Goal: Answer question/provide support: Share knowledge or assist other users

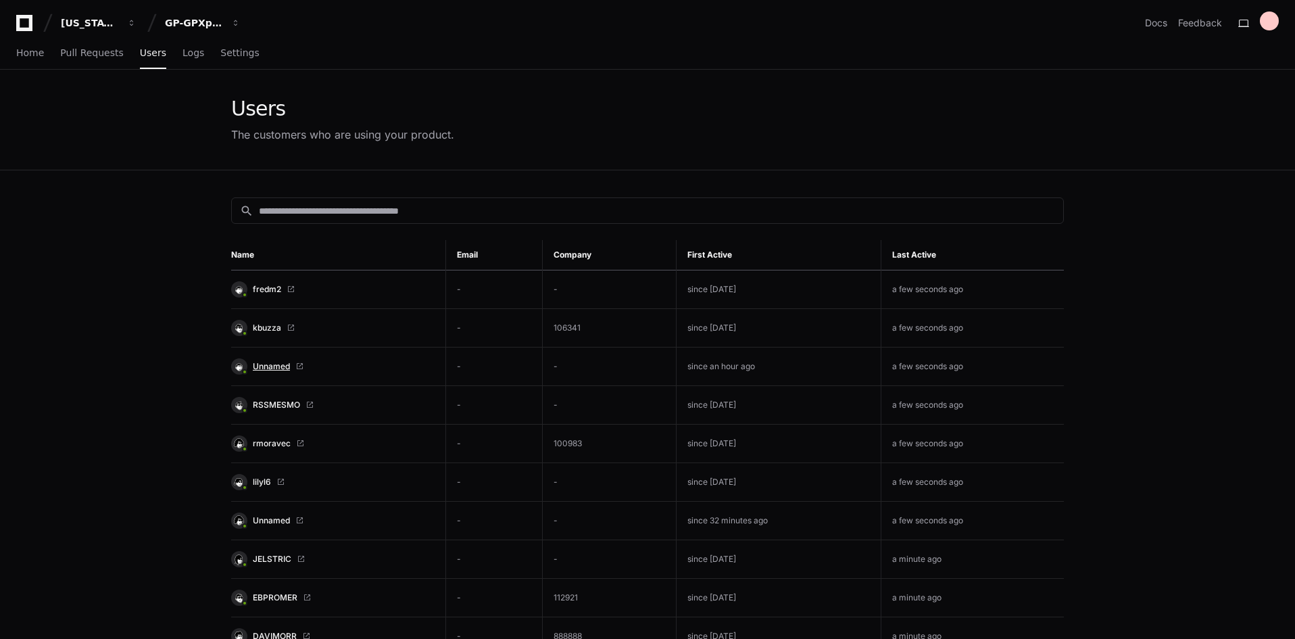
click at [272, 368] on span "Unnamed" at bounding box center [271, 366] width 37 height 11
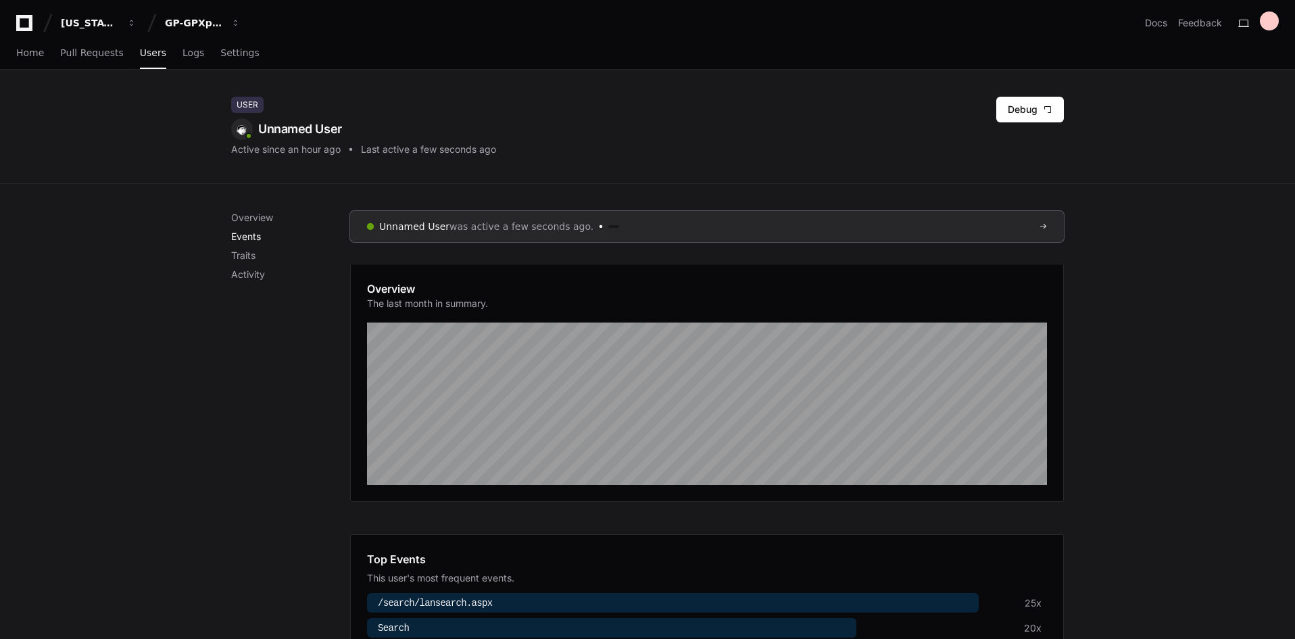
click at [260, 232] on p "Events" at bounding box center [290, 237] width 119 height 14
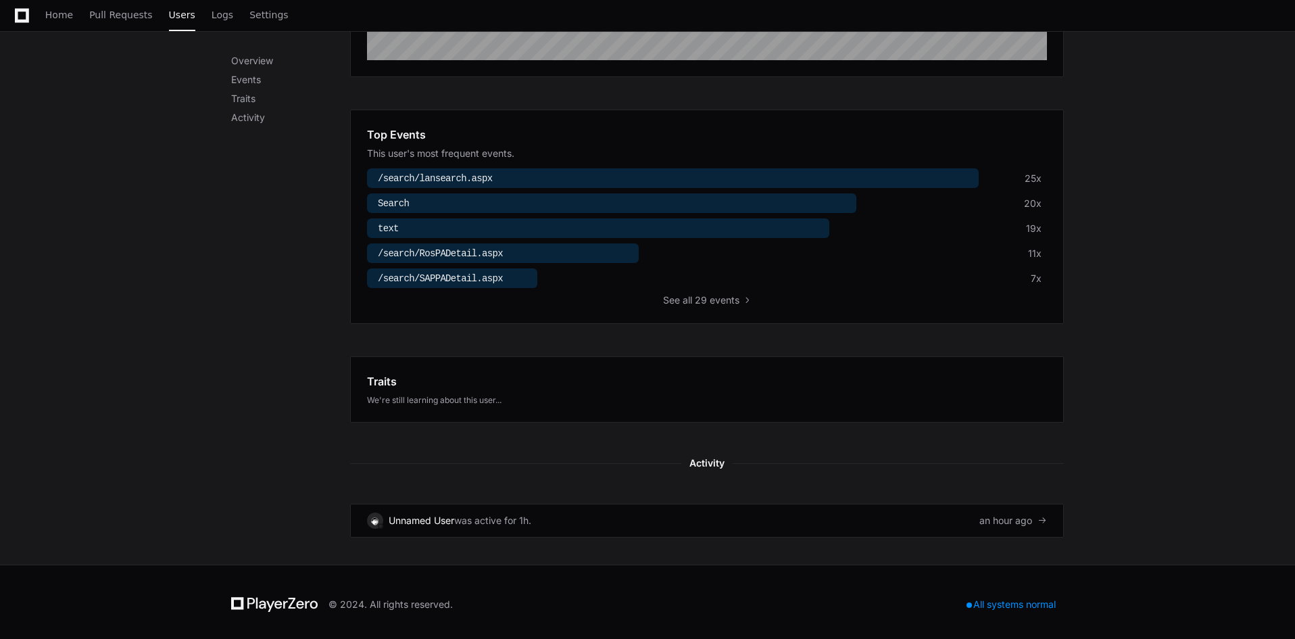
scroll to position [429, 0]
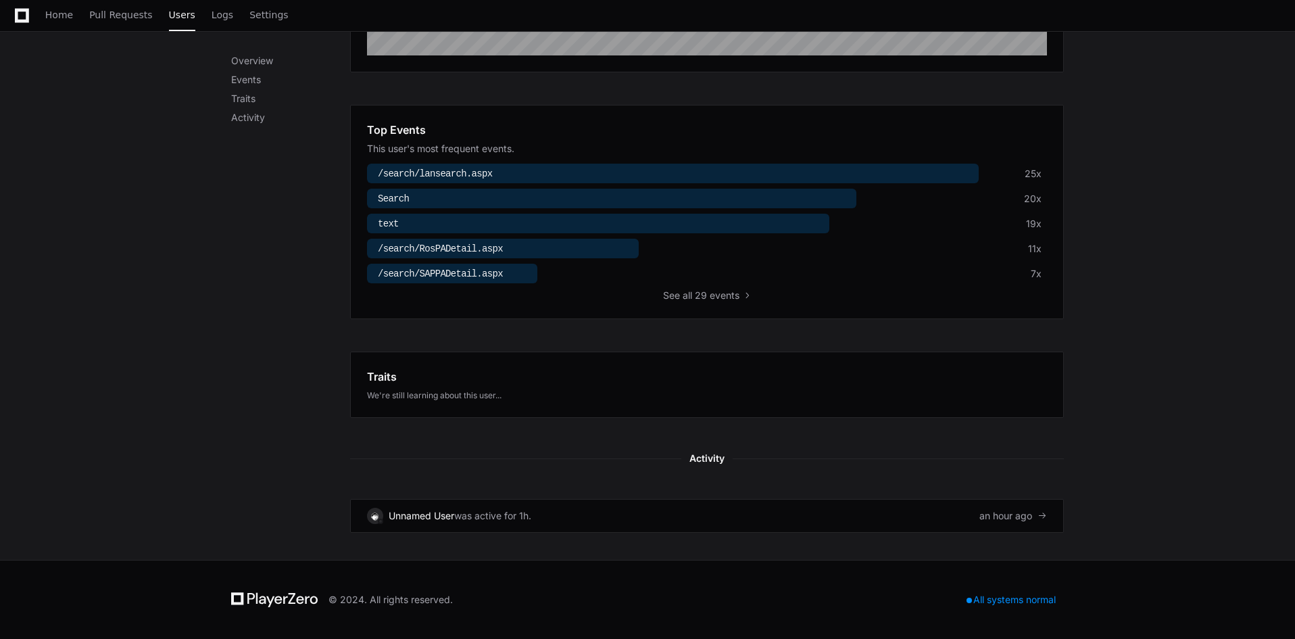
click at [617, 173] on div at bounding box center [673, 174] width 612 height 20
click at [682, 289] on button "See all 29 events" at bounding box center [707, 296] width 89 height 14
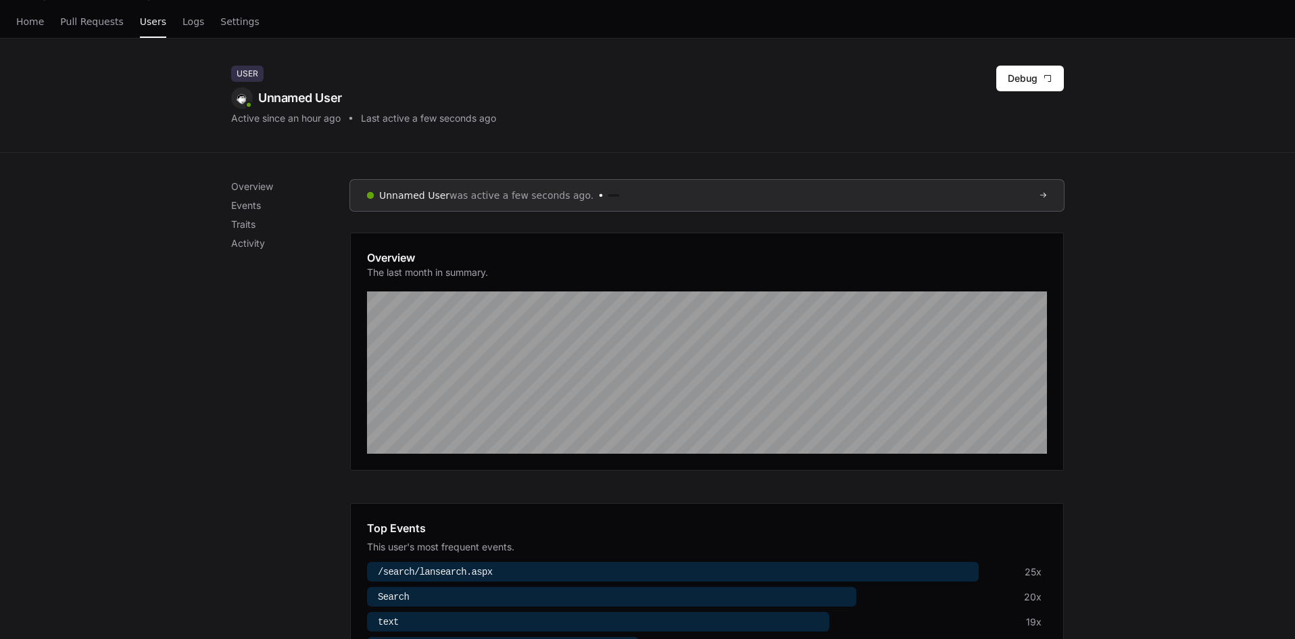
scroll to position [0, 0]
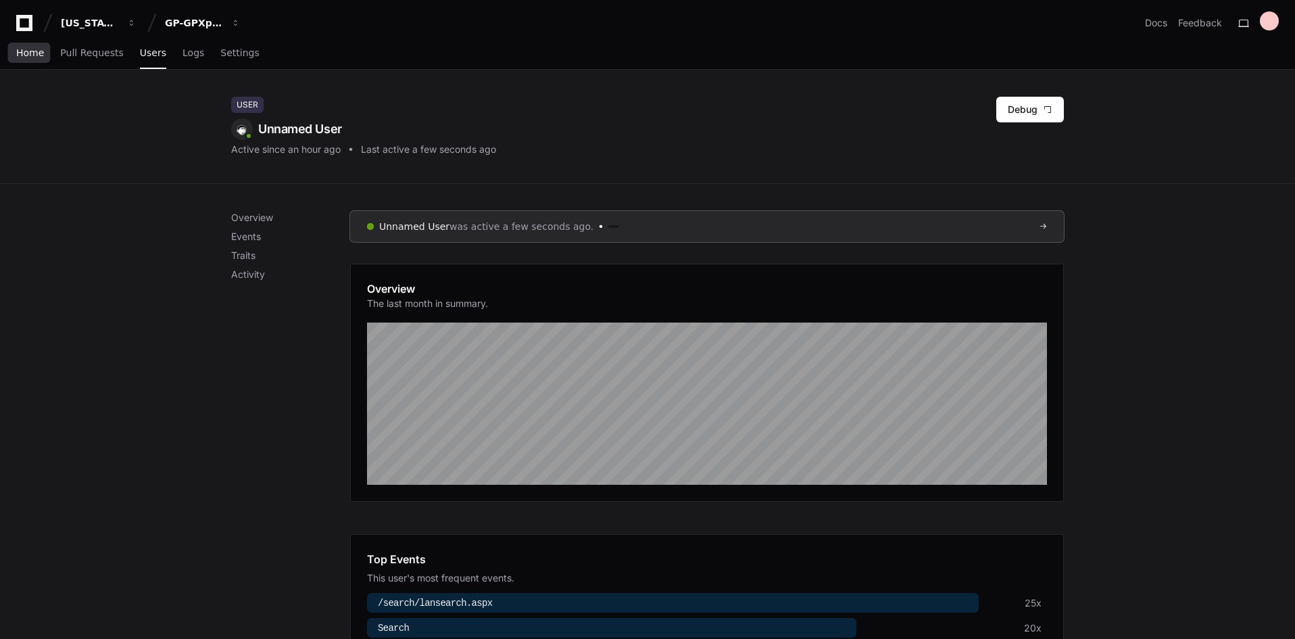
click at [34, 49] on span "Home" at bounding box center [30, 53] width 28 height 8
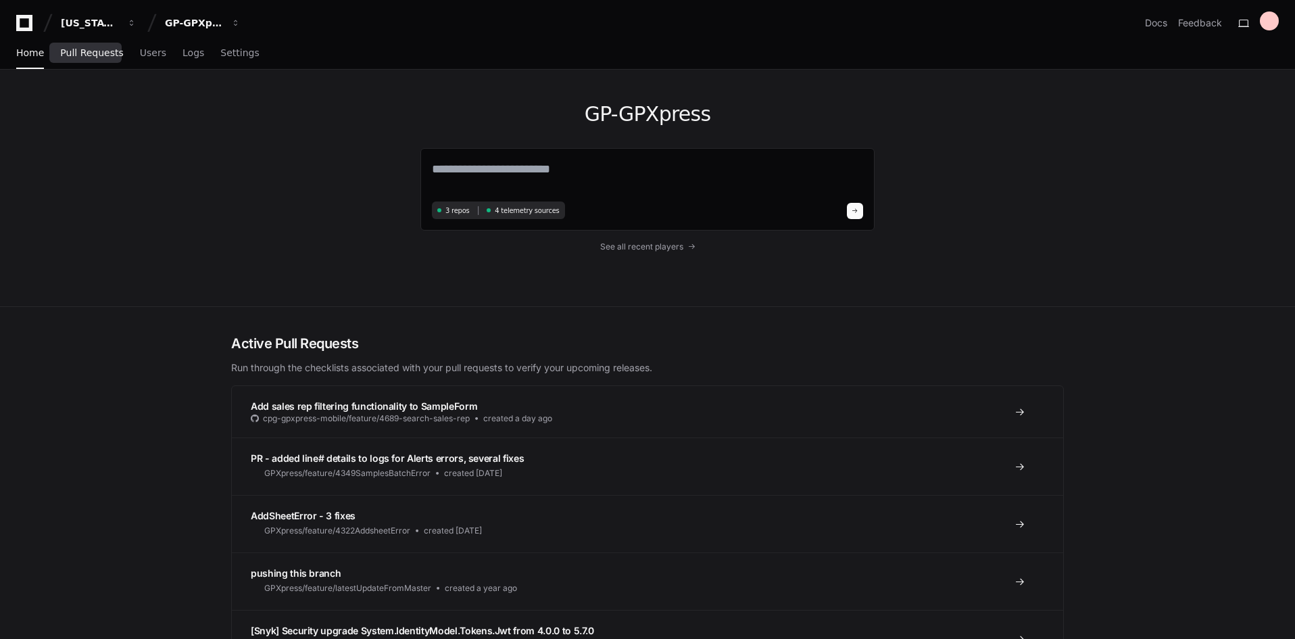
click at [90, 49] on span "Pull Requests" at bounding box center [91, 53] width 63 height 8
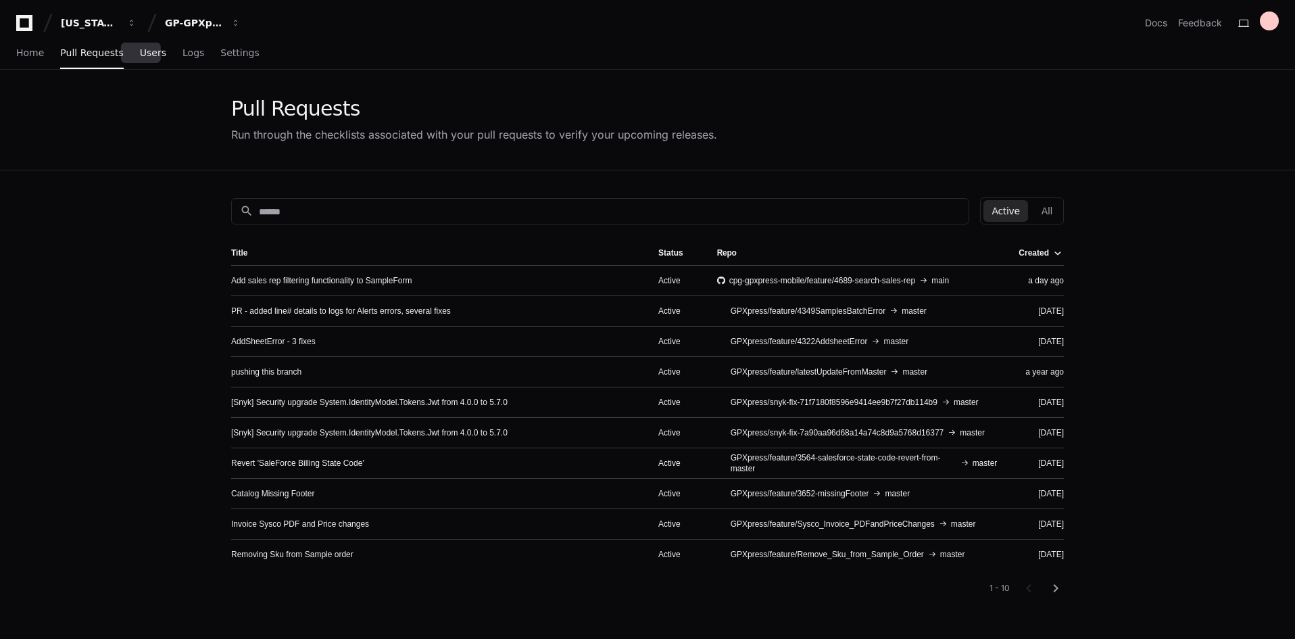
click at [146, 49] on span "Users" at bounding box center [153, 53] width 26 height 8
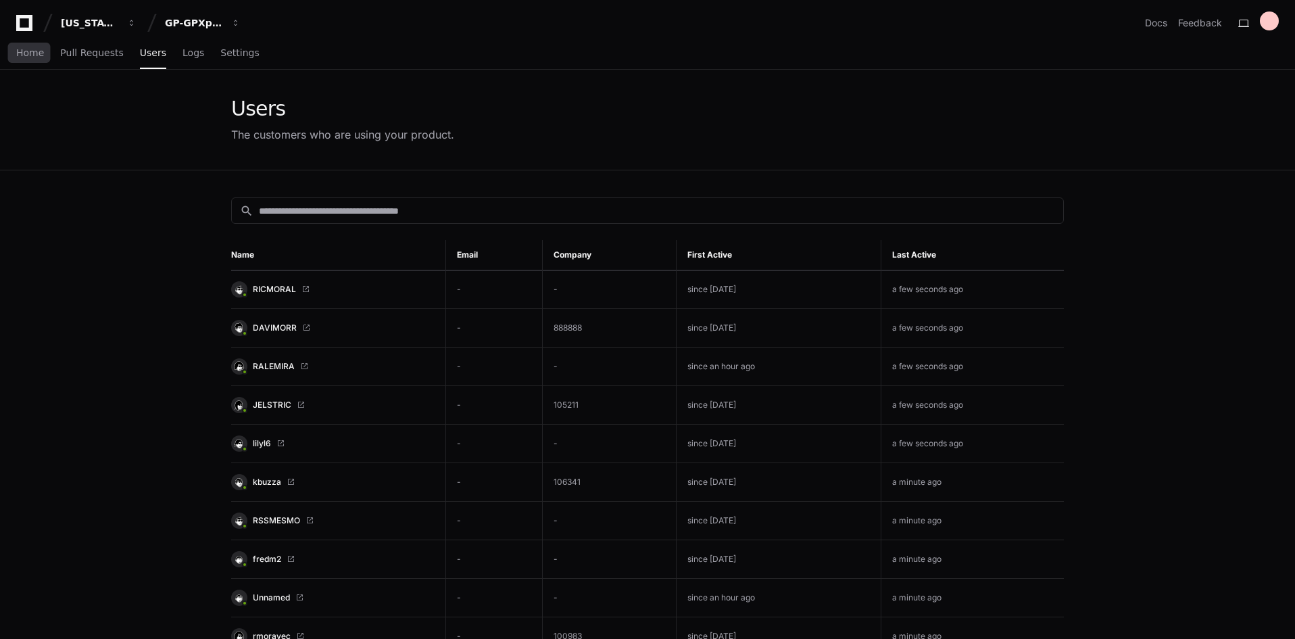
click at [45, 49] on div "Home Pull Requests Users Logs Settings" at bounding box center [137, 53] width 243 height 31
click at [32, 53] on span "Home" at bounding box center [30, 53] width 28 height 8
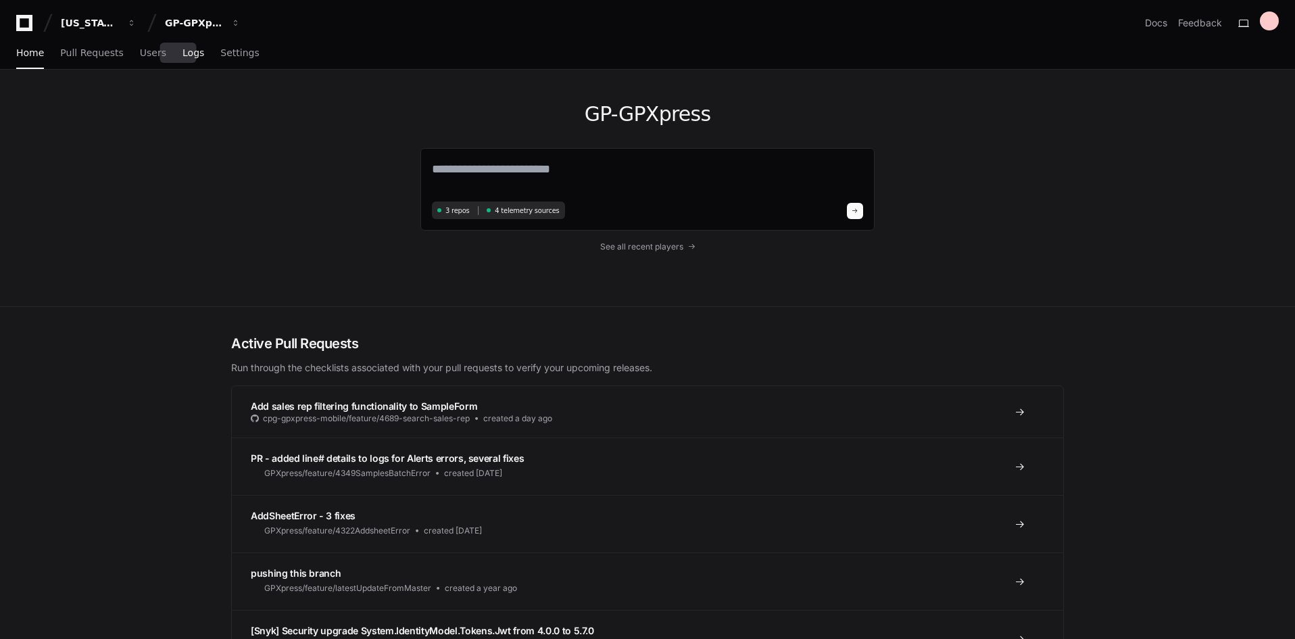
click at [182, 56] on span "Logs" at bounding box center [193, 53] width 22 height 8
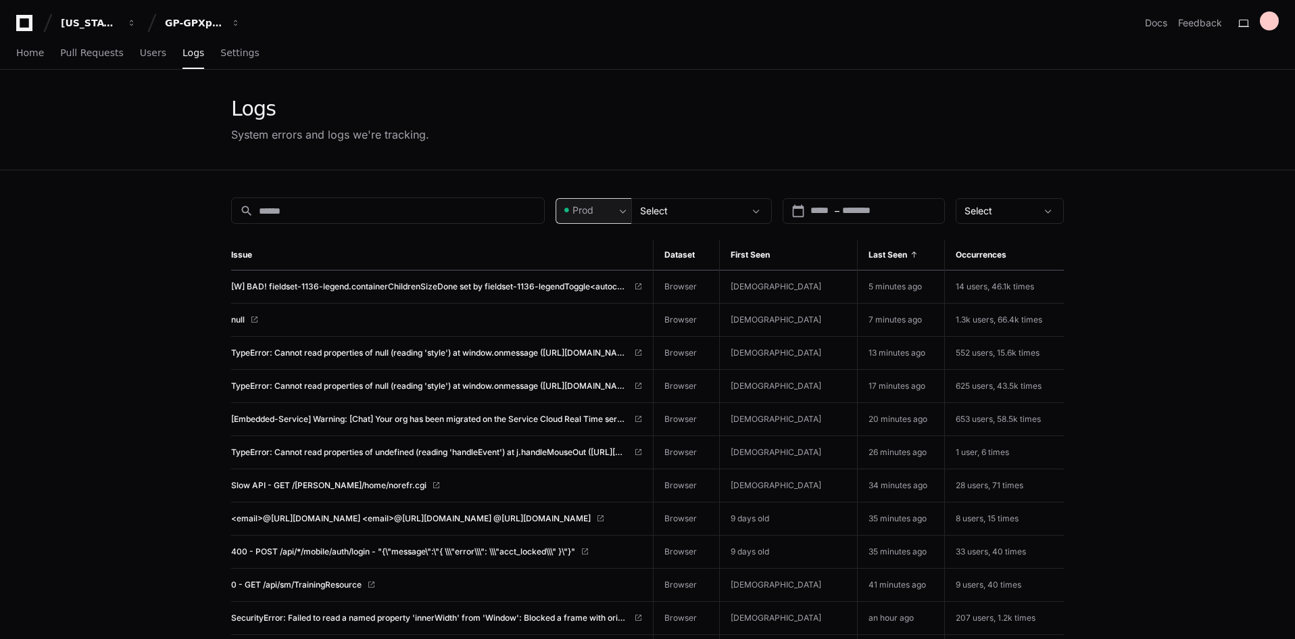
click at [612, 206] on div "Prod" at bounding box center [588, 210] width 53 height 14
click at [635, 166] on div at bounding box center [647, 319] width 1295 height 639
click at [720, 217] on div "Select" at bounding box center [701, 211] width 141 height 26
click at [645, 284] on mat-pseudo-checkbox at bounding box center [649, 286] width 12 height 12
click at [1030, 166] on div at bounding box center [647, 319] width 1295 height 639
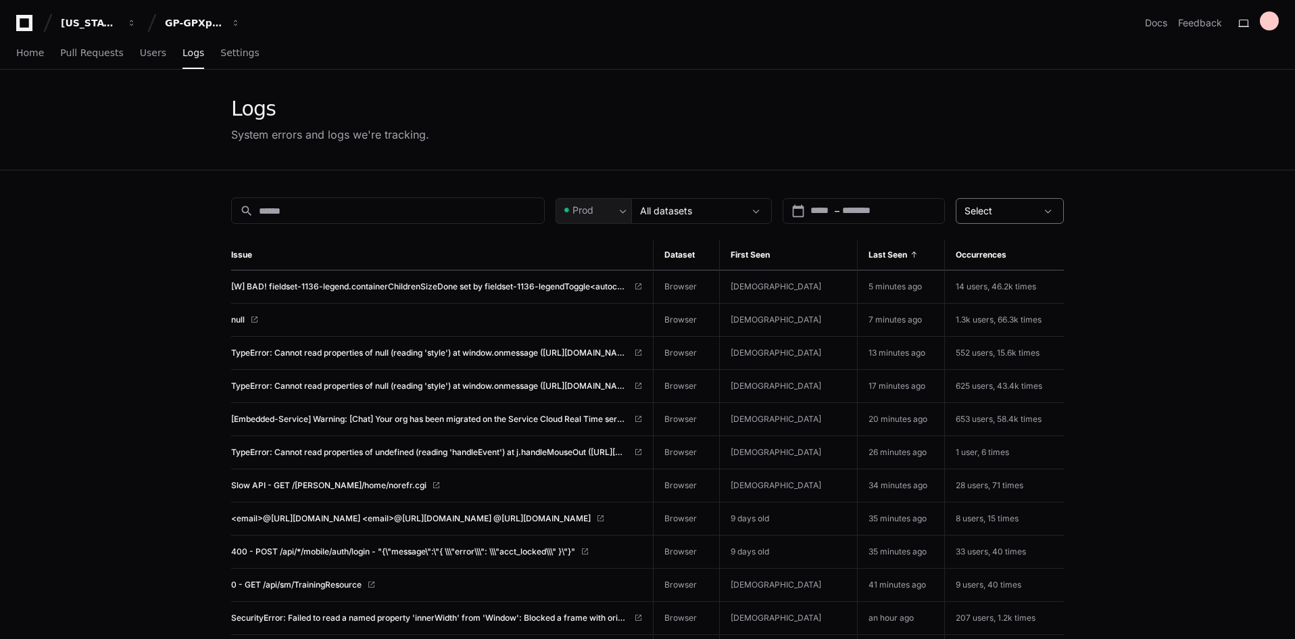
click at [1012, 207] on div "Select" at bounding box center [1000, 211] width 72 height 14
click at [1075, 280] on div at bounding box center [647, 319] width 1295 height 639
click at [1011, 249] on th "Occurrences" at bounding box center [1004, 255] width 119 height 30
click at [770, 254] on span "First Seen" at bounding box center [749, 254] width 39 height 11
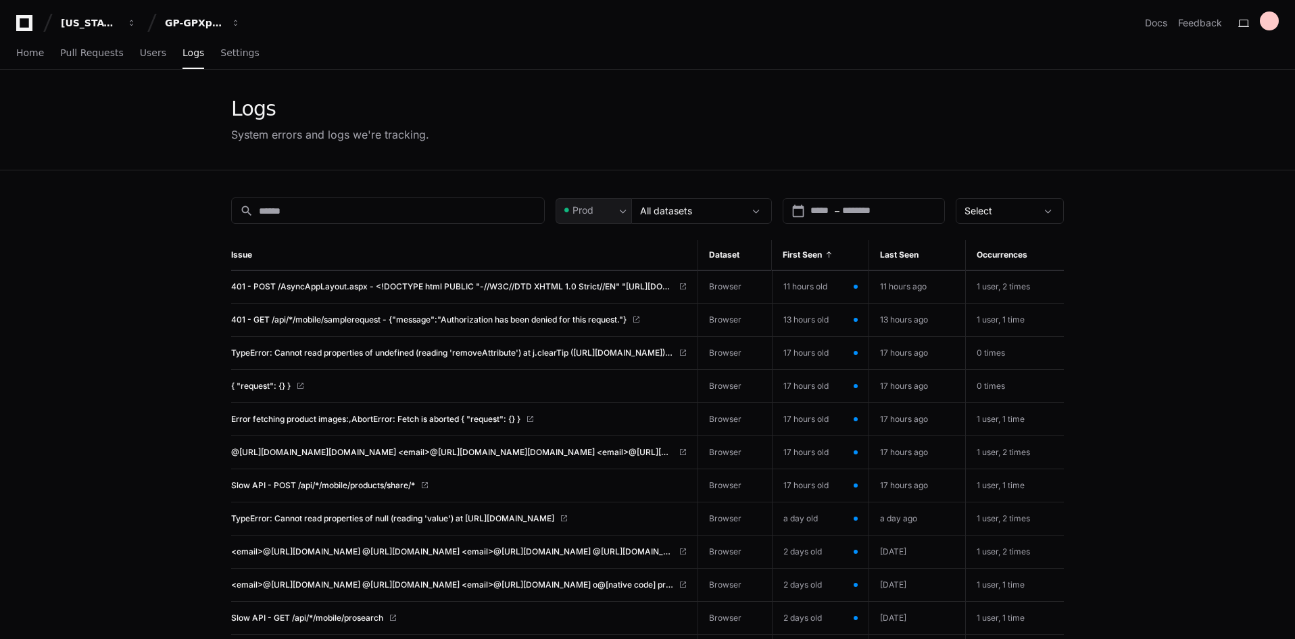
click at [800, 254] on span "First Seen" at bounding box center [802, 254] width 39 height 11
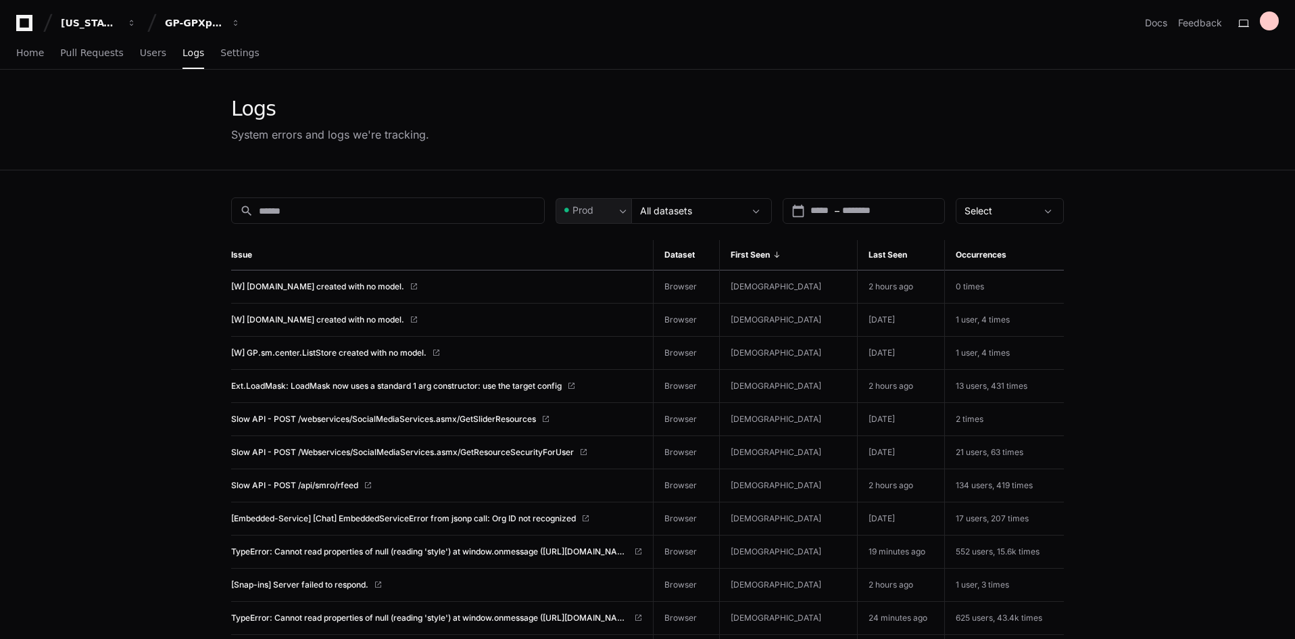
click at [770, 254] on span "First Seen" at bounding box center [749, 254] width 39 height 11
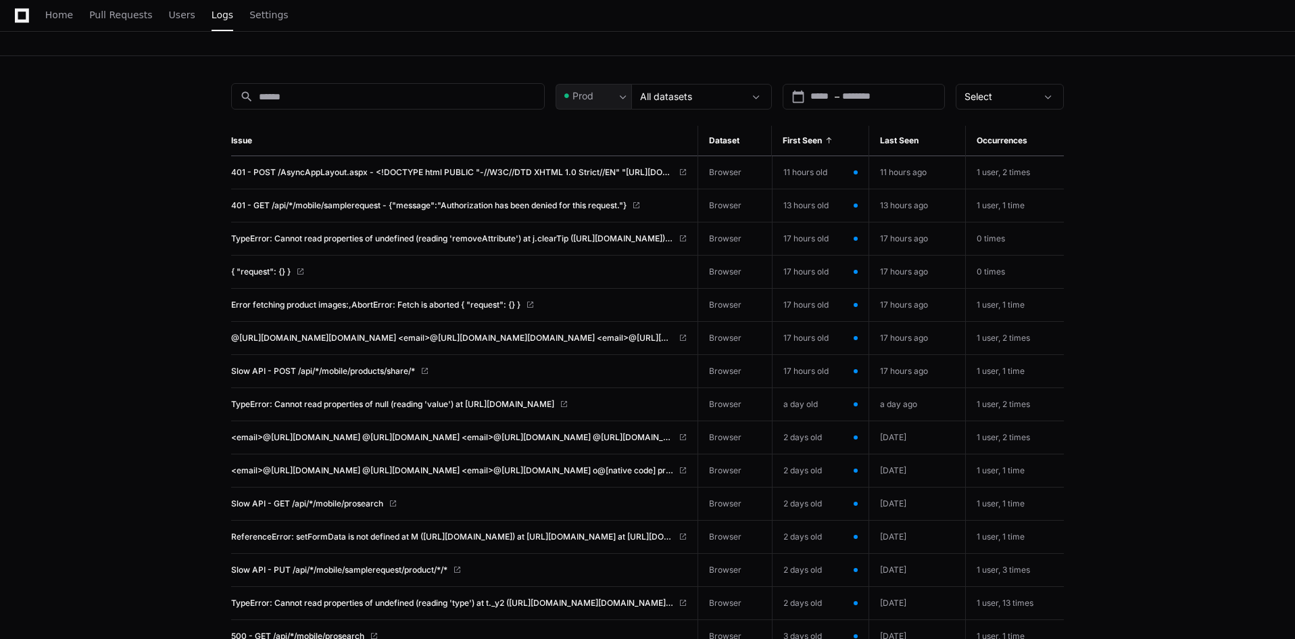
scroll to position [135, 0]
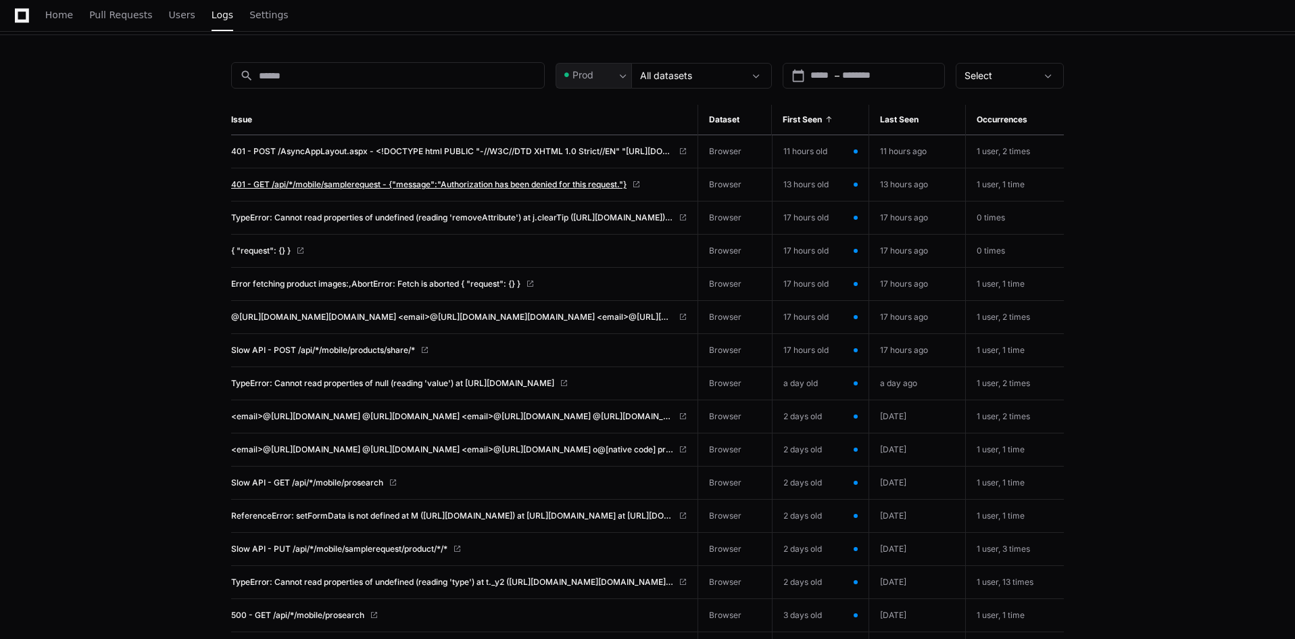
click at [459, 187] on span "401 - GET /api/*/mobile/samplerequest - {"message":"Authorization has been deni…" at bounding box center [428, 184] width 395 height 11
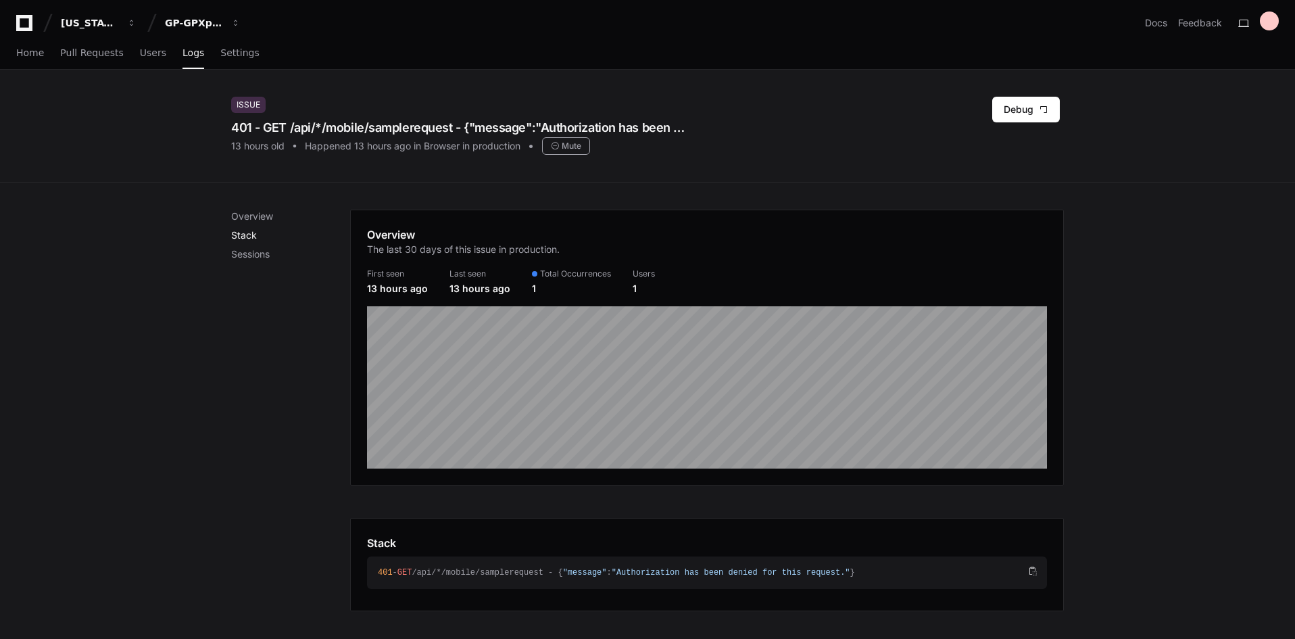
click at [261, 239] on p "Stack" at bounding box center [290, 235] width 119 height 14
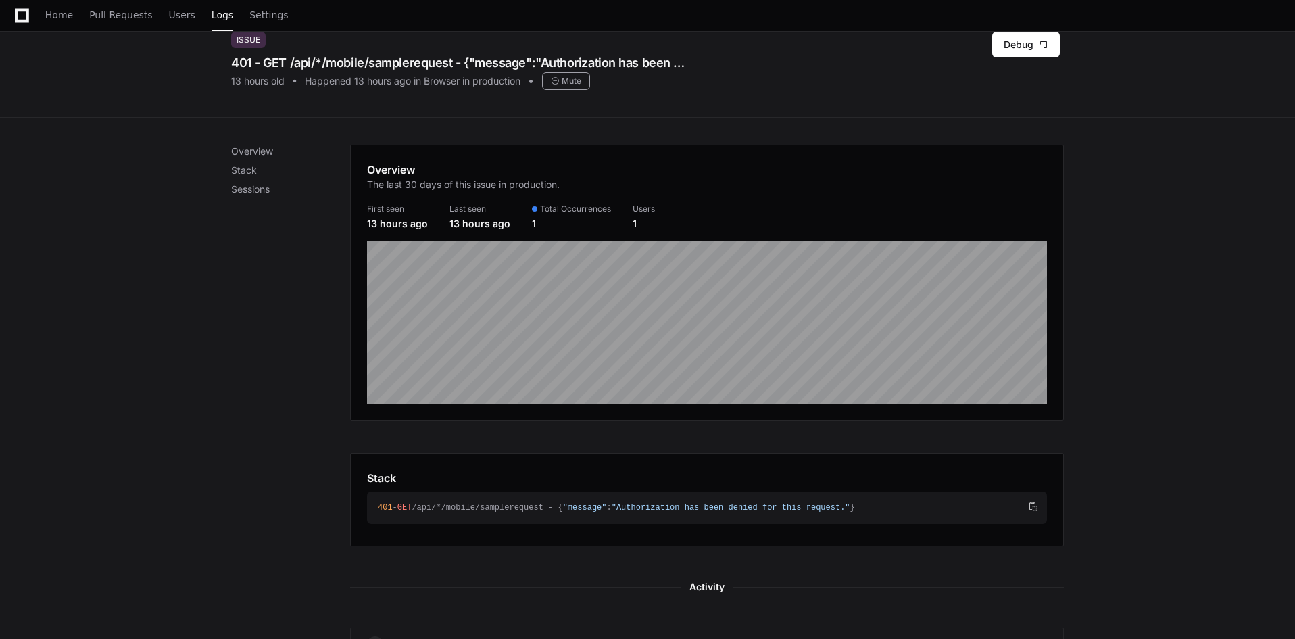
scroll to position [41, 0]
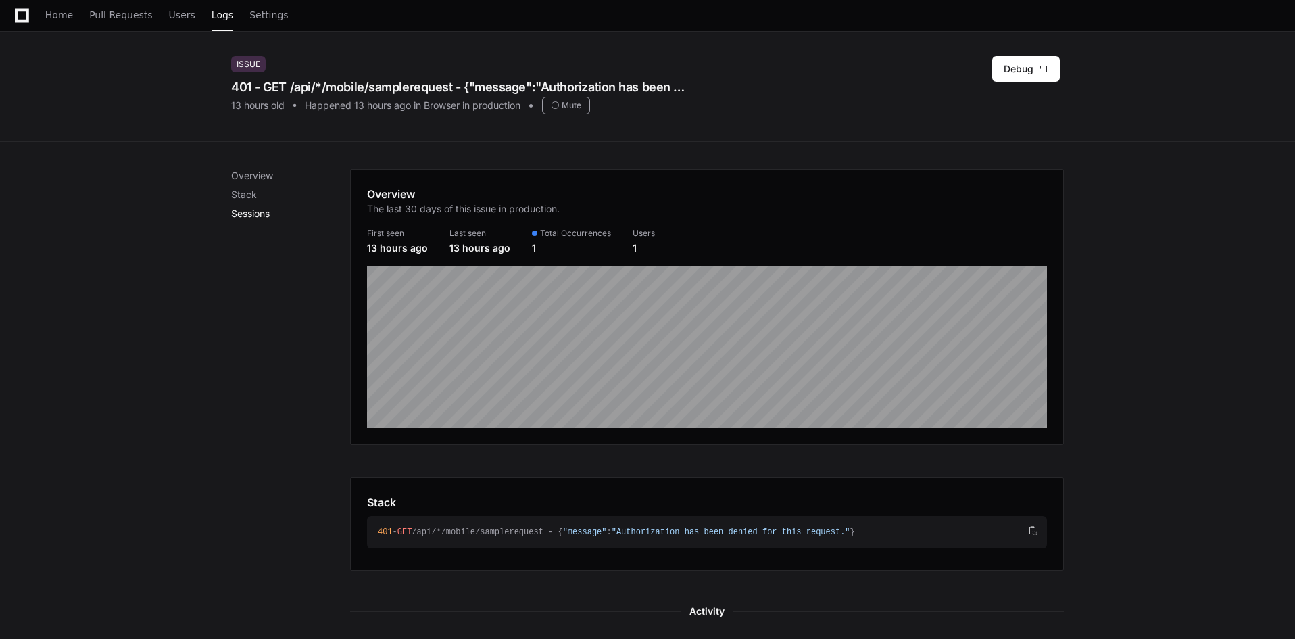
click at [246, 214] on p "Sessions" at bounding box center [290, 214] width 119 height 14
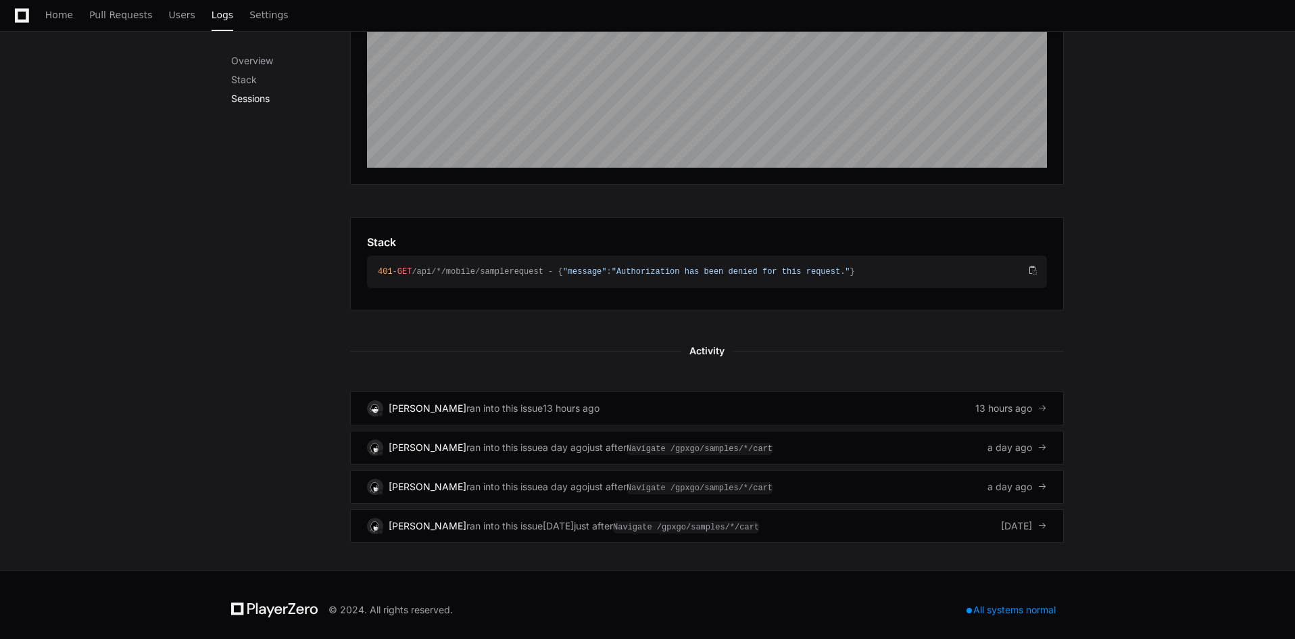
scroll to position [311, 0]
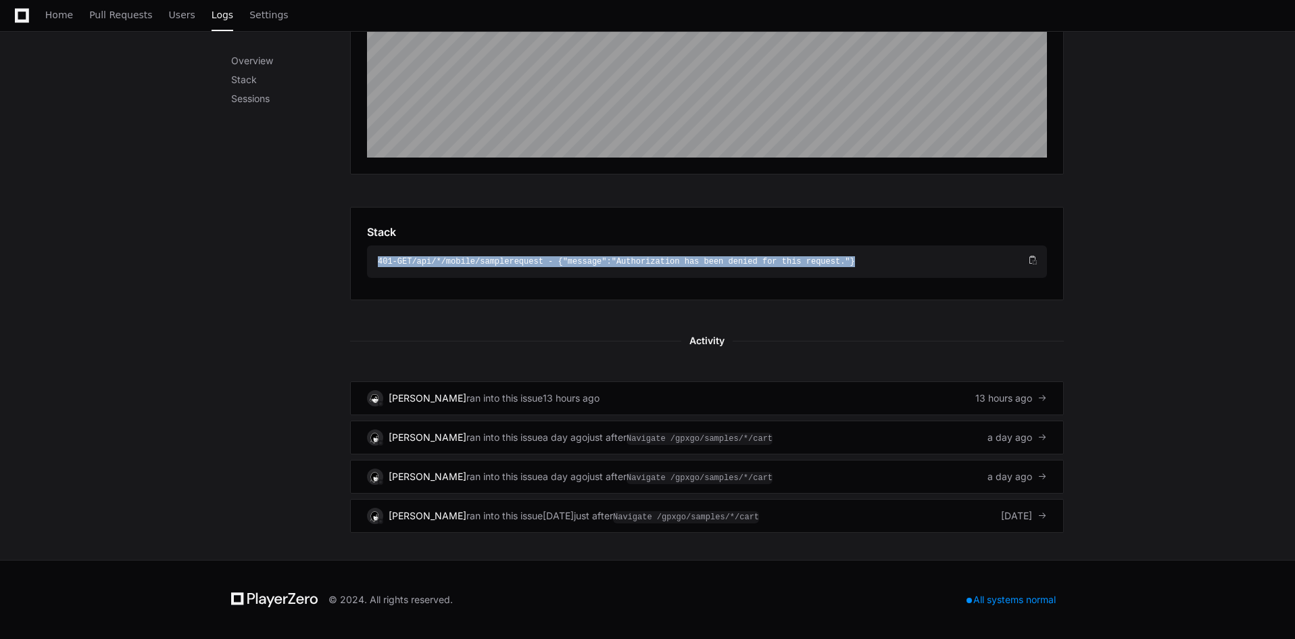
click at [430, 265] on div "401 - GET /api/*/mobile/samplerequest - { "message" : "Authorization has been d…" at bounding box center [701, 261] width 647 height 11
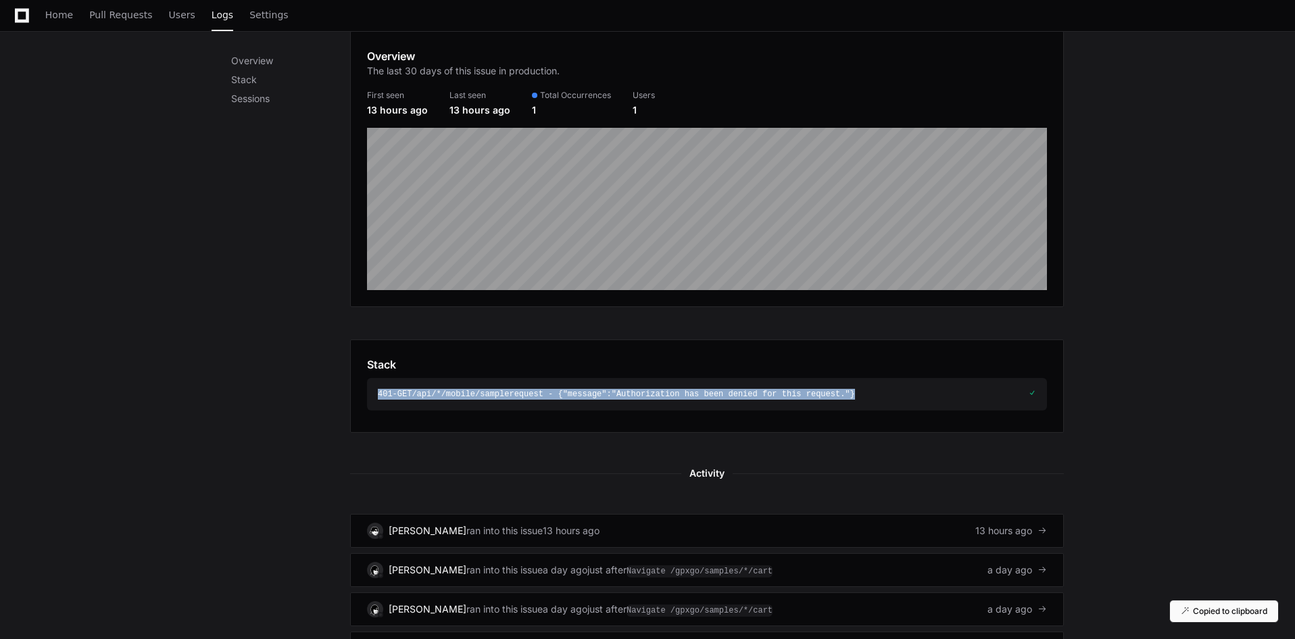
scroll to position [0, 0]
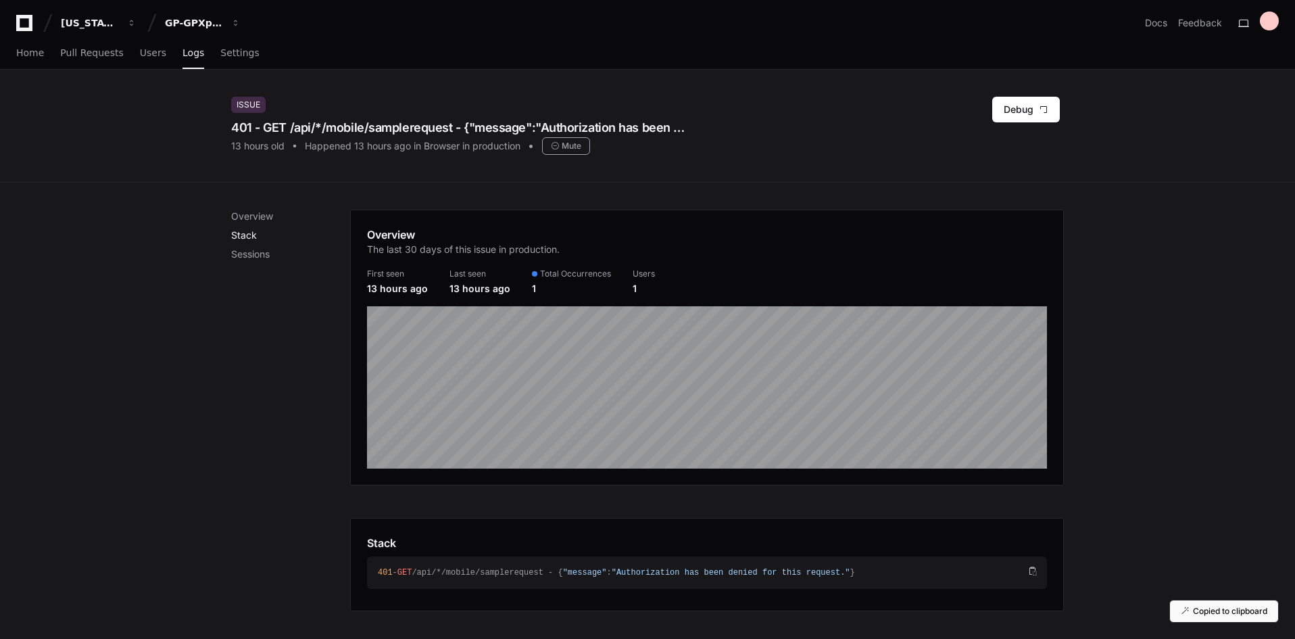
click at [259, 240] on p "Stack" at bounding box center [290, 235] width 119 height 14
click at [248, 216] on p "Overview" at bounding box center [290, 216] width 119 height 14
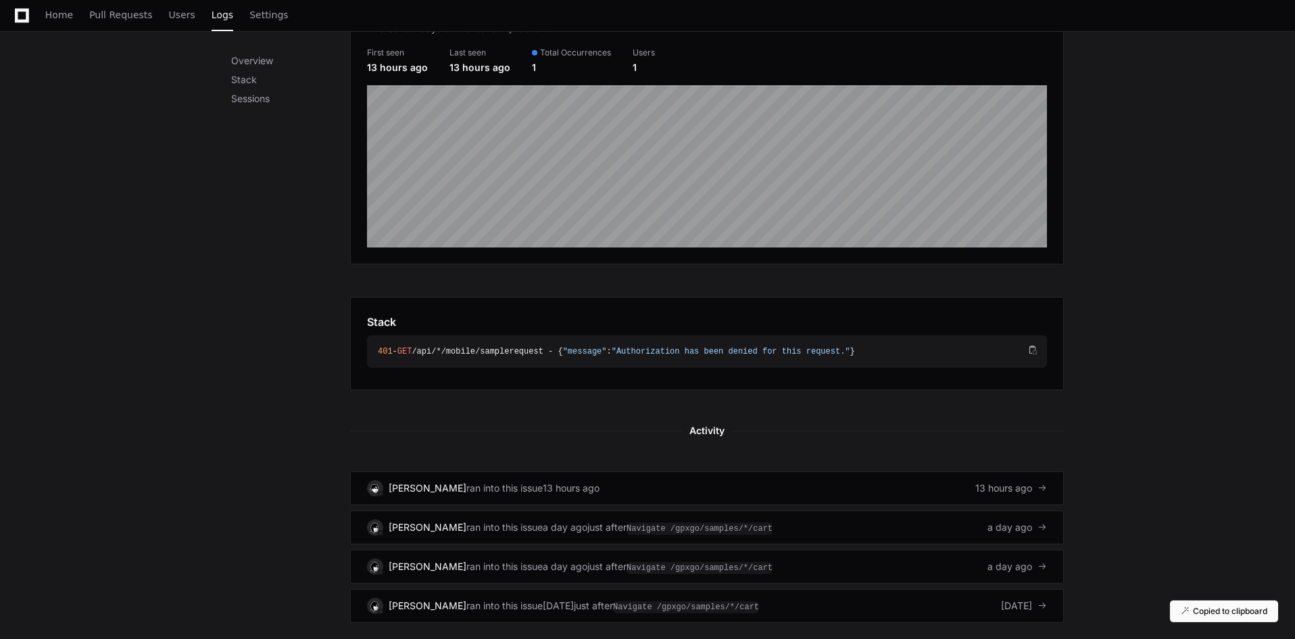
scroll to position [226, 0]
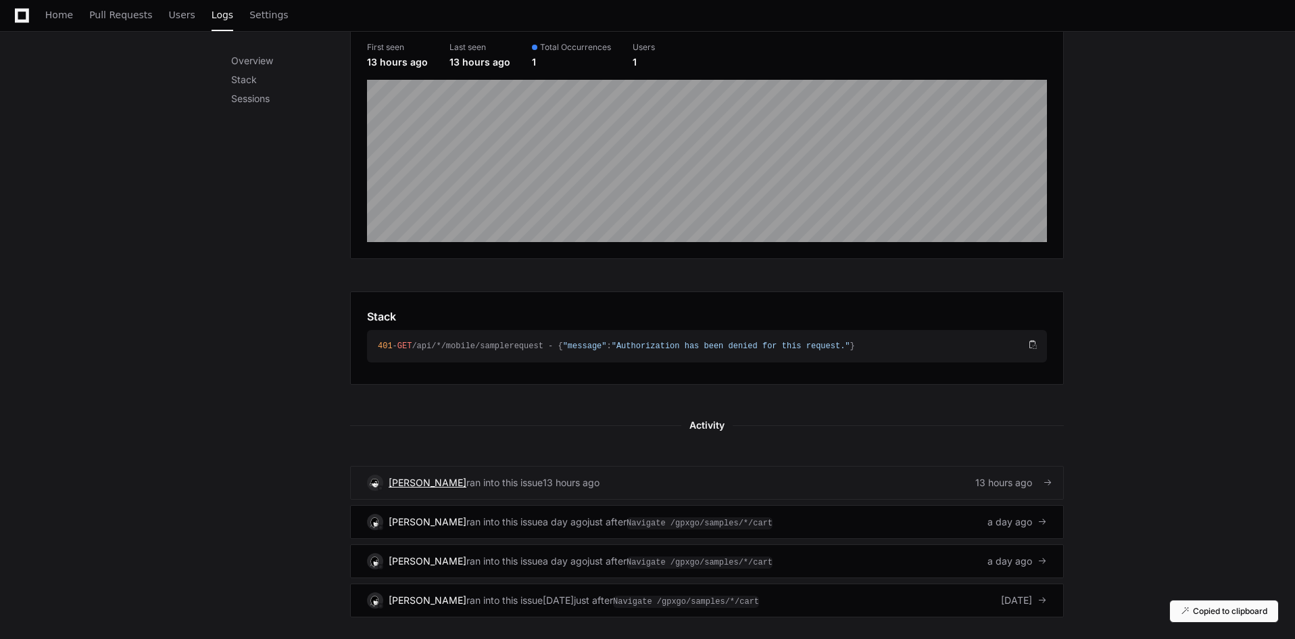
click at [437, 478] on span "Austin Bearden" at bounding box center [428, 481] width 78 height 11
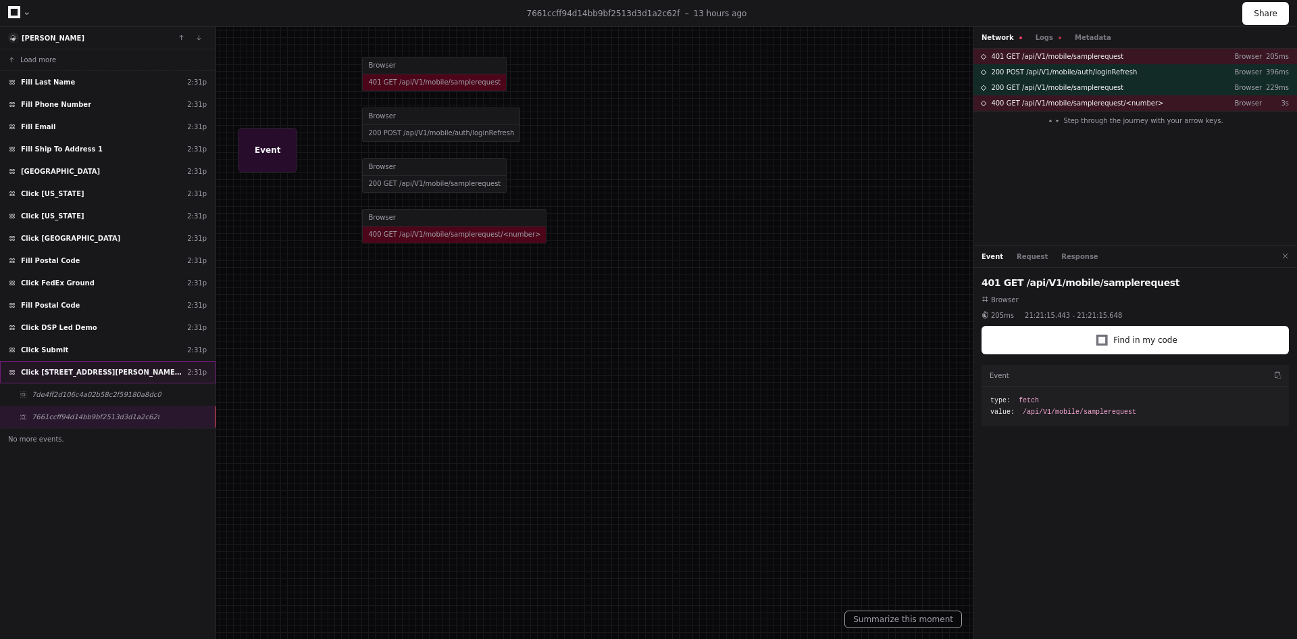
click at [84, 371] on span "Click 866 Horan Dr Fenton, MO 63026 usa" at bounding box center [101, 372] width 161 height 10
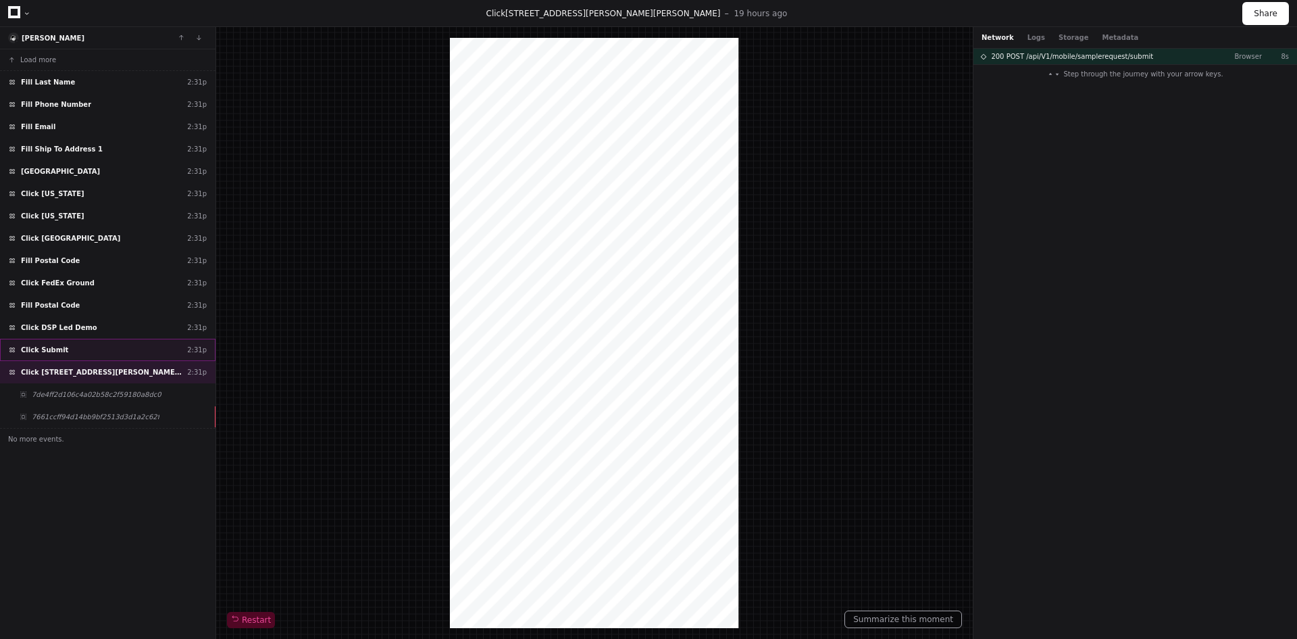
click at [87, 351] on div "Click Submit 2:31p" at bounding box center [108, 350] width 216 height 22
click at [91, 373] on span "Click 866 Horan Dr Fenton, MO 63026 usa" at bounding box center [101, 372] width 161 height 10
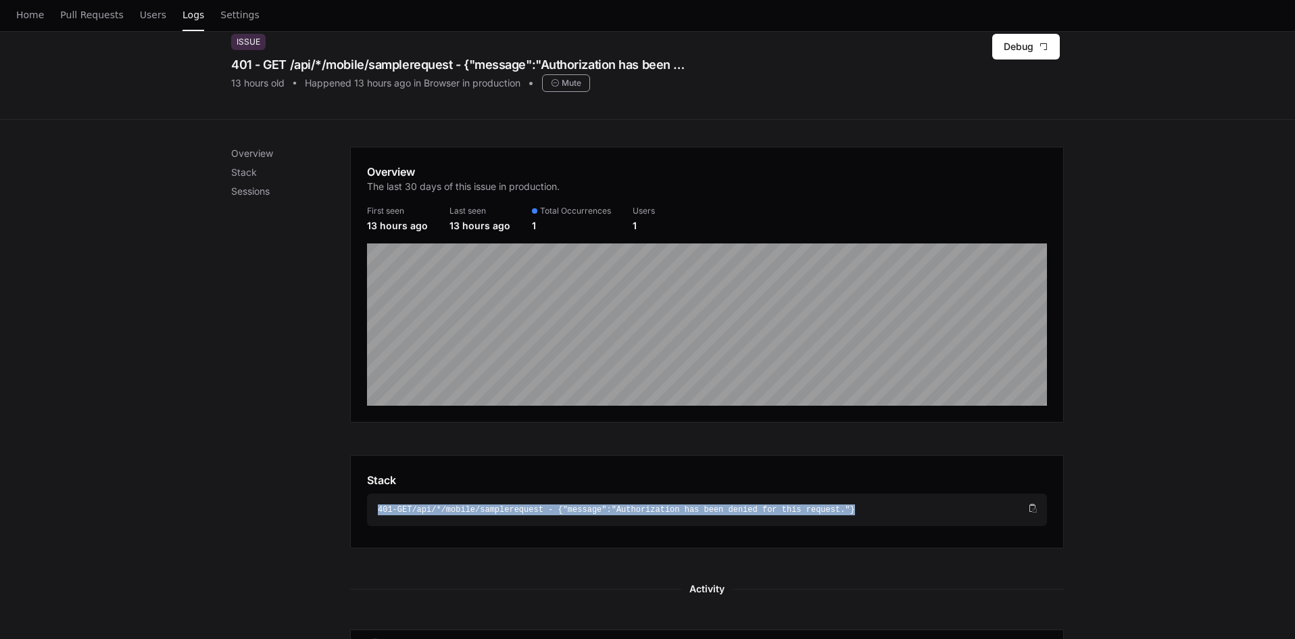
scroll to position [87, 0]
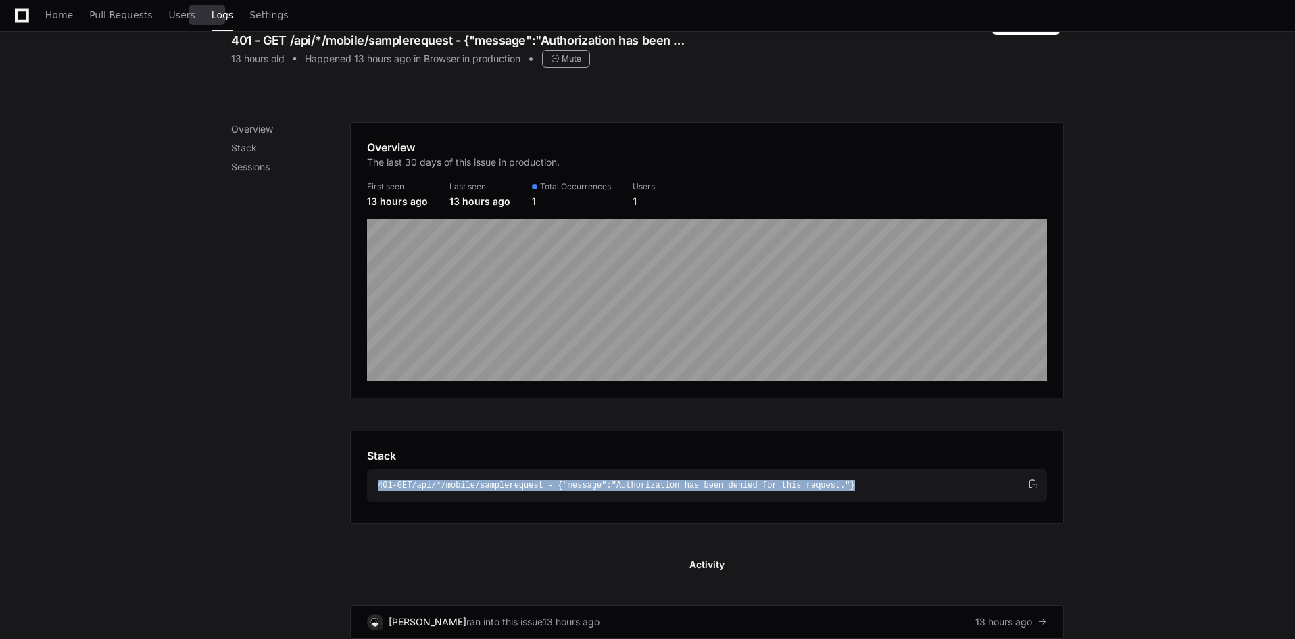
click at [212, 18] on span "Logs" at bounding box center [223, 15] width 22 height 8
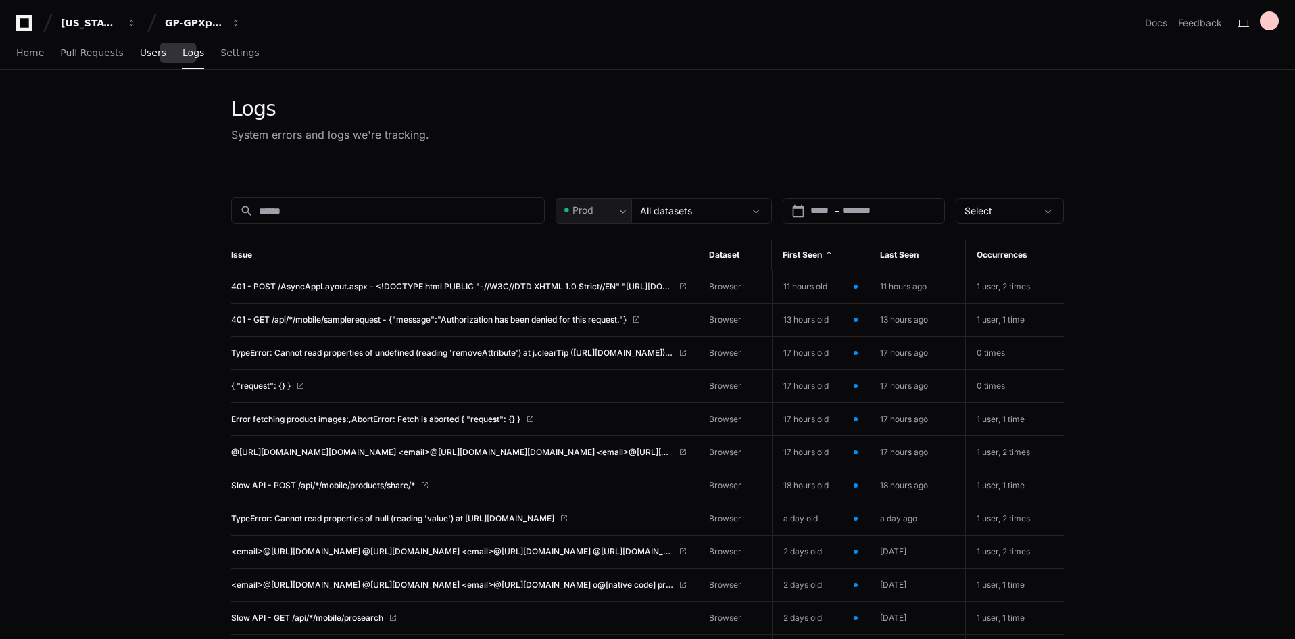
click at [141, 51] on span "Users" at bounding box center [153, 53] width 26 height 8
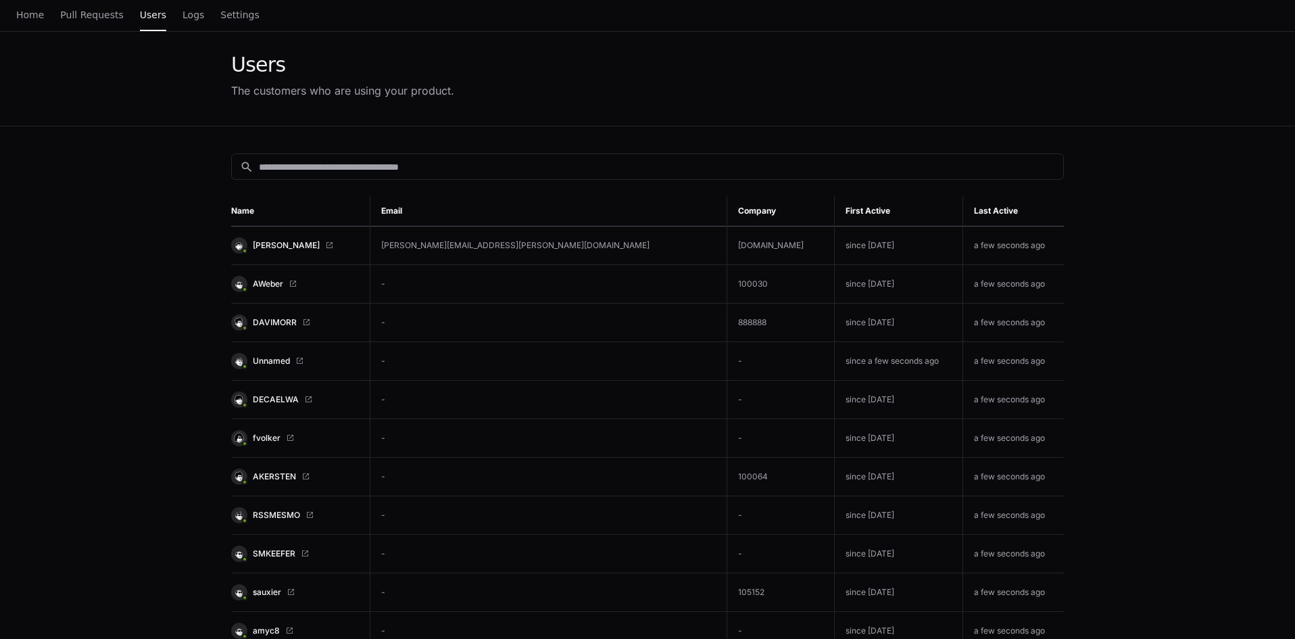
scroll to position [68, 0]
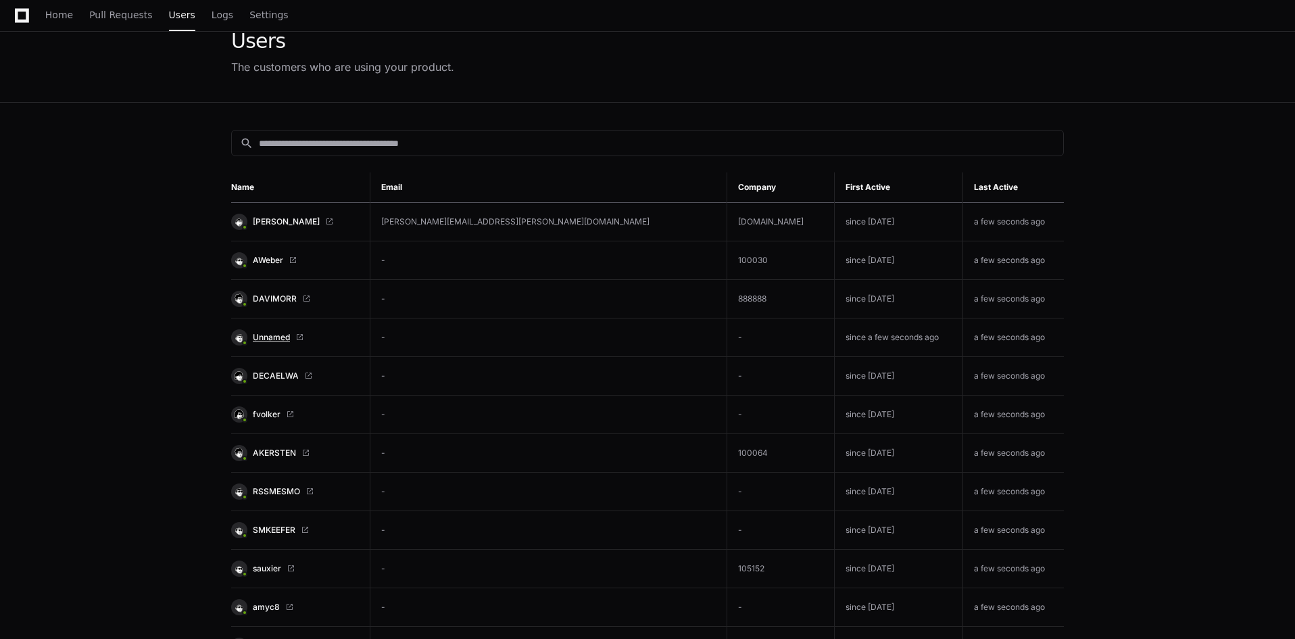
click at [273, 336] on span "Unnamed" at bounding box center [271, 337] width 37 height 11
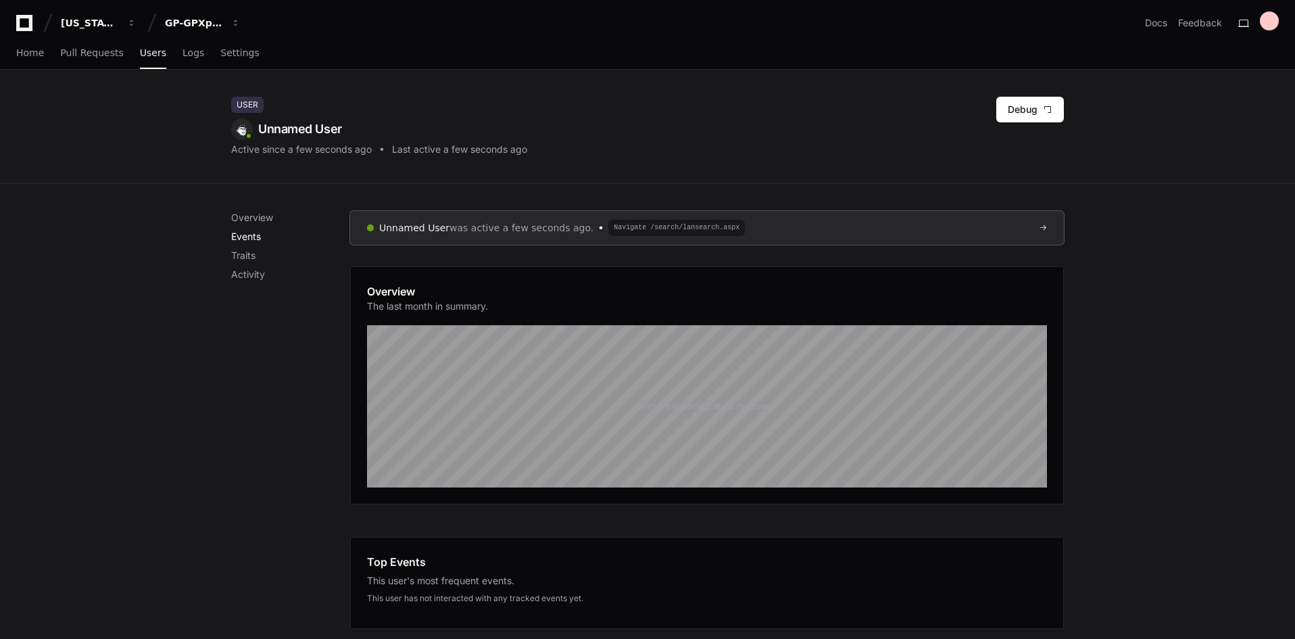
click at [255, 240] on p "Events" at bounding box center [290, 237] width 119 height 14
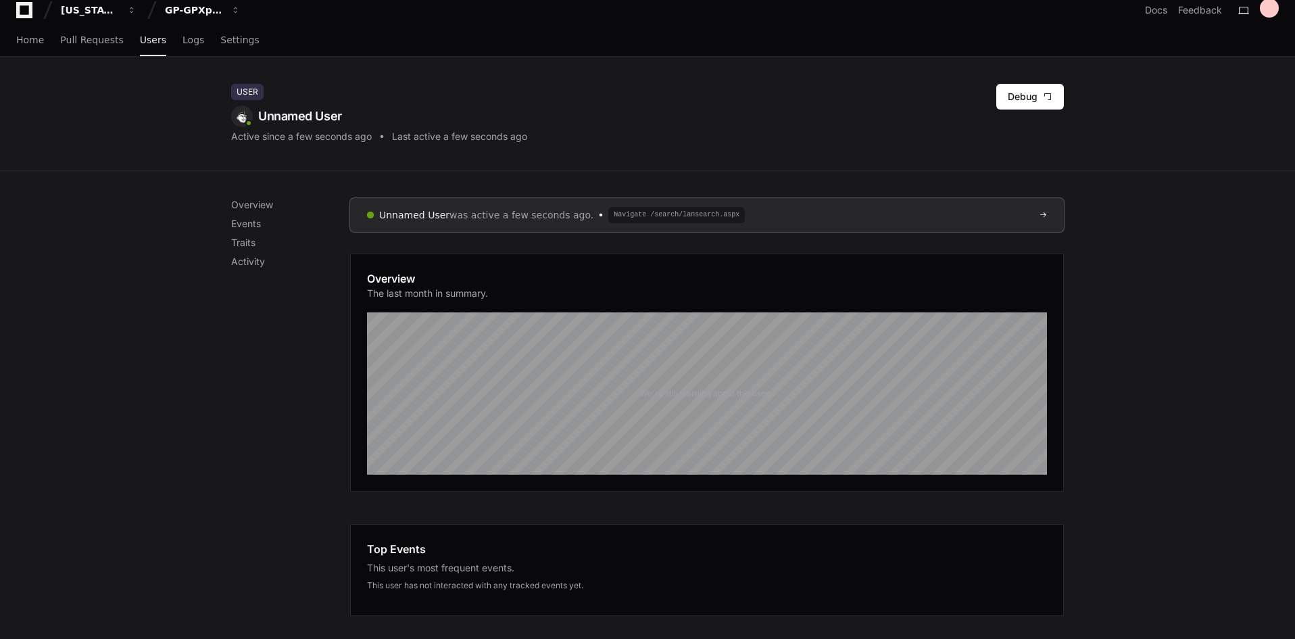
scroll to position [5, 0]
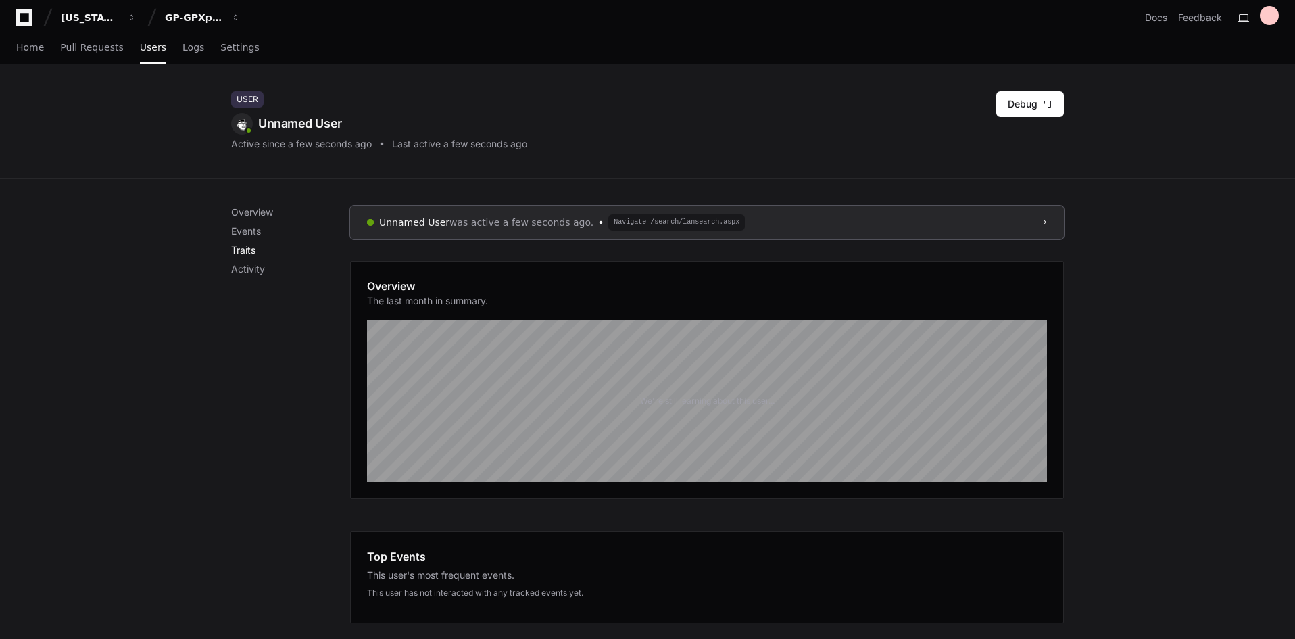
click at [249, 248] on p "Traits" at bounding box center [290, 250] width 119 height 14
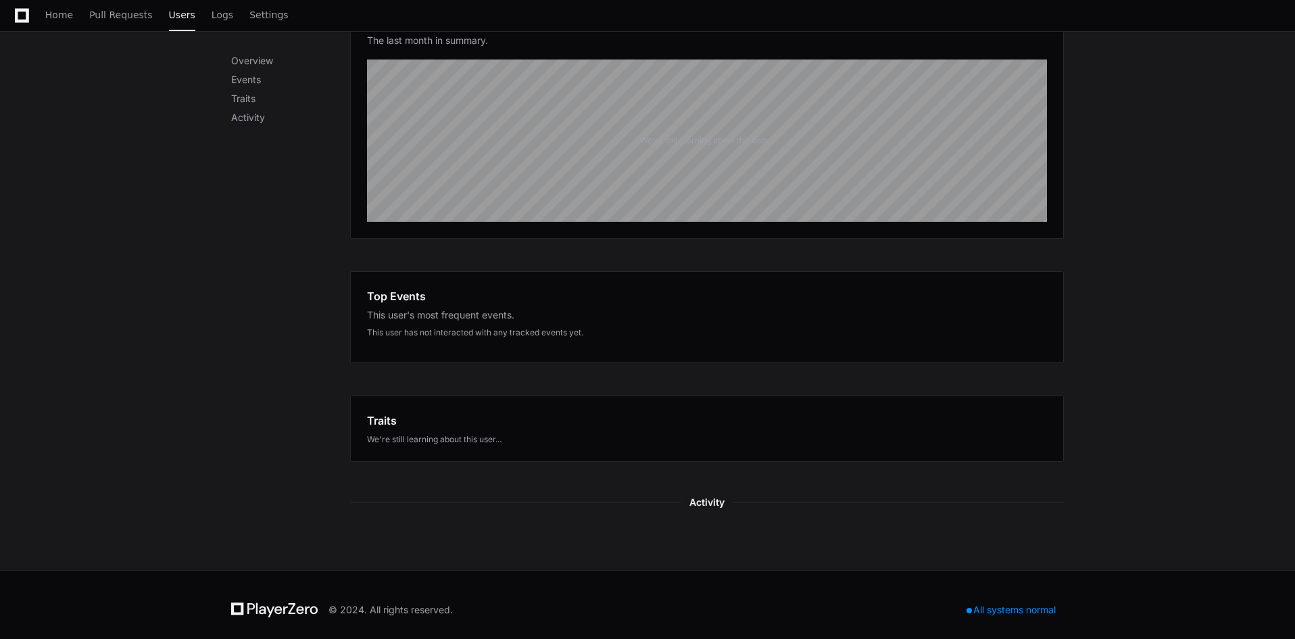
scroll to position [276, 0]
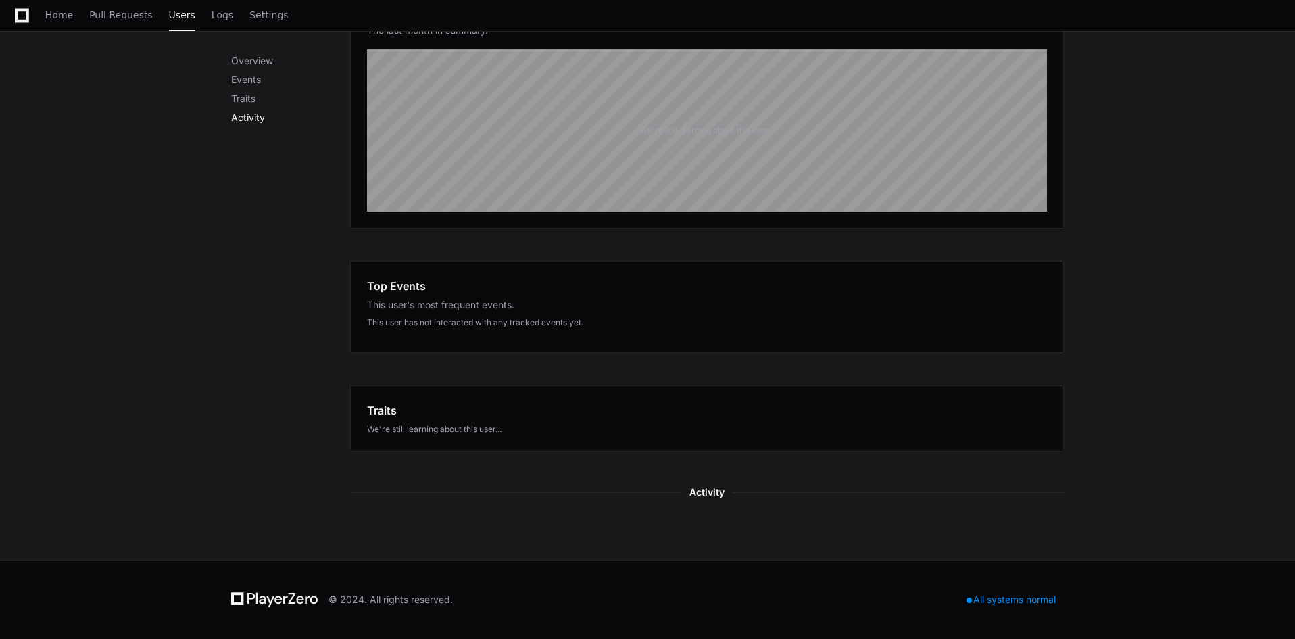
click at [257, 122] on p "Activity" at bounding box center [290, 118] width 119 height 14
click at [248, 59] on p "Overview" at bounding box center [290, 61] width 119 height 14
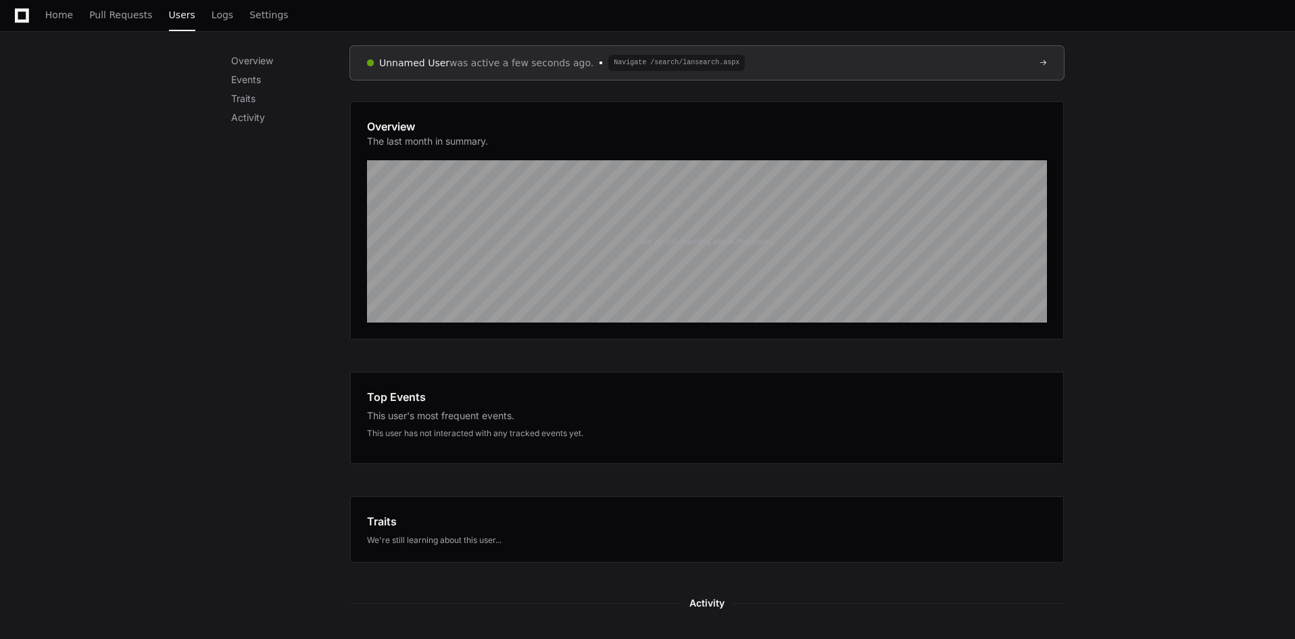
scroll to position [0, 0]
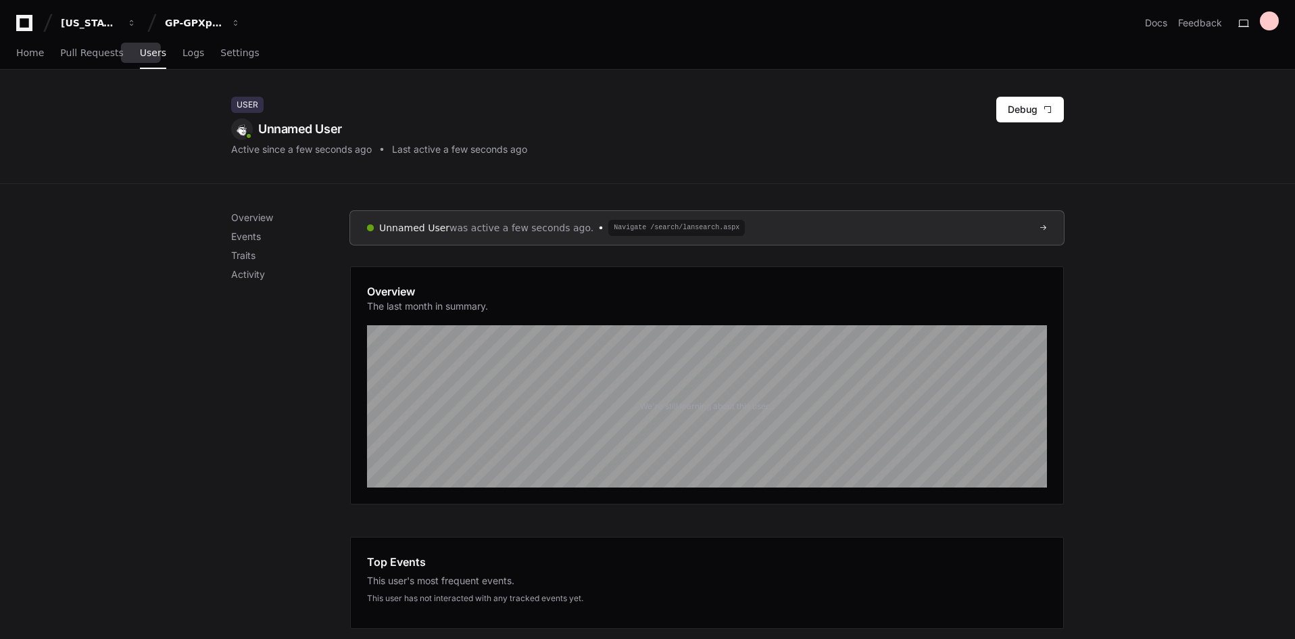
click at [147, 57] on span "Users" at bounding box center [153, 53] width 26 height 8
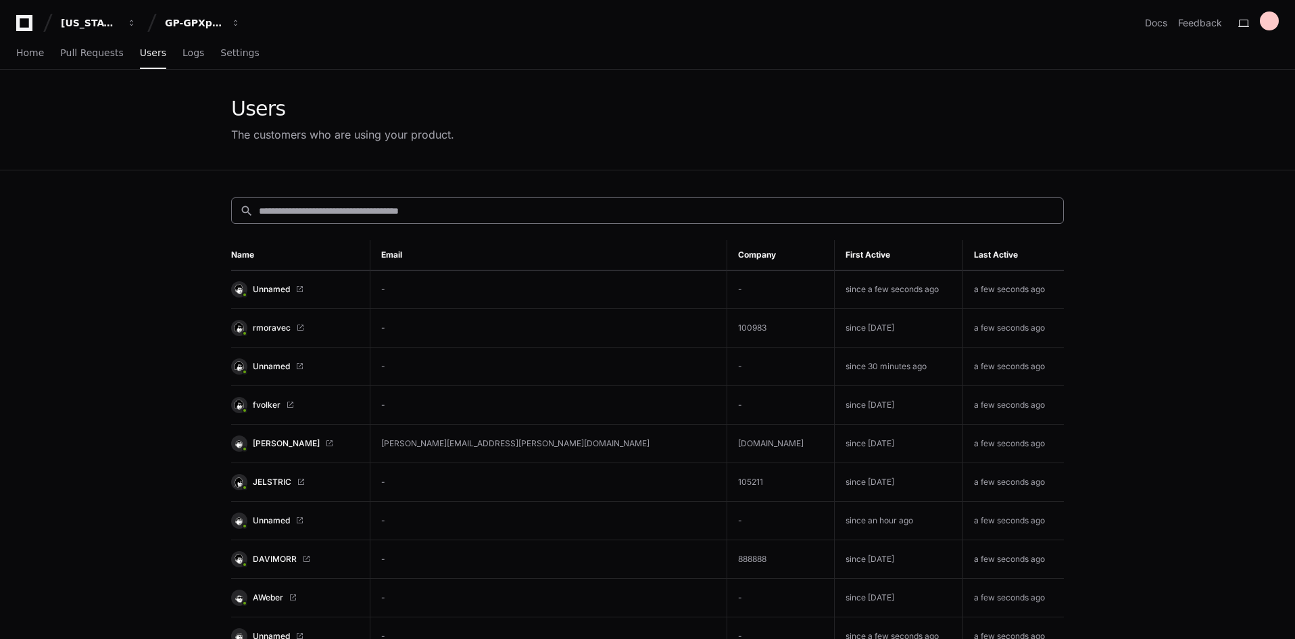
click at [431, 210] on input at bounding box center [657, 211] width 796 height 14
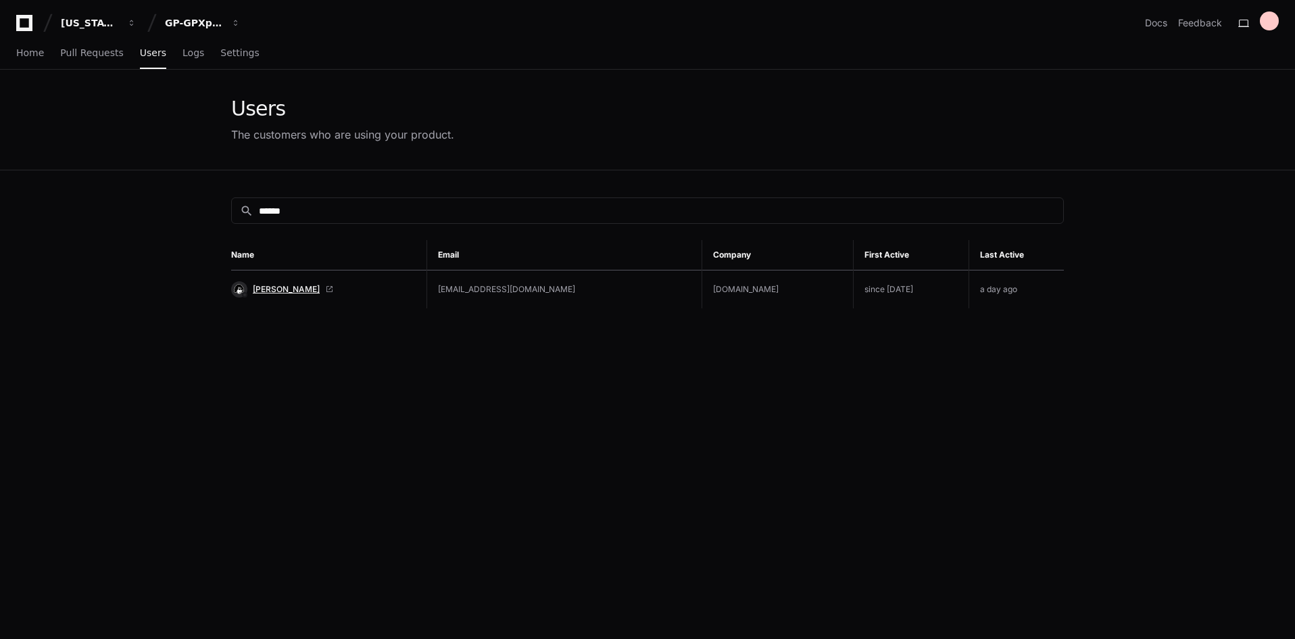
click at [303, 284] on span "LEANNE EVANS" at bounding box center [286, 289] width 67 height 11
click at [318, 205] on input "******" at bounding box center [657, 211] width 796 height 14
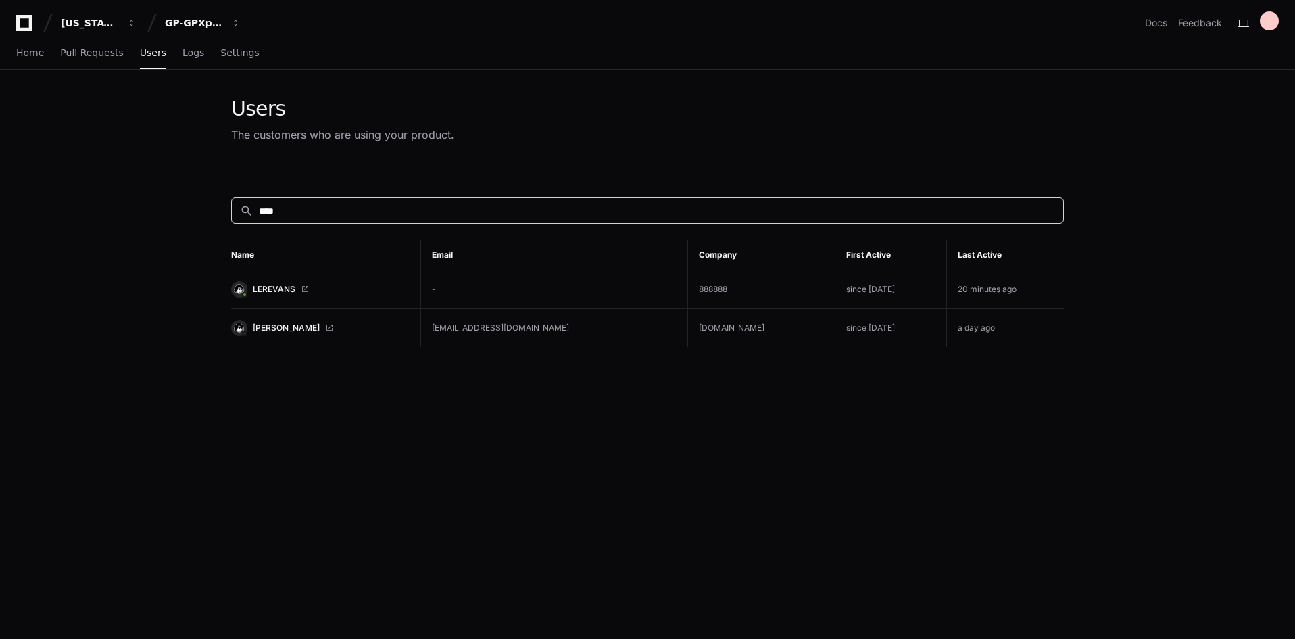
type input "****"
click at [272, 292] on span "LEREVANS" at bounding box center [274, 289] width 43 height 11
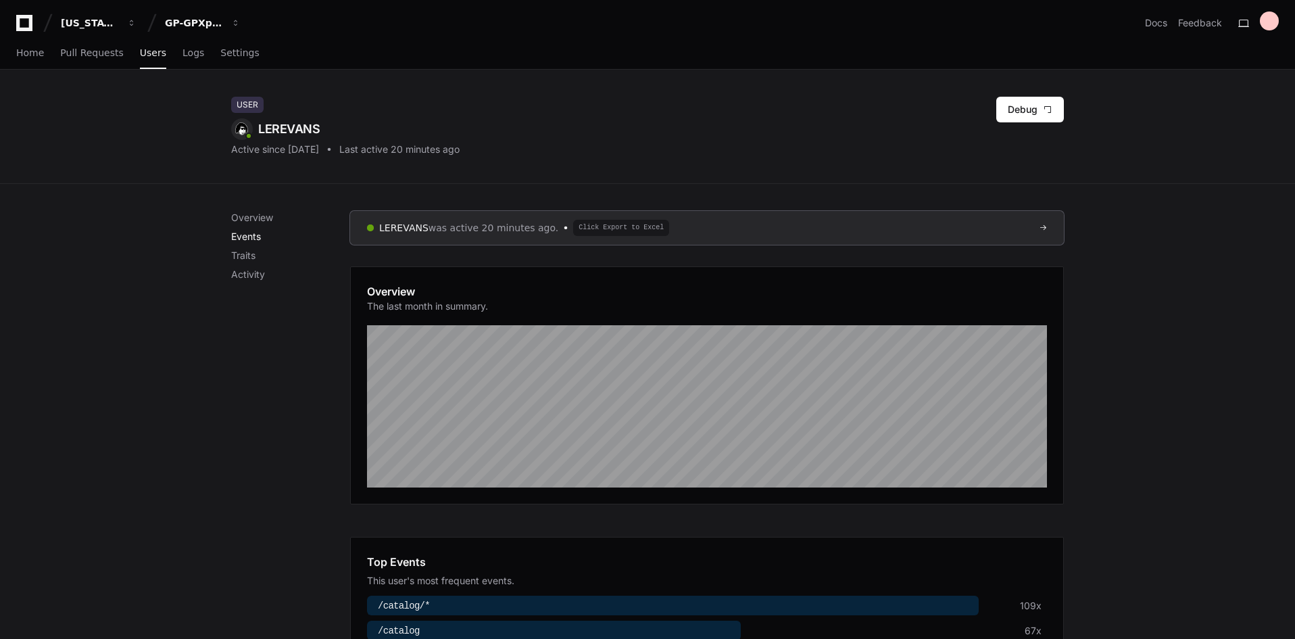
click at [253, 230] on p "Events" at bounding box center [290, 237] width 119 height 14
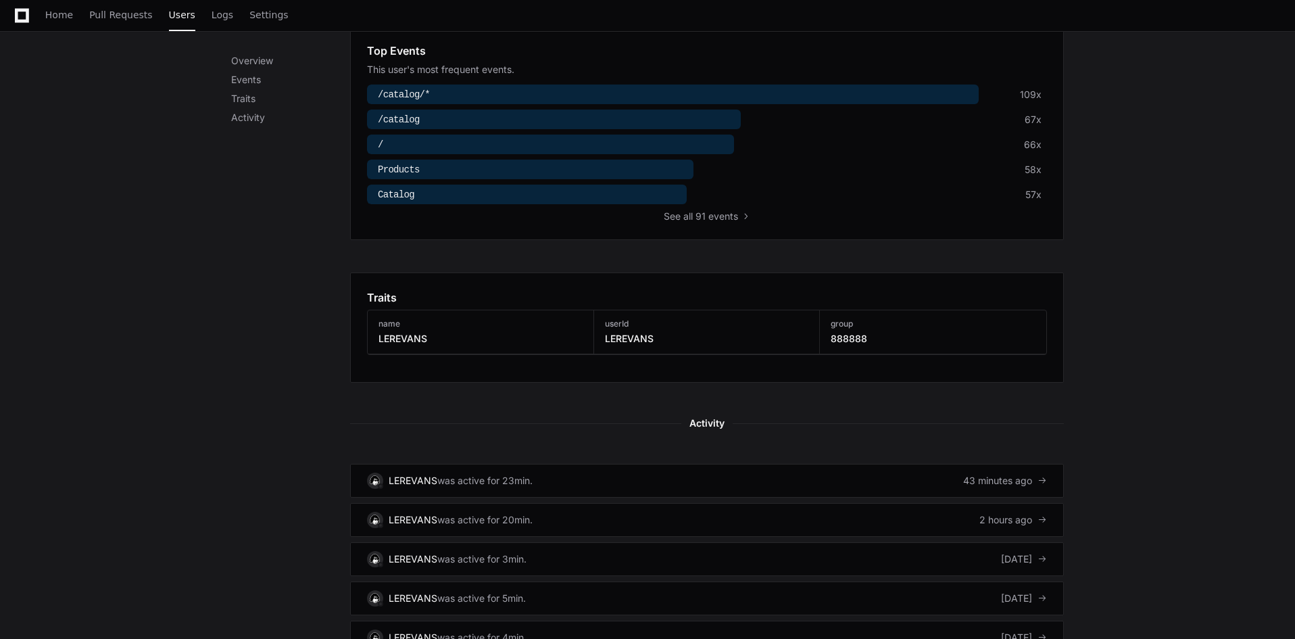
scroll to position [418, 0]
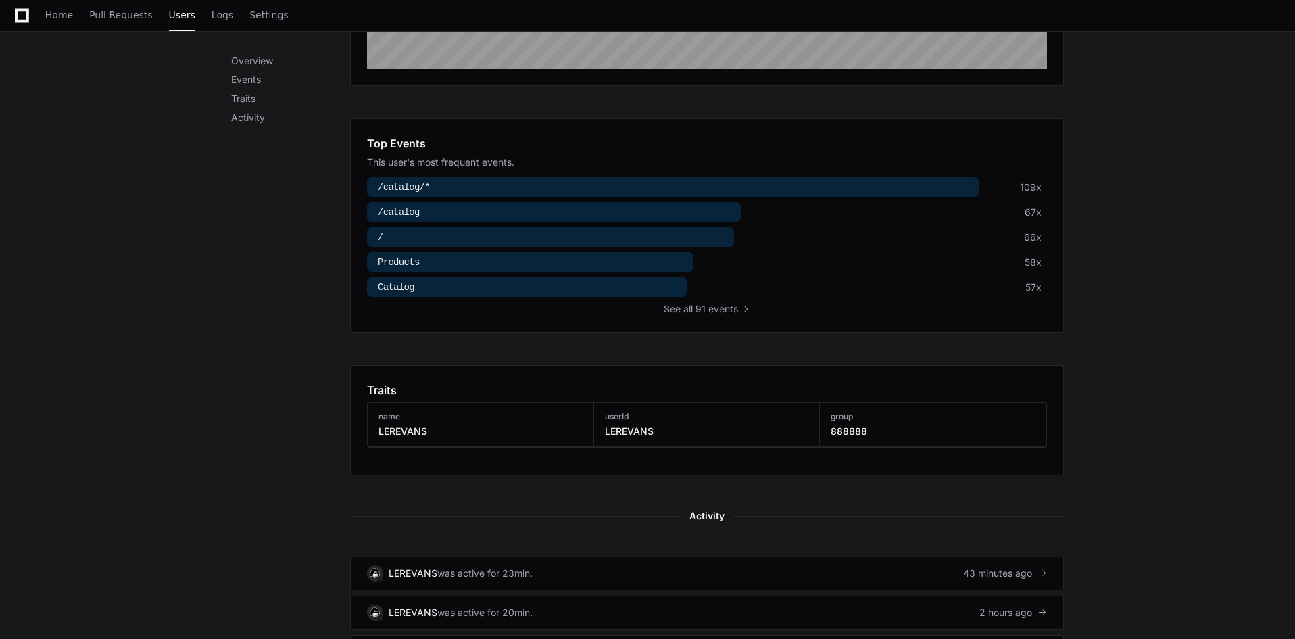
click at [256, 109] on div "Overview Events Traits Activity" at bounding box center [290, 89] width 119 height 70
click at [256, 118] on p "Activity" at bounding box center [290, 118] width 119 height 14
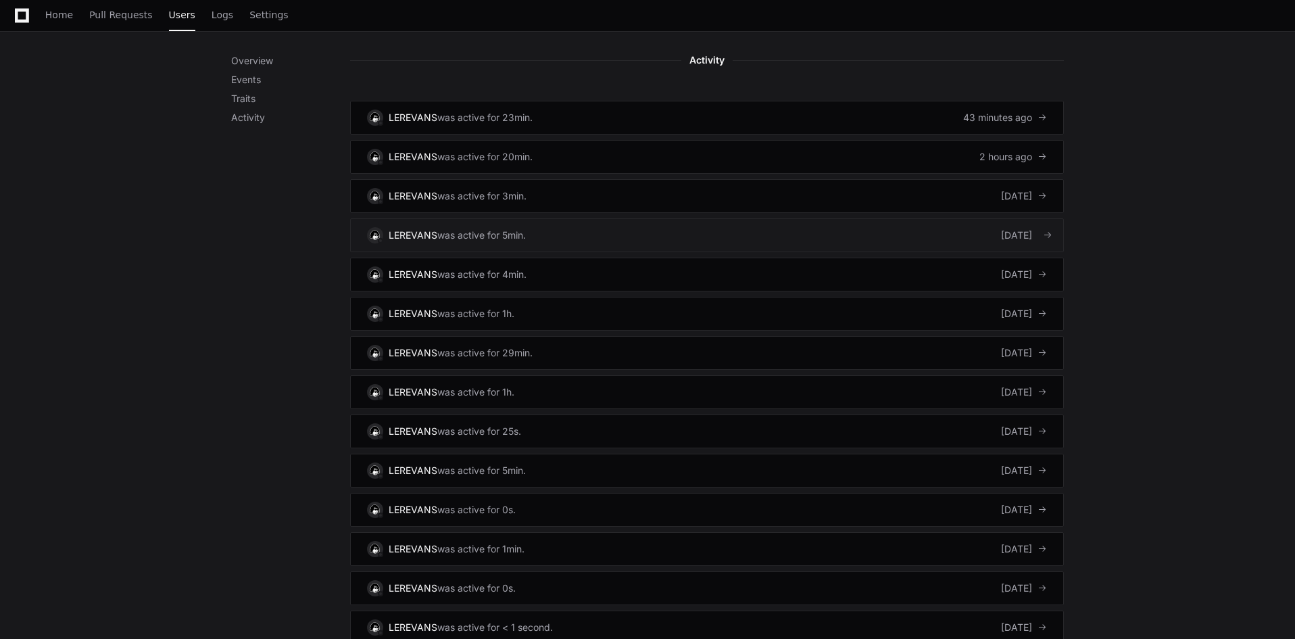
scroll to position [847, 0]
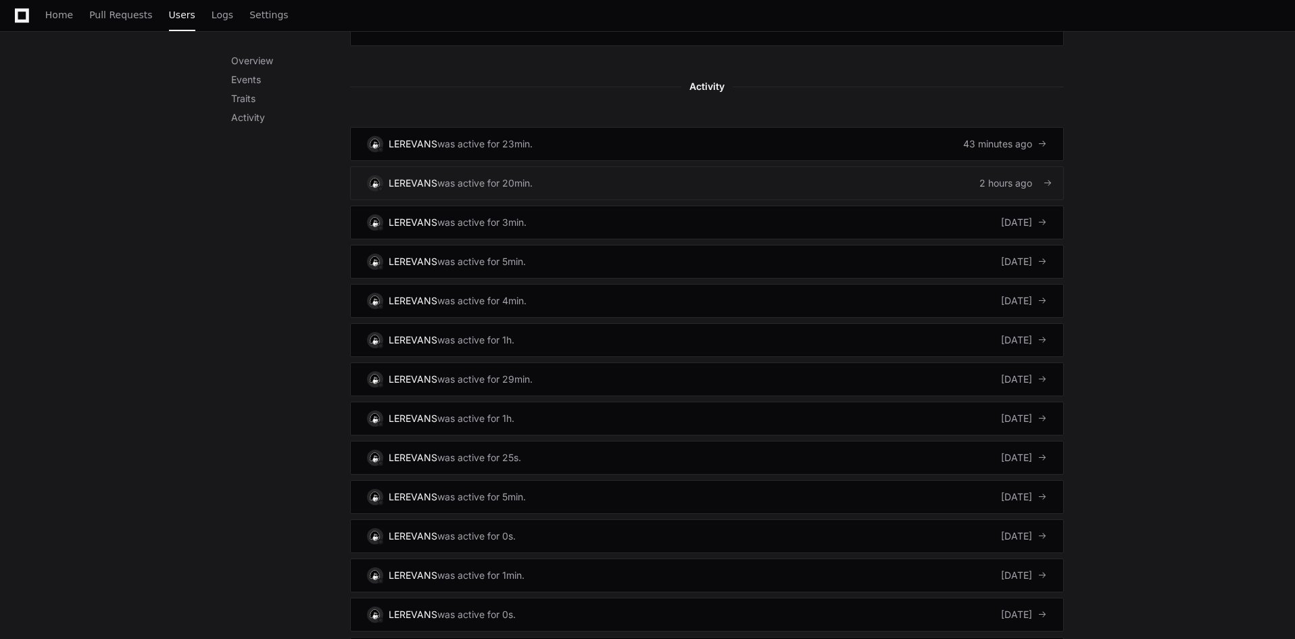
click at [489, 183] on div "was active for 20min." at bounding box center [484, 183] width 95 height 14
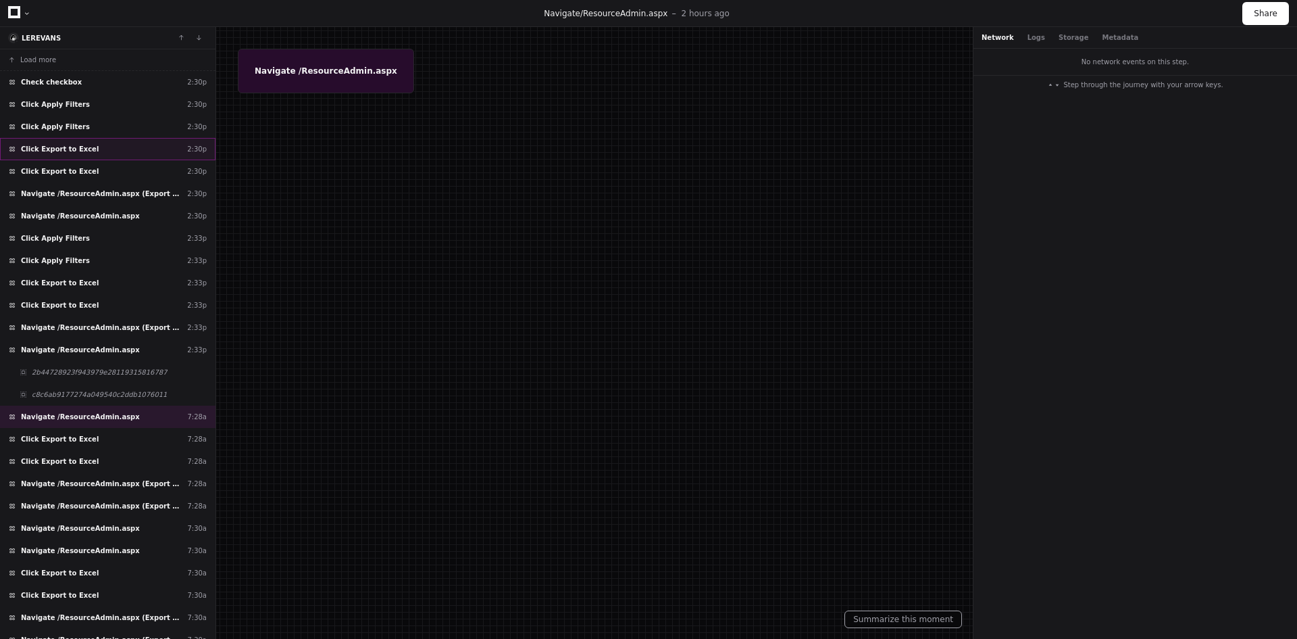
click at [84, 147] on div "Click Export to Excel 2:30p" at bounding box center [108, 149] width 216 height 22
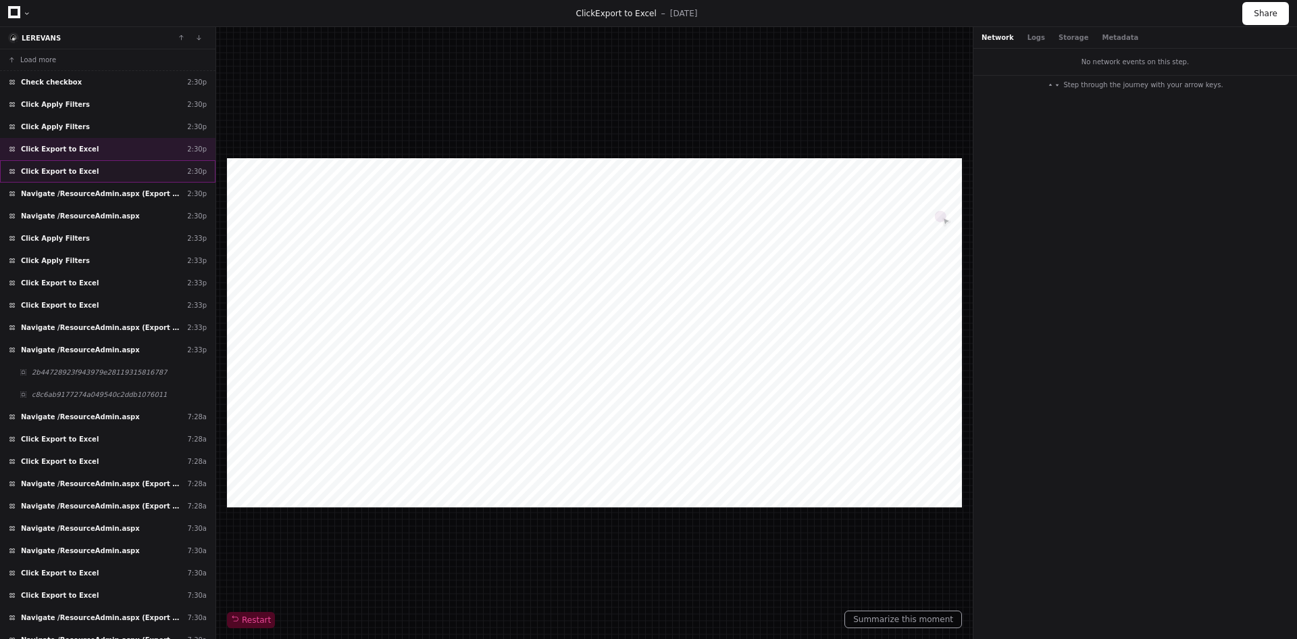
click at [50, 170] on span "Click Export to Excel" at bounding box center [60, 171] width 78 height 10
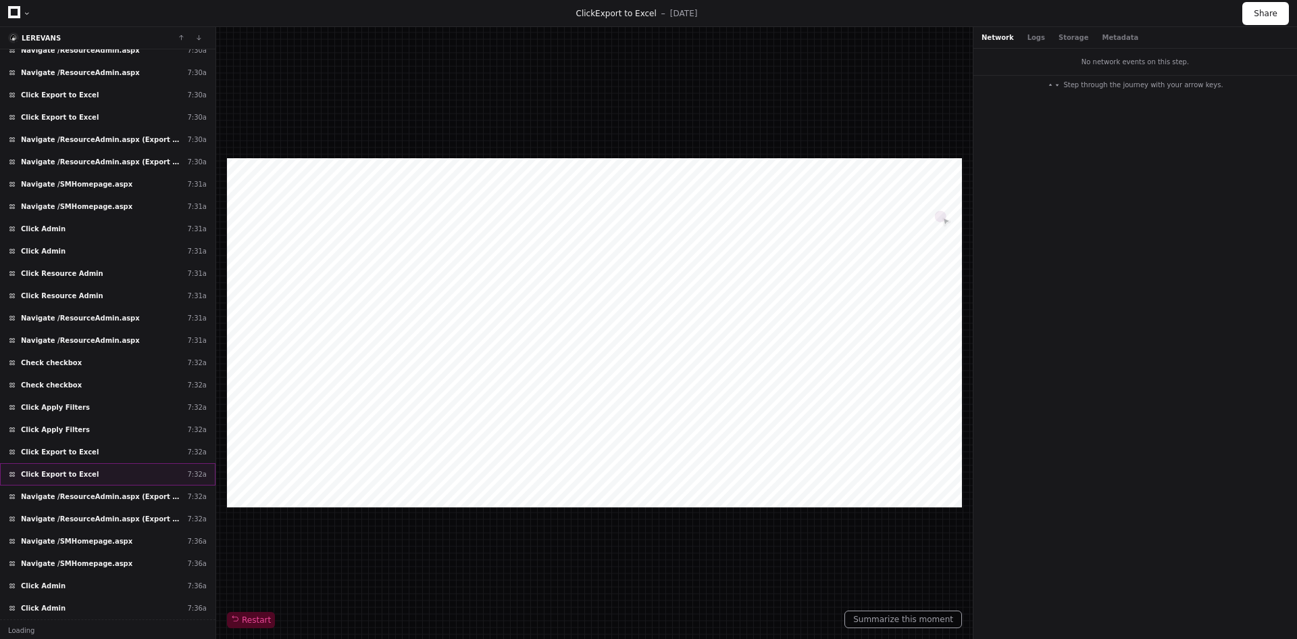
scroll to position [479, 0]
click at [94, 464] on div "Click Export to Excel 7:32a" at bounding box center [108, 473] width 216 height 22
click at [1035, 36] on button "Logs" at bounding box center [1037, 37] width 18 height 10
click at [1059, 36] on button "Storage" at bounding box center [1074, 37] width 30 height 10
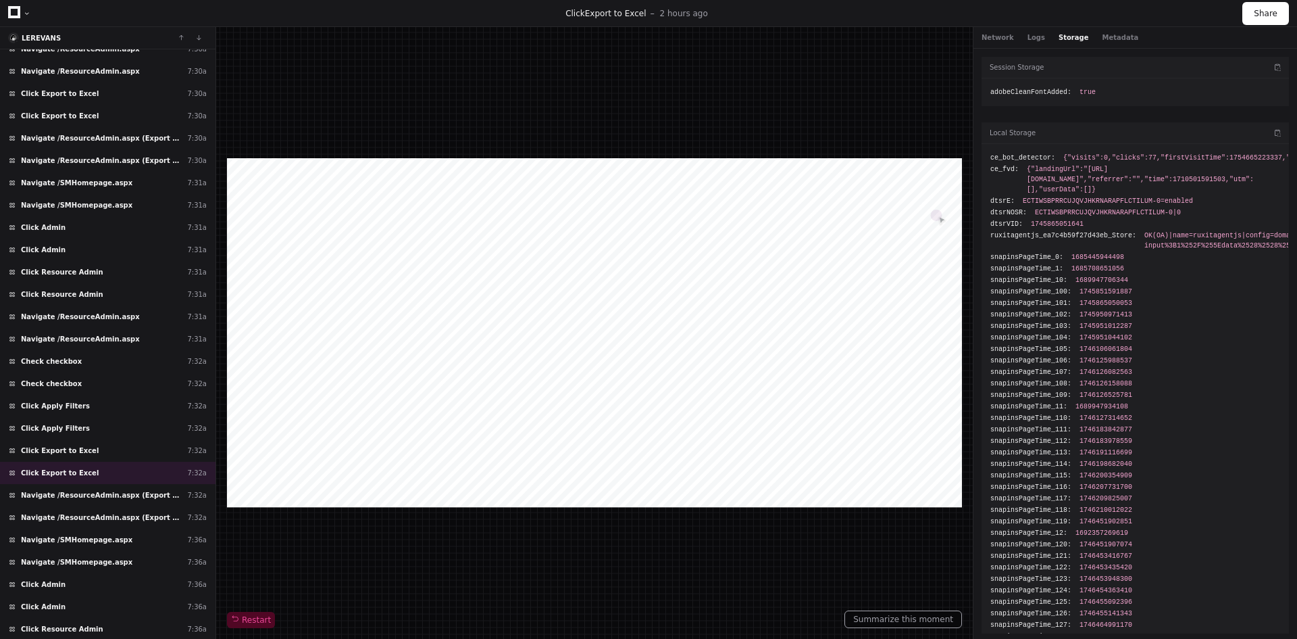
click at [1110, 30] on div "Network Logs Storage Metadata" at bounding box center [1136, 38] width 324 height 22
click at [1105, 36] on button "Metadata" at bounding box center [1120, 37] width 36 height 10
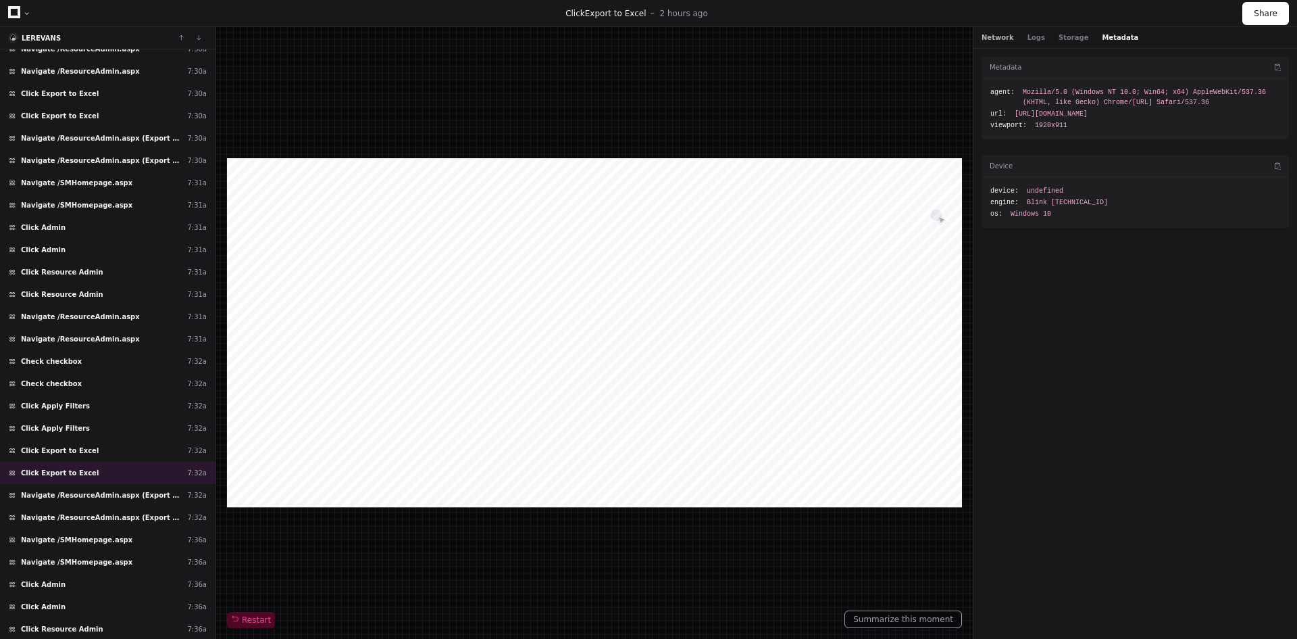
click at [987, 33] on button "Network" at bounding box center [998, 37] width 32 height 10
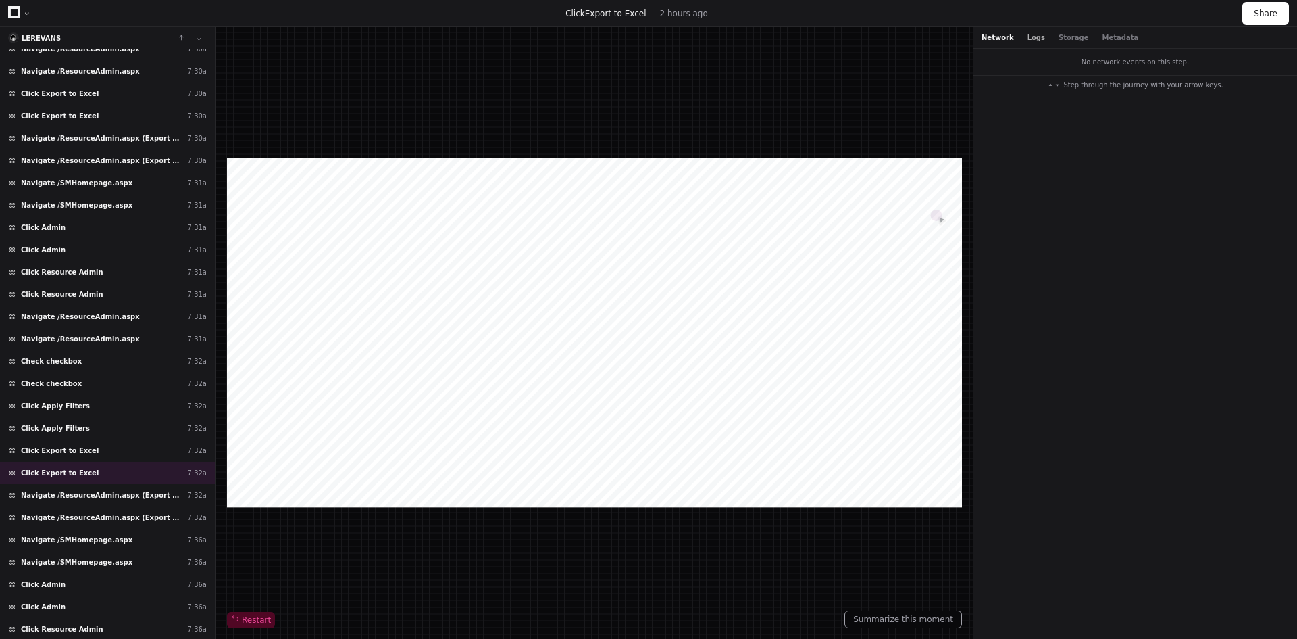
click at [1035, 36] on button "Logs" at bounding box center [1037, 37] width 18 height 10
click at [1059, 36] on button "Storage" at bounding box center [1074, 37] width 30 height 10
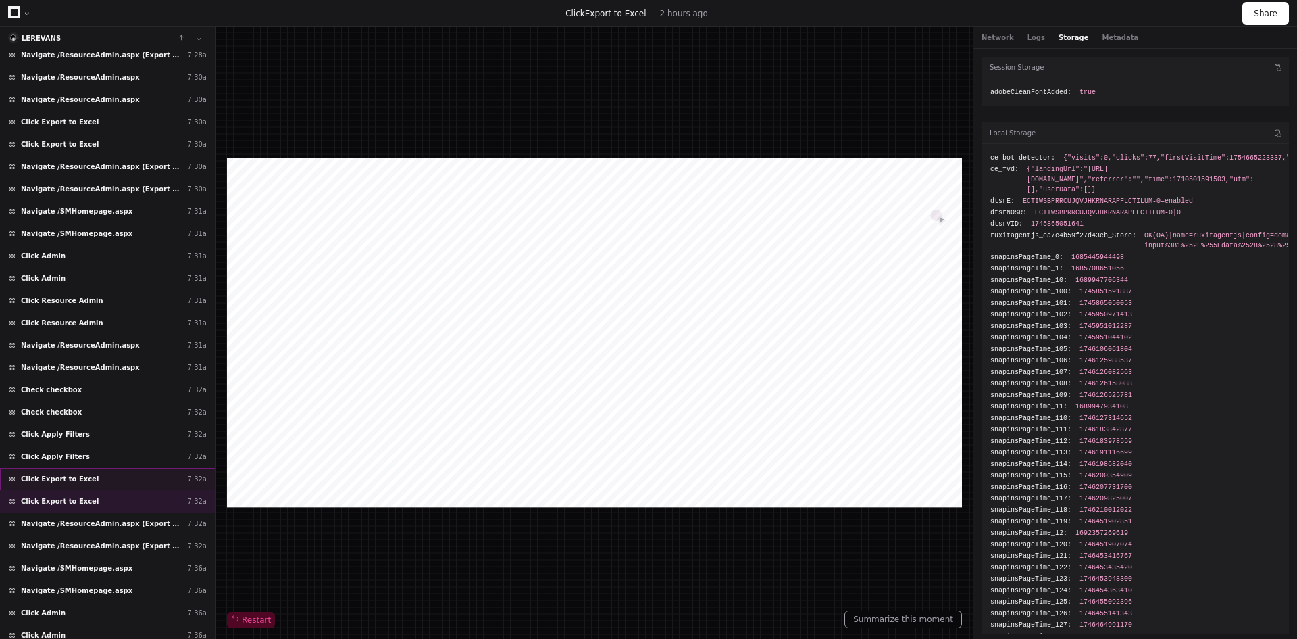
scroll to position [479, 0]
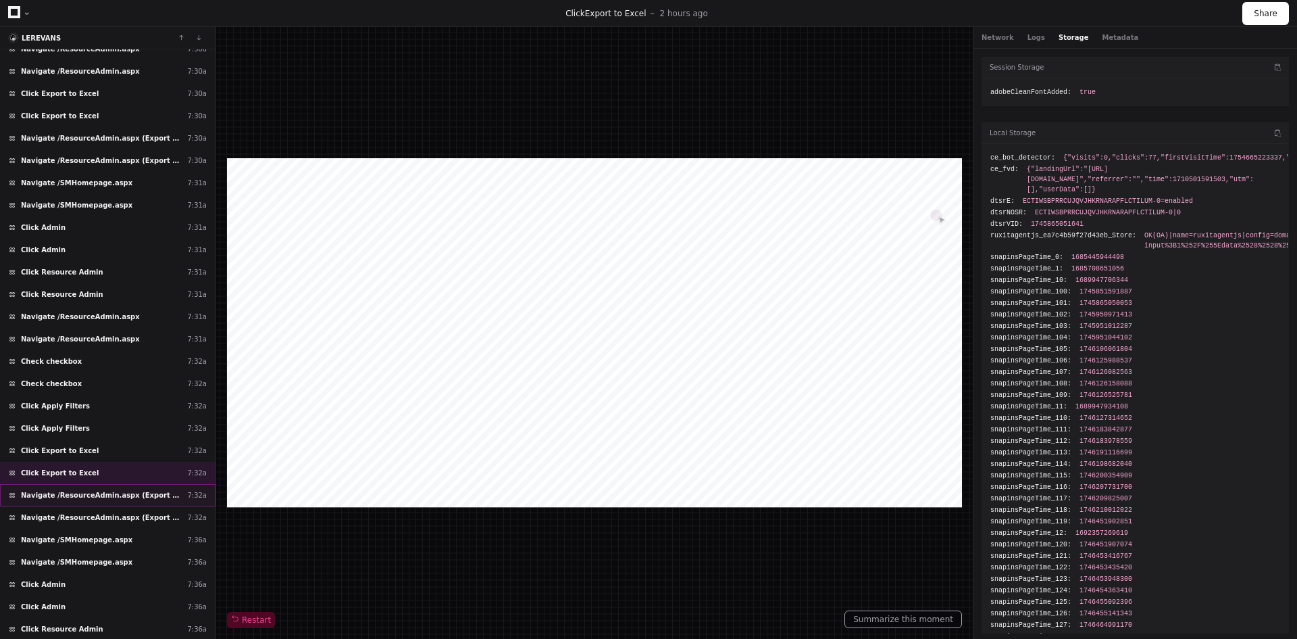
click at [68, 498] on span "Navigate /ResourceAdmin.aspx (Export to Excel)" at bounding box center [101, 495] width 161 height 10
click at [70, 478] on div "Click Export to Excel 7:32a" at bounding box center [108, 473] width 216 height 22
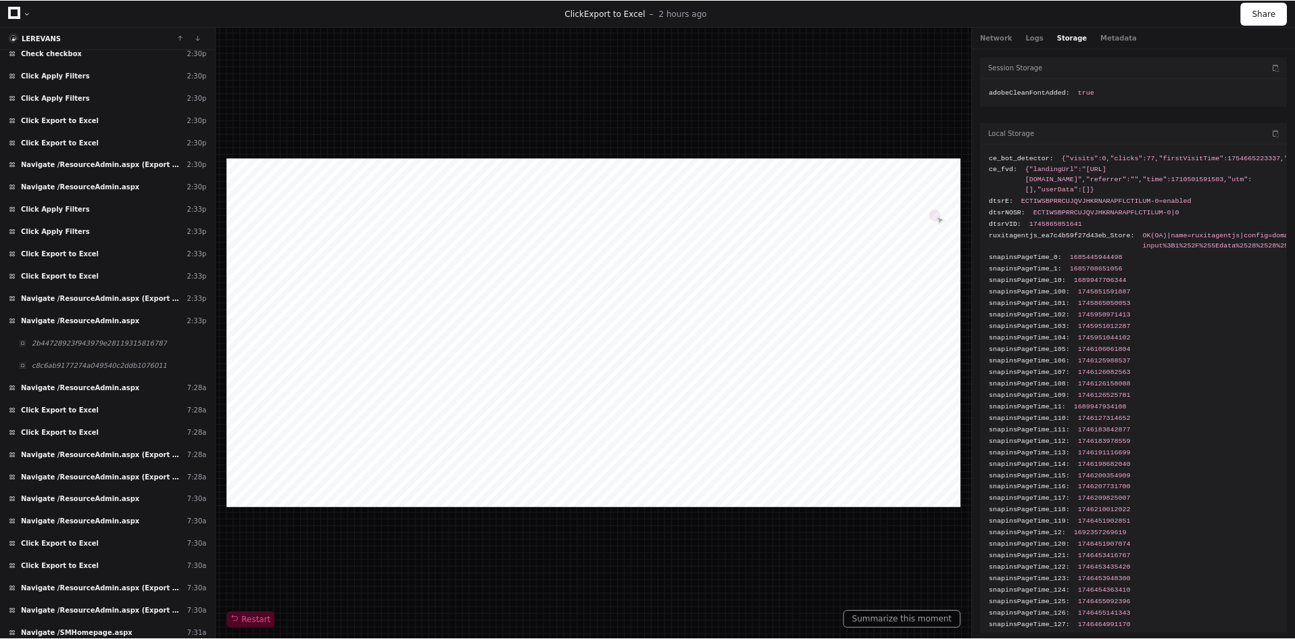
scroll to position [6, 0]
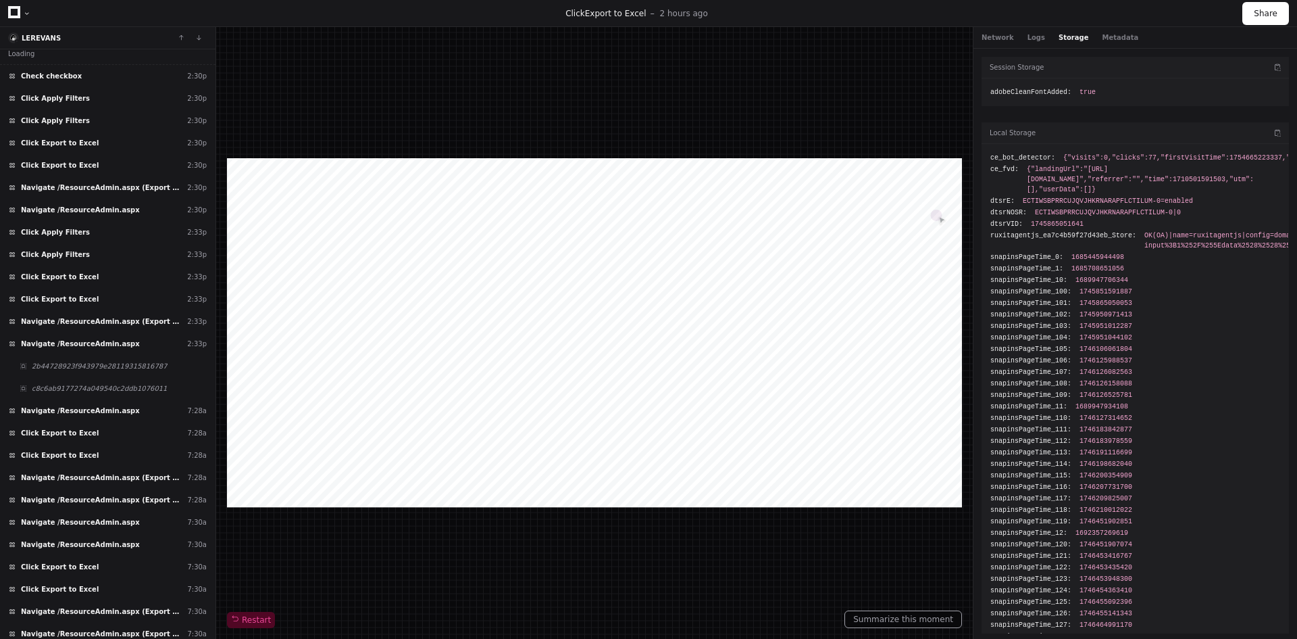
click at [20, 9] on div at bounding box center [19, 13] width 23 height 20
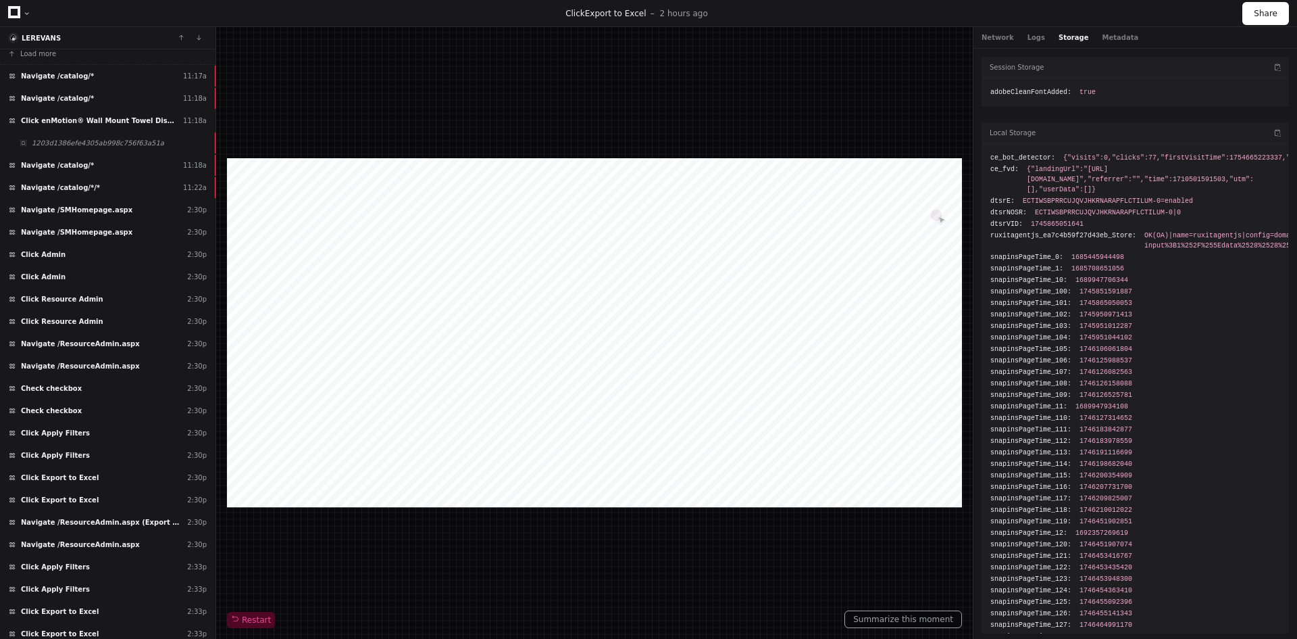
click at [13, 10] on icon at bounding box center [14, 12] width 12 height 12
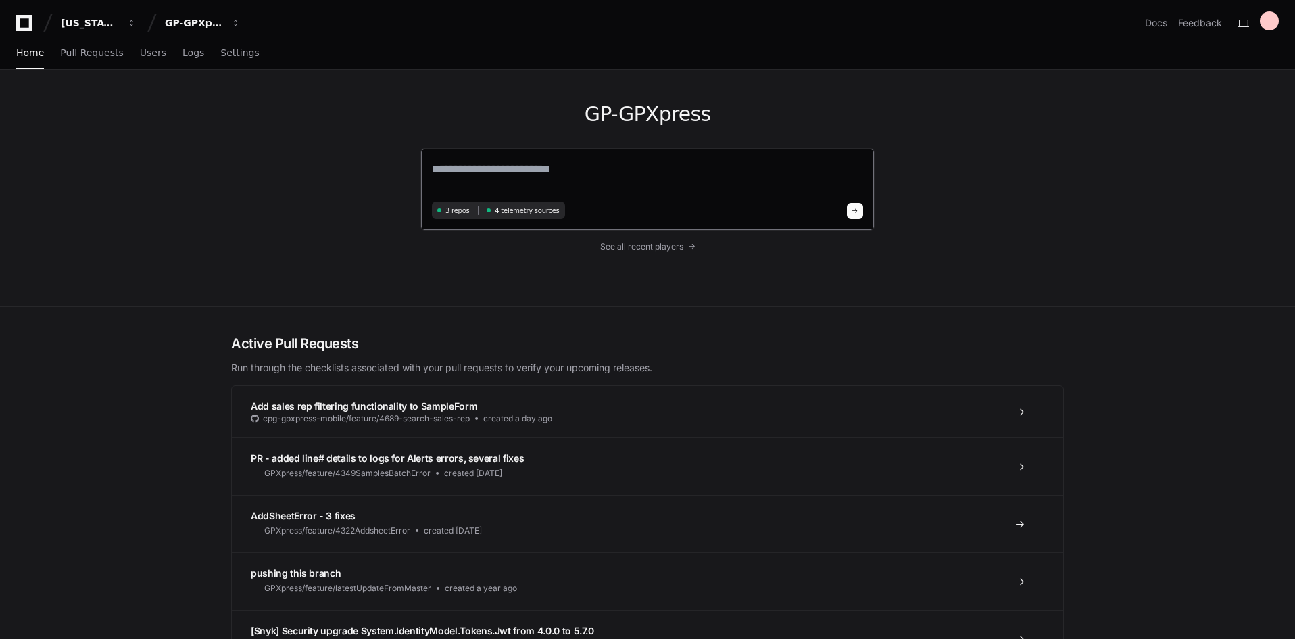
click at [504, 172] on textarea at bounding box center [647, 178] width 431 height 38
type textarea "*"
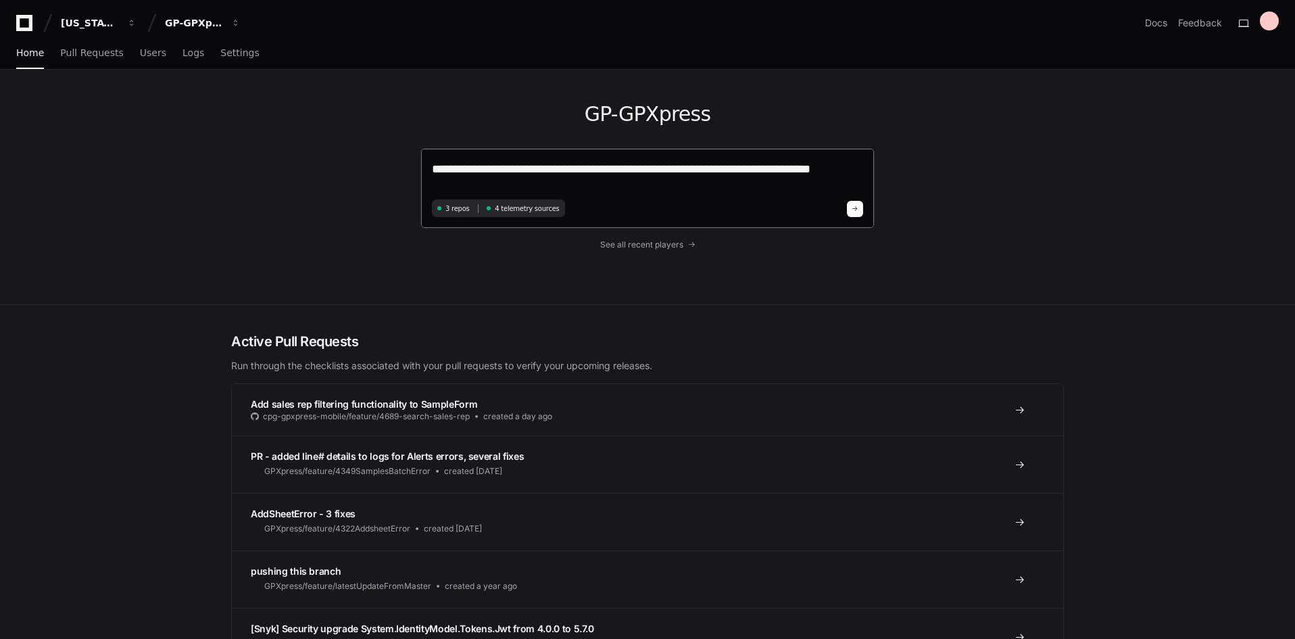
type textarea "**********"
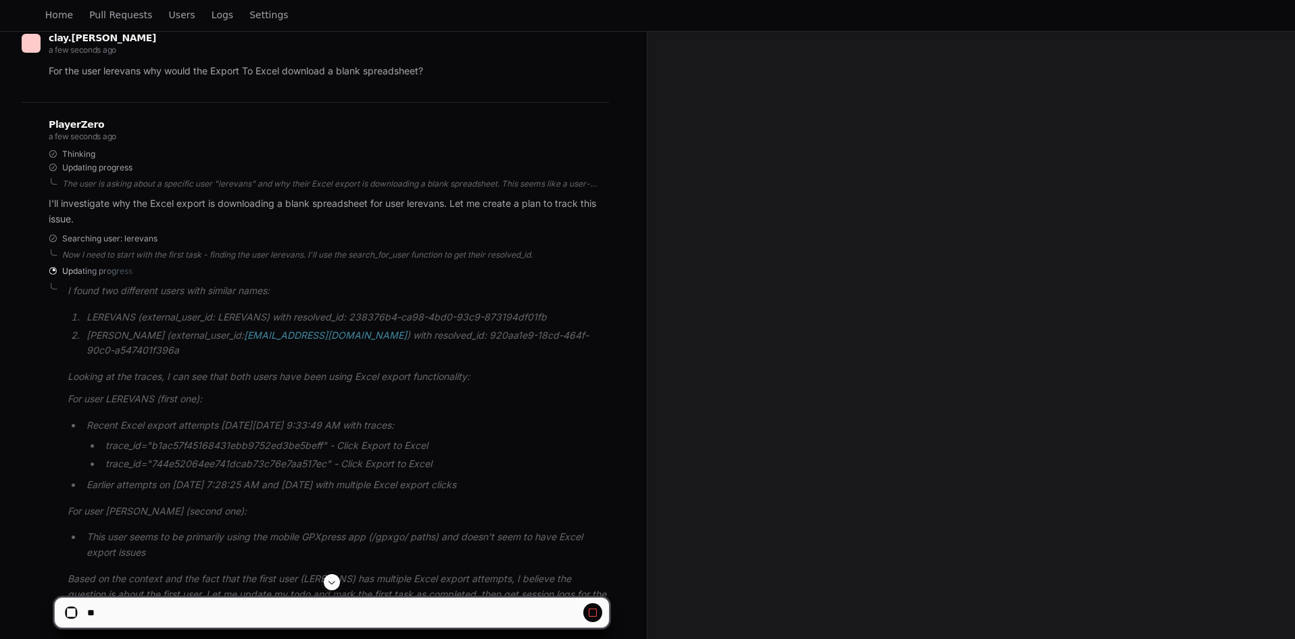
scroll to position [203, 0]
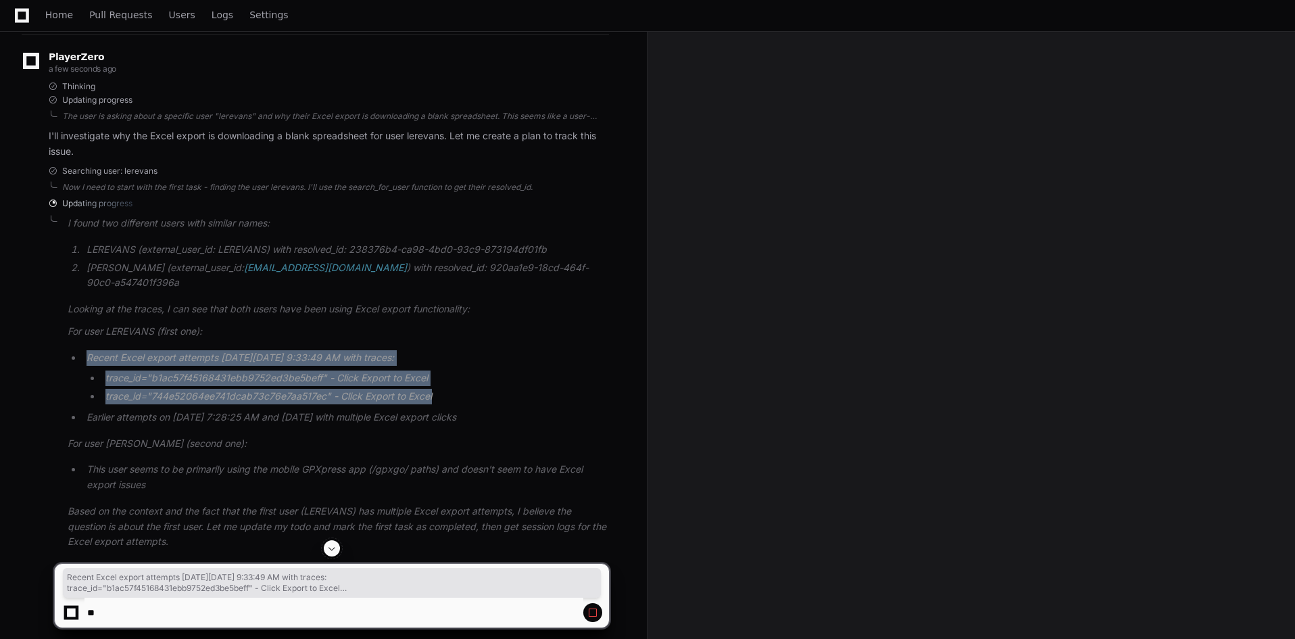
drag, startPoint x: 450, startPoint y: 403, endPoint x: 18, endPoint y: 356, distance: 434.3
click at [18, 356] on div "clay.davis a few seconds ago For the user lerevans why would the Export To Exce…" at bounding box center [323, 261] width 614 height 640
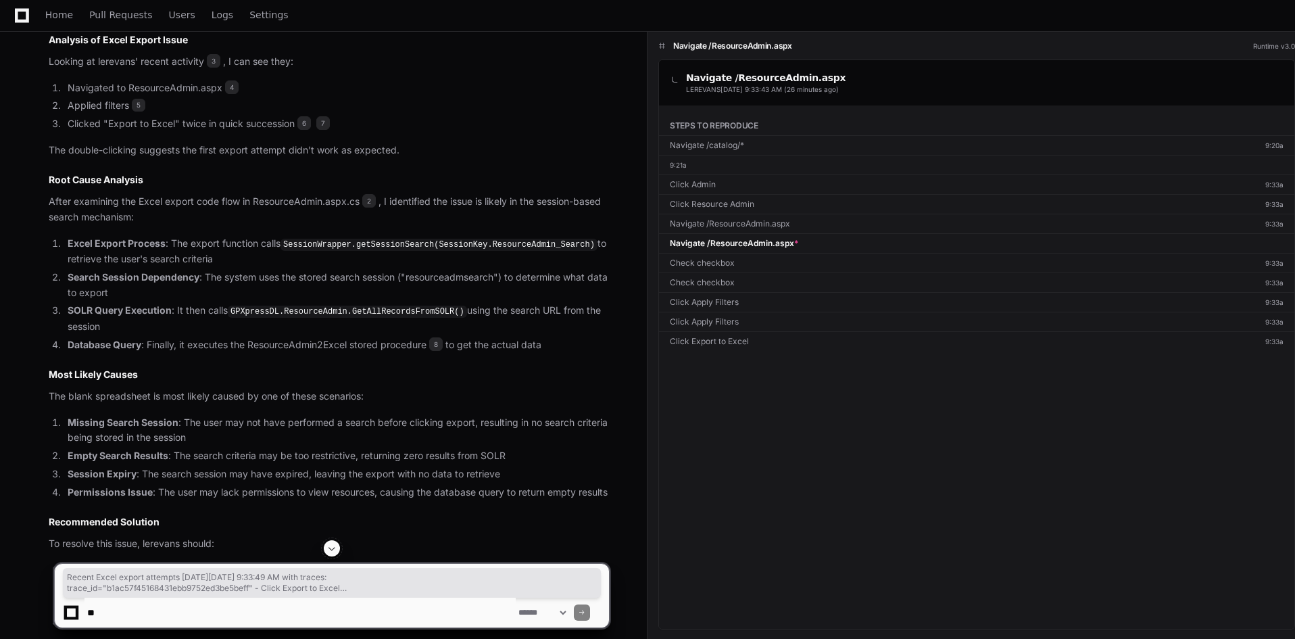
scroll to position [1008, 0]
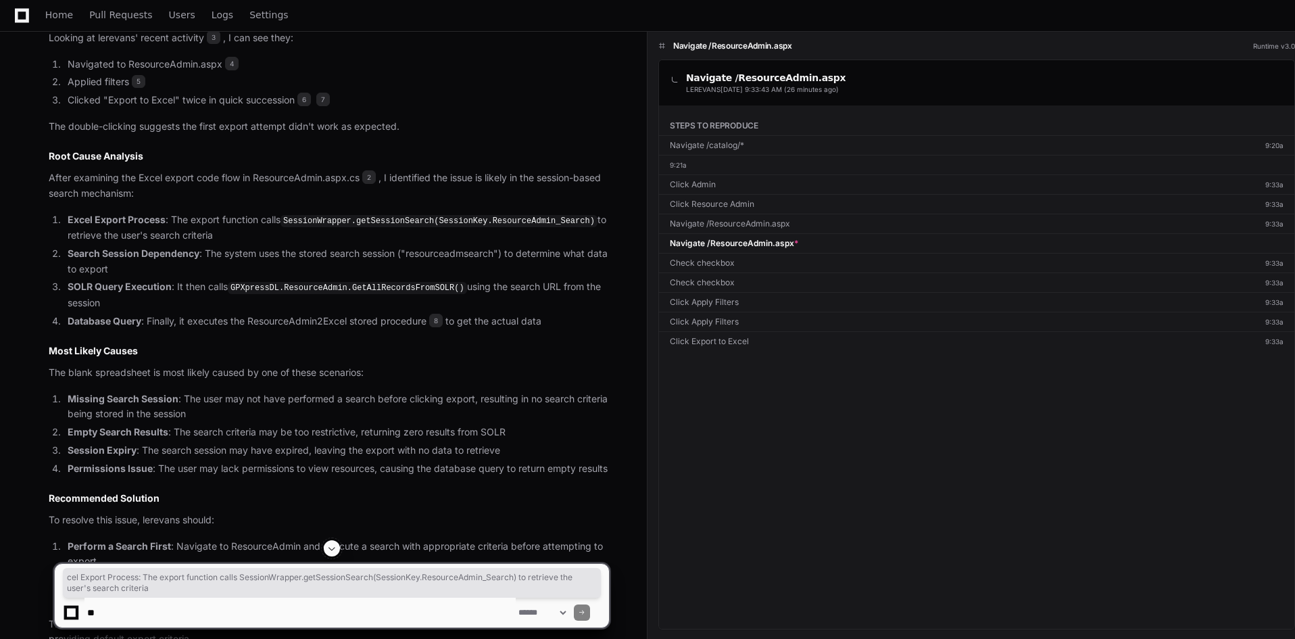
drag, startPoint x: 78, startPoint y: 220, endPoint x: 312, endPoint y: 234, distance: 234.2
click at [312, 234] on li "Excel Export Process : The export function calls SessionWrapper.getSessionSearc…" at bounding box center [336, 227] width 545 height 31
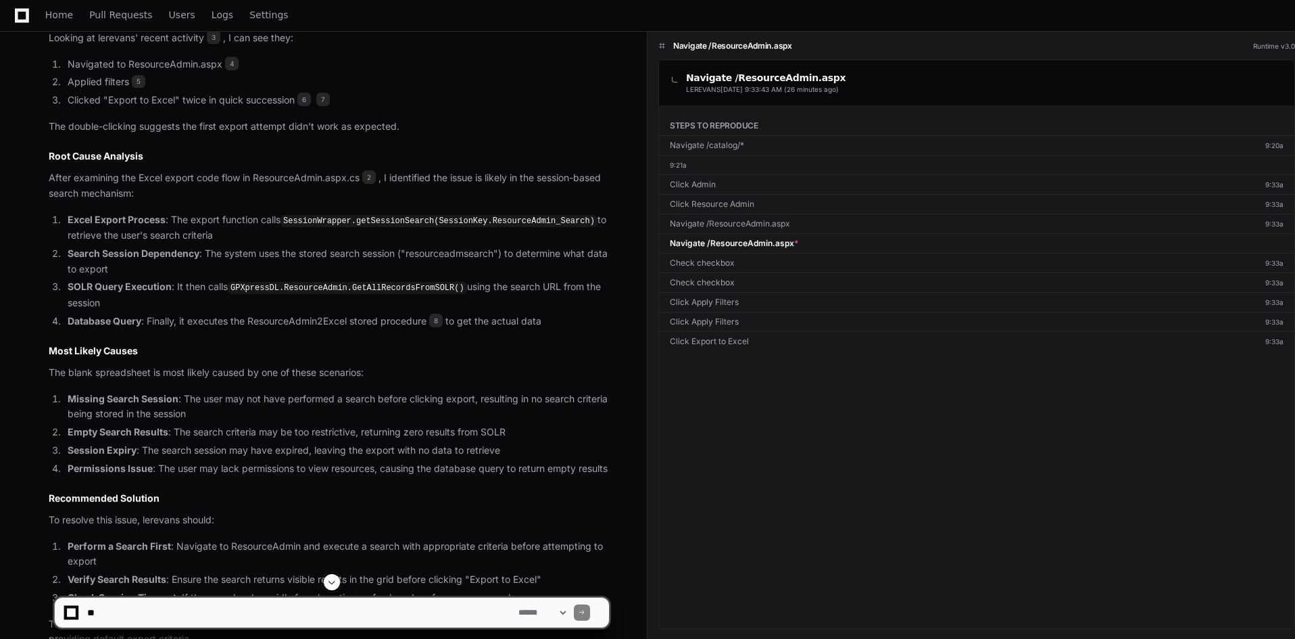
click at [419, 229] on li "Excel Export Process : The export function calls SessionWrapper.getSessionSearc…" at bounding box center [336, 227] width 545 height 31
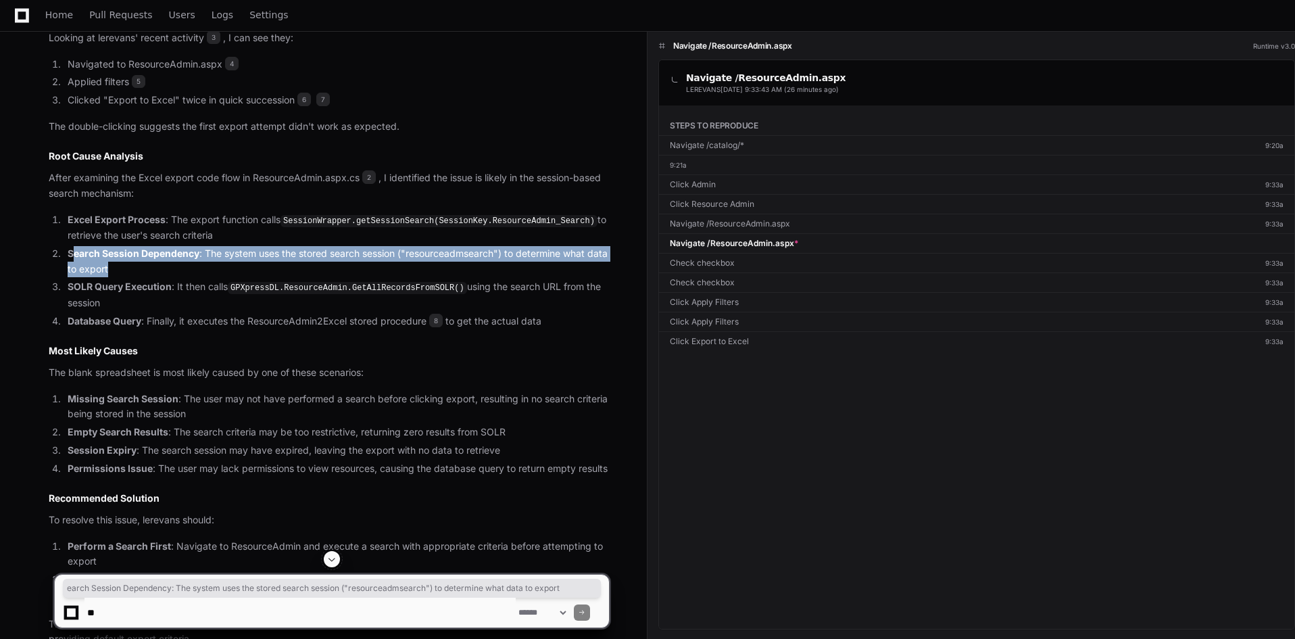
drag, startPoint x: 72, startPoint y: 253, endPoint x: 560, endPoint y: 262, distance: 487.3
click at [560, 262] on li "Search Session Dependency : The system uses the stored search session ("resourc…" at bounding box center [336, 261] width 545 height 31
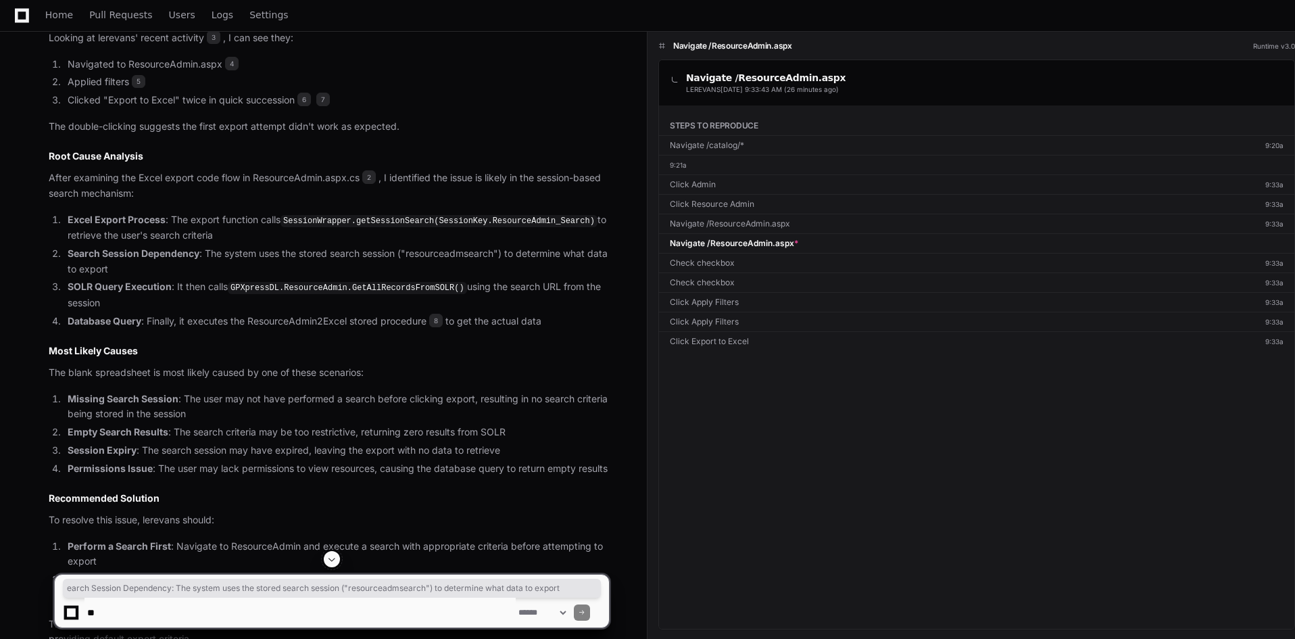
click at [266, 277] on ol "Excel Export Process : The export function calls SessionWrapper.getSessionSearc…" at bounding box center [329, 270] width 560 height 117
drag, startPoint x: 55, startPoint y: 287, endPoint x: 503, endPoint y: 308, distance: 448.5
click at [503, 308] on li "SOLR Query Execution : It then calls GPXpressDL.ResourceAdmin.GetAllRecordsFrom…" at bounding box center [336, 294] width 545 height 31
click at [259, 305] on li "SOLR Query Execution : It then calls GPXpressDL.ResourceAdmin.GetAllRecordsFrom…" at bounding box center [336, 294] width 545 height 31
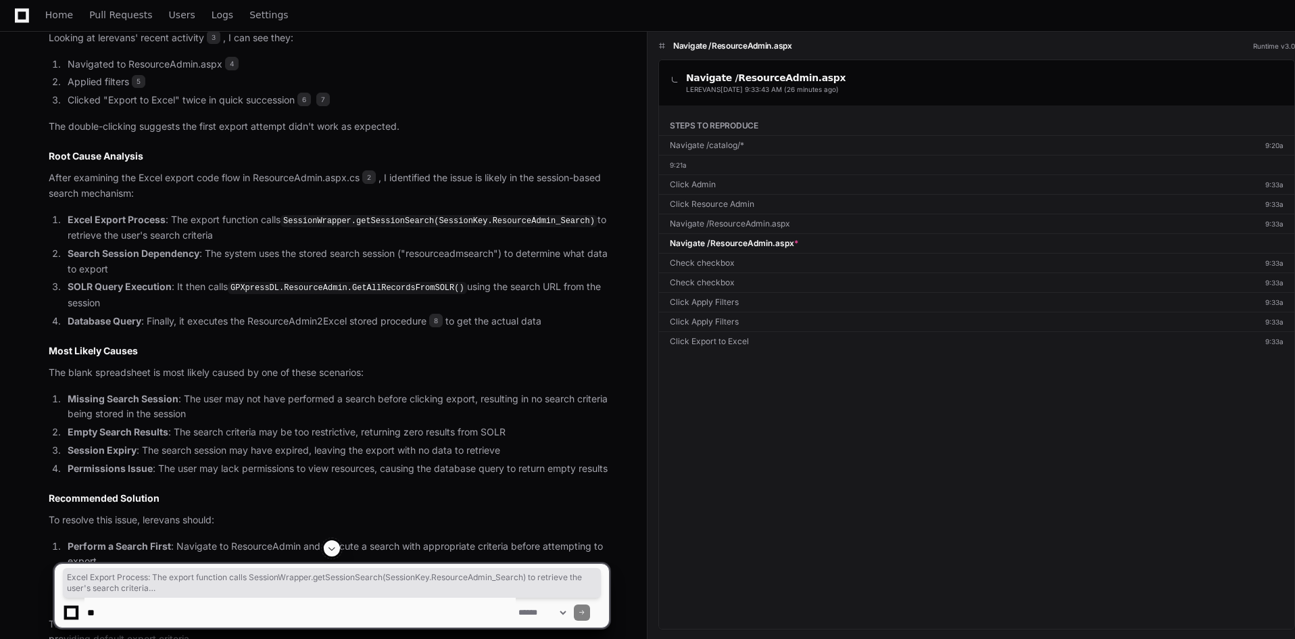
drag, startPoint x: 116, startPoint y: 303, endPoint x: 38, endPoint y: 224, distance: 110.9
click at [38, 224] on div "LEREVANS 888888 1 LEREVANS's session an hour ago 3 Navigate /ResourceAdmin.aspx…" at bounding box center [315, 234] width 587 height 824
click at [103, 276] on li "Search Session Dependency : The system uses the stored search session ("resourc…" at bounding box center [336, 261] width 545 height 31
drag, startPoint x: 589, startPoint y: 326, endPoint x: 50, endPoint y: 282, distance: 541.1
click at [50, 282] on ol "Excel Export Process : The export function calls SessionWrapper.getSessionSearc…" at bounding box center [329, 270] width 560 height 117
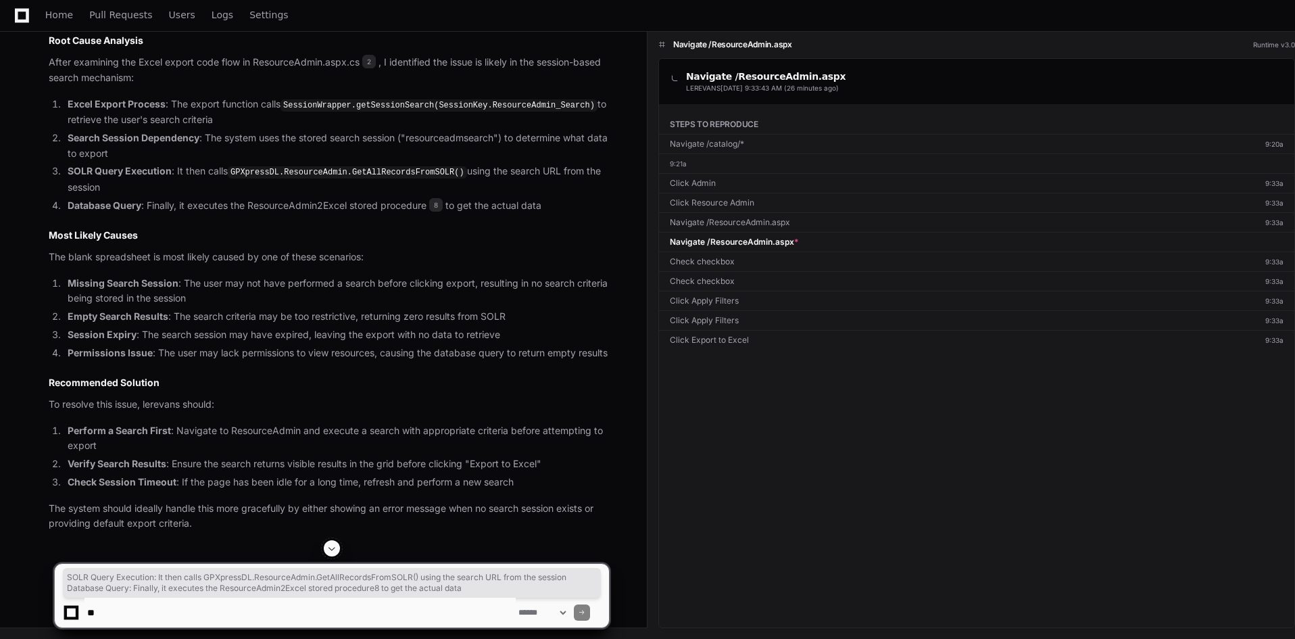
scroll to position [1138, 0]
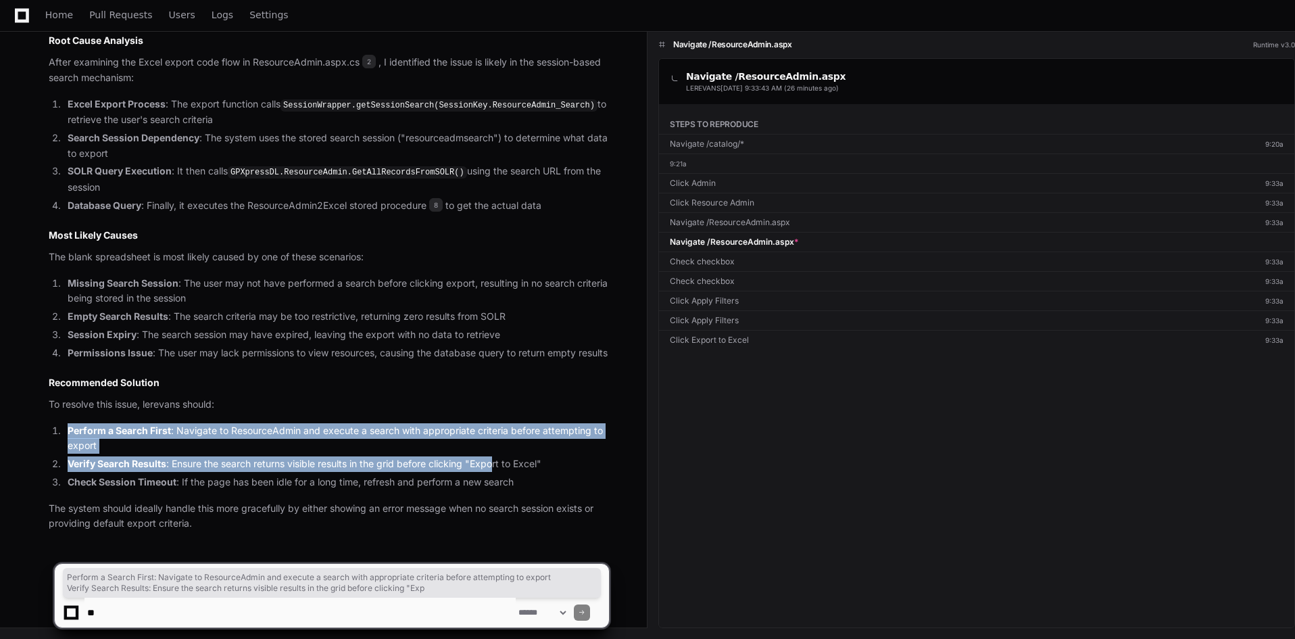
drag, startPoint x: 62, startPoint y: 437, endPoint x: 499, endPoint y: 457, distance: 437.0
click at [499, 457] on ol "Perform a Search First : Navigate to ResourceAdmin and execute a search with ap…" at bounding box center [329, 456] width 560 height 67
click at [216, 427] on li "Perform a Search First : Navigate to ResourceAdmin and execute a search with ap…" at bounding box center [336, 438] width 545 height 31
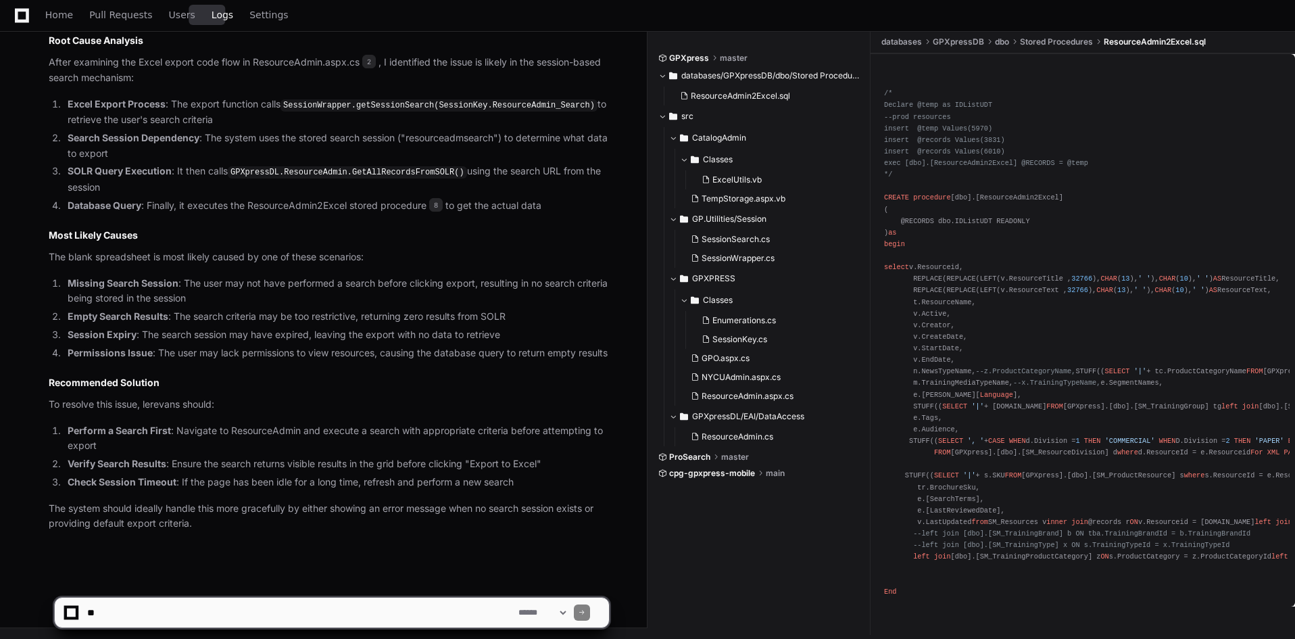
click at [212, 19] on span "Logs" at bounding box center [223, 15] width 22 height 8
click at [212, 12] on span "Logs" at bounding box center [223, 15] width 22 height 8
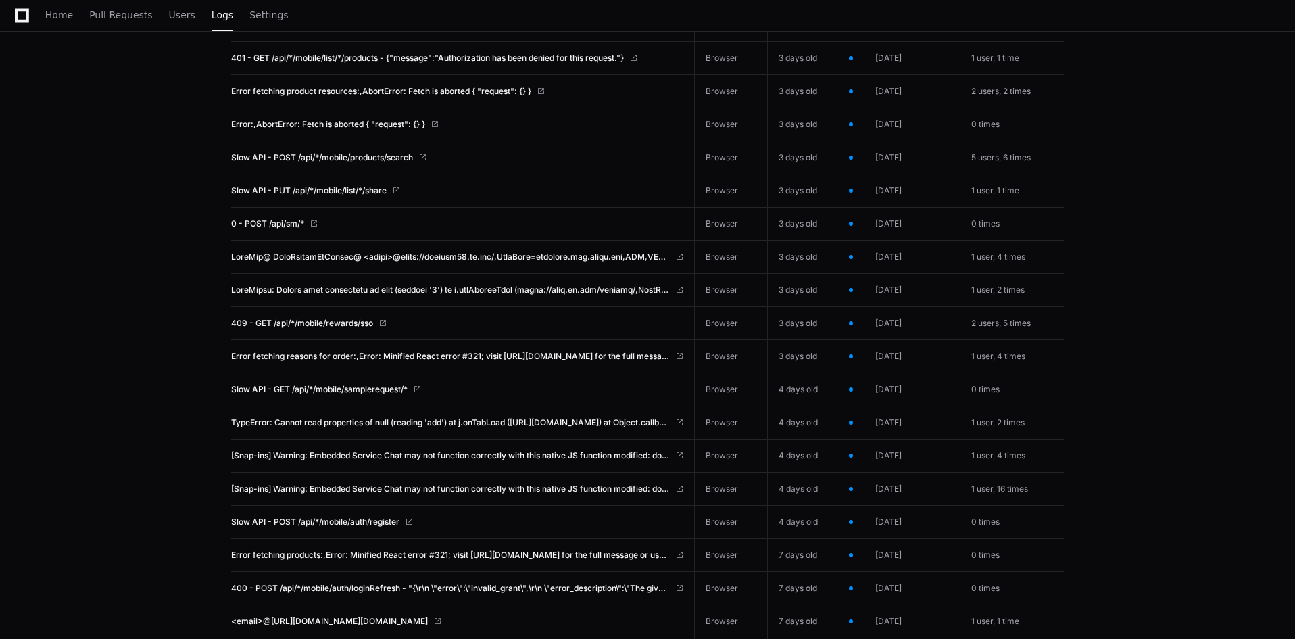
scroll to position [702, 0]
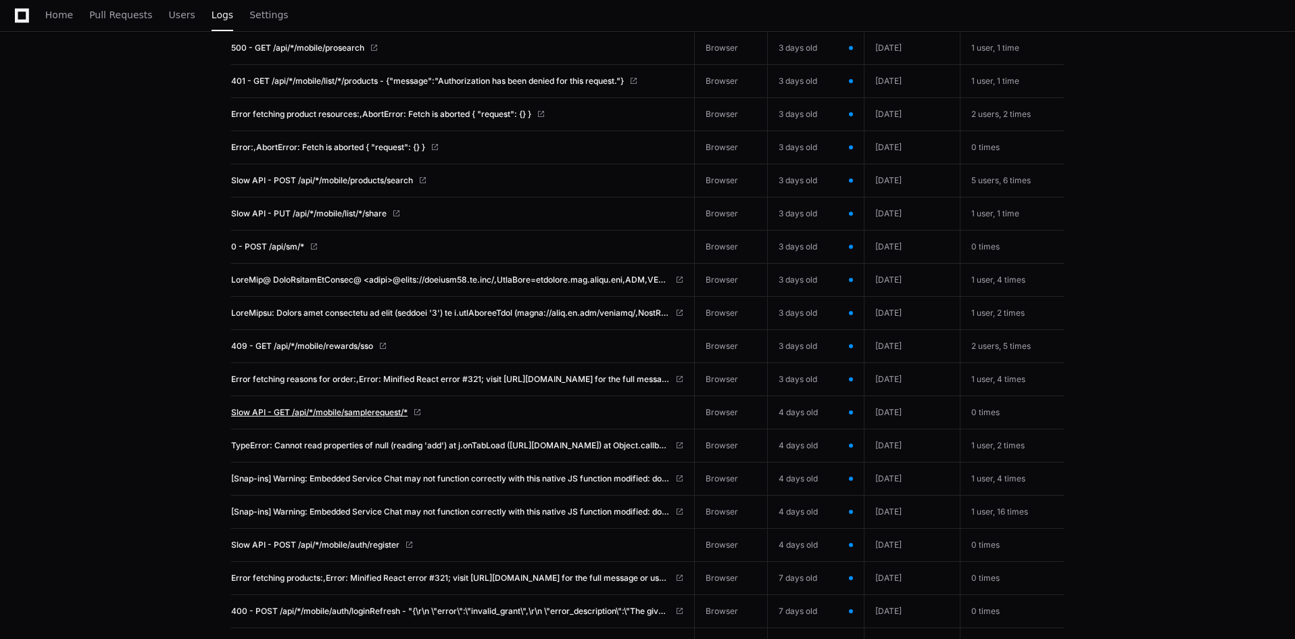
click at [247, 410] on span "Slow API - GET /api/*/mobile/samplerequest/*" at bounding box center [319, 412] width 176 height 11
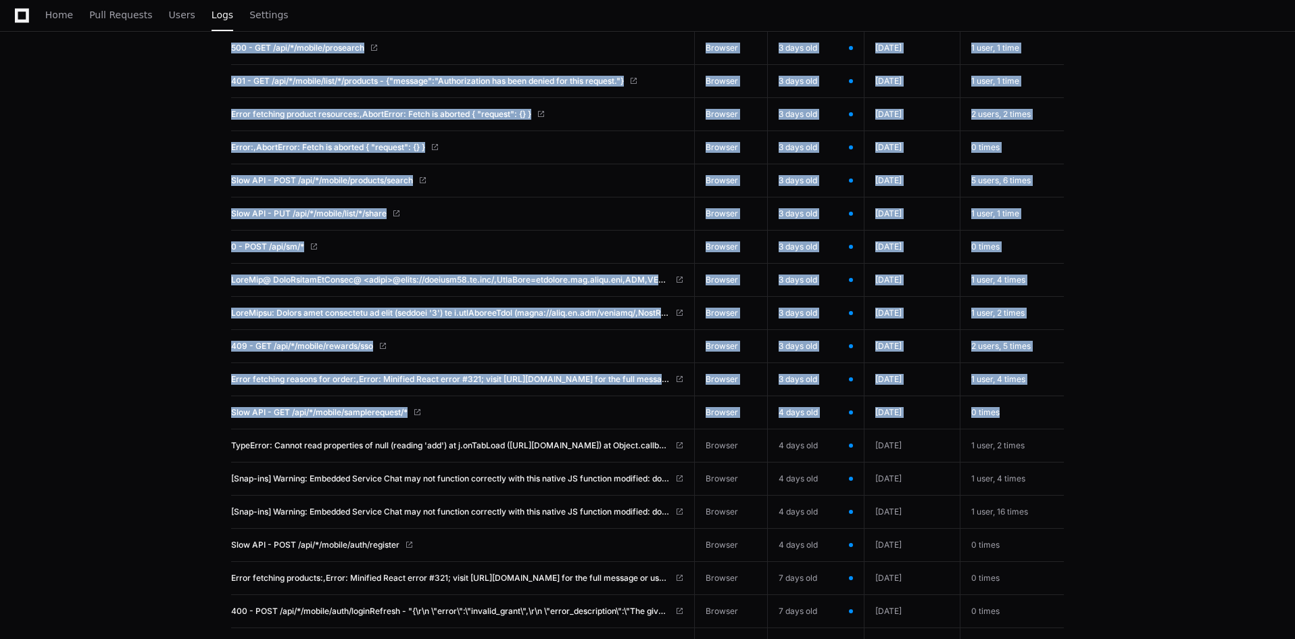
drag, startPoint x: 218, startPoint y: 414, endPoint x: 1029, endPoint y: 413, distance: 811.6
click at [1029, 413] on div "search Prod All datasets calendar_today Start – End date Select Issue Dataset F…" at bounding box center [647, 372] width 865 height 1808
click at [1008, 414] on td "0 times" at bounding box center [1011, 412] width 103 height 33
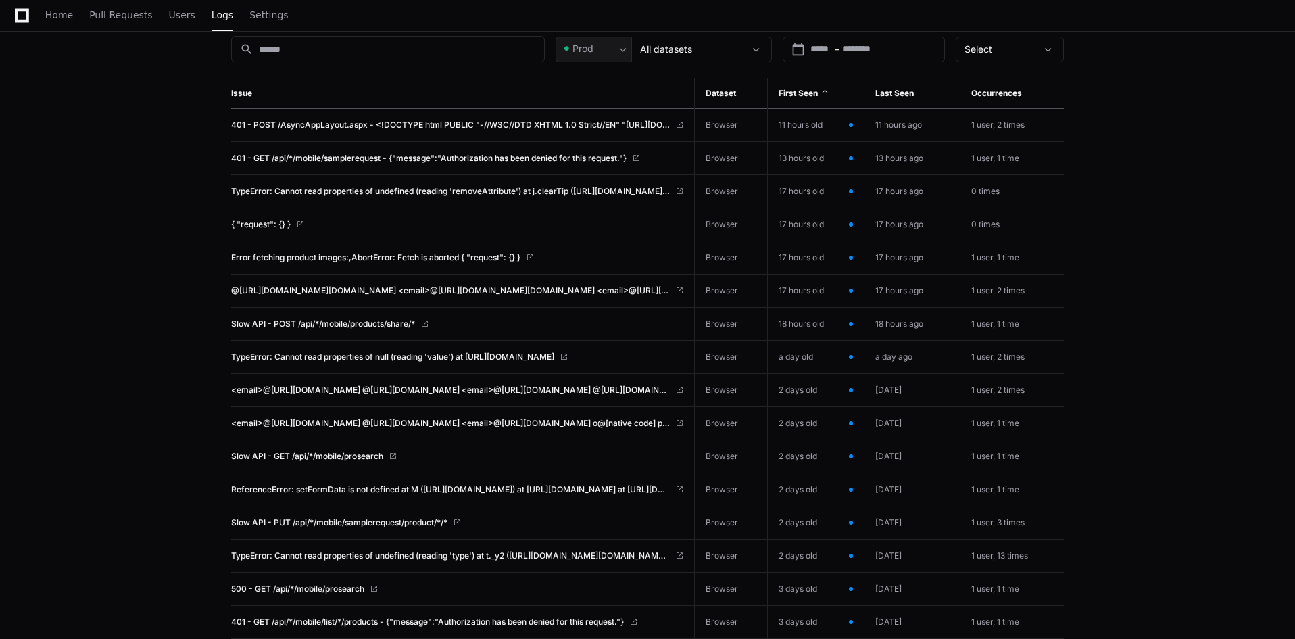
scroll to position [0, 0]
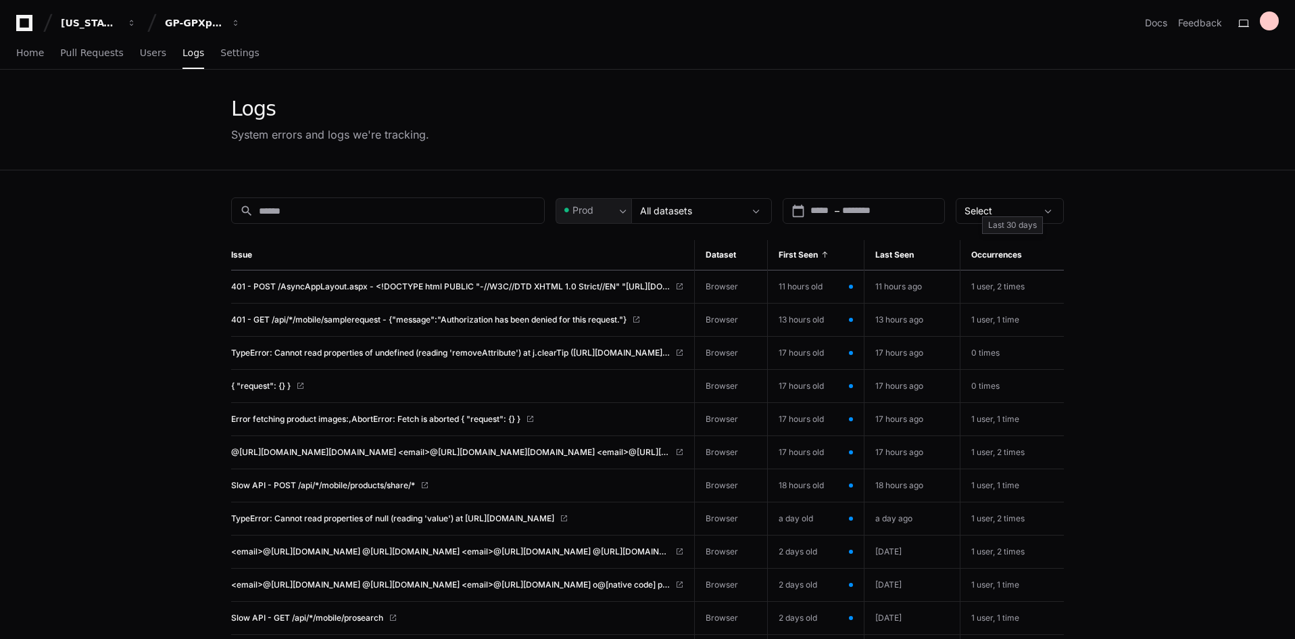
click at [1015, 241] on th "Occurrences" at bounding box center [1011, 255] width 103 height 30
click at [1045, 209] on span at bounding box center [1048, 211] width 14 height 14
click at [787, 245] on div at bounding box center [647, 319] width 1295 height 639
click at [987, 253] on th "Occurrences" at bounding box center [1011, 255] width 103 height 30
click at [1048, 249] on th "Occurrences" at bounding box center [1011, 255] width 103 height 30
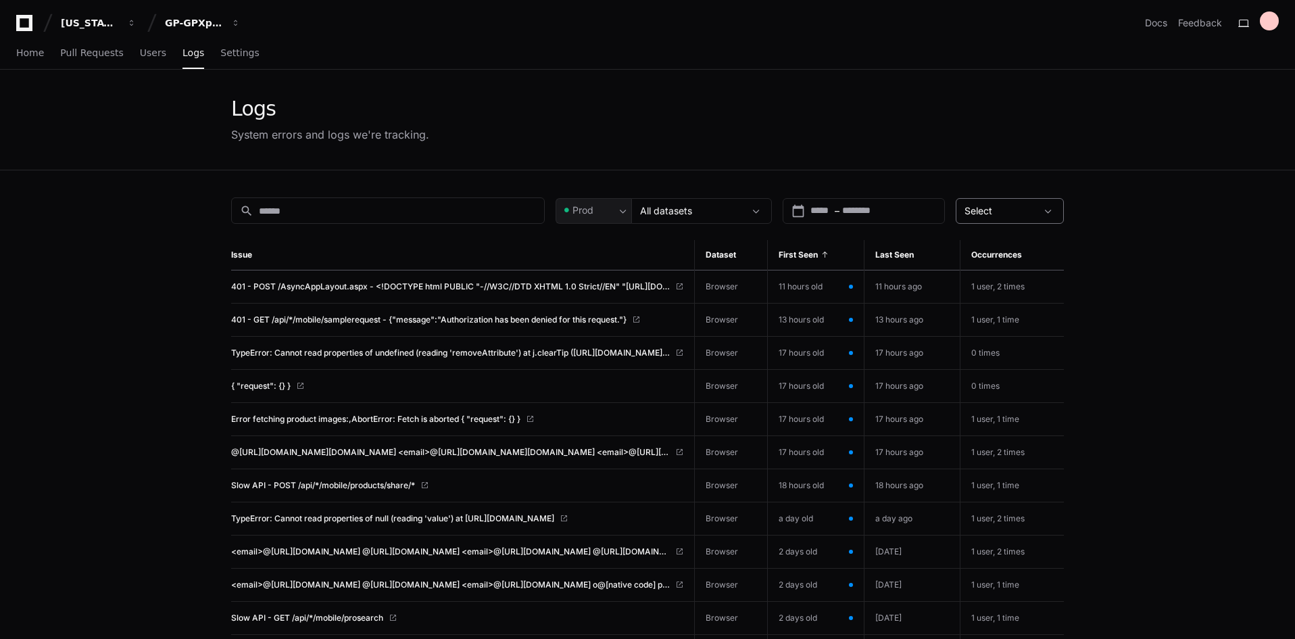
click at [1040, 251] on th "Occurrences" at bounding box center [1011, 255] width 103 height 30
click at [1037, 252] on th "Occurrences" at bounding box center [1011, 255] width 103 height 30
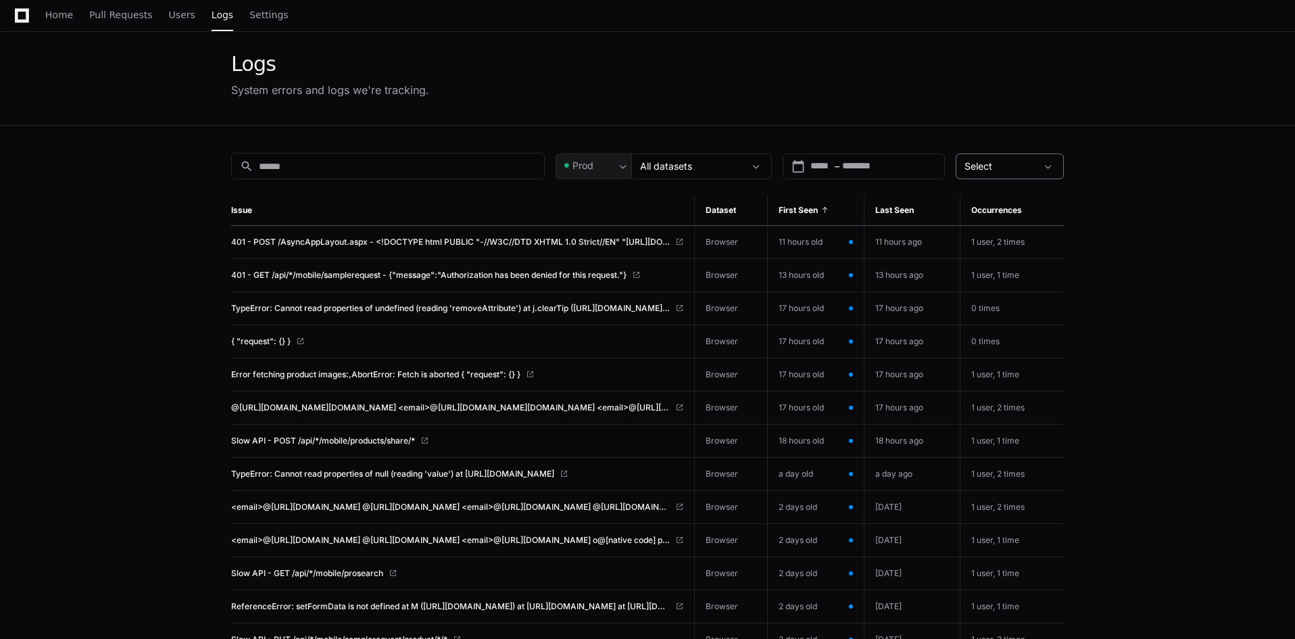
scroll to position [68, 0]
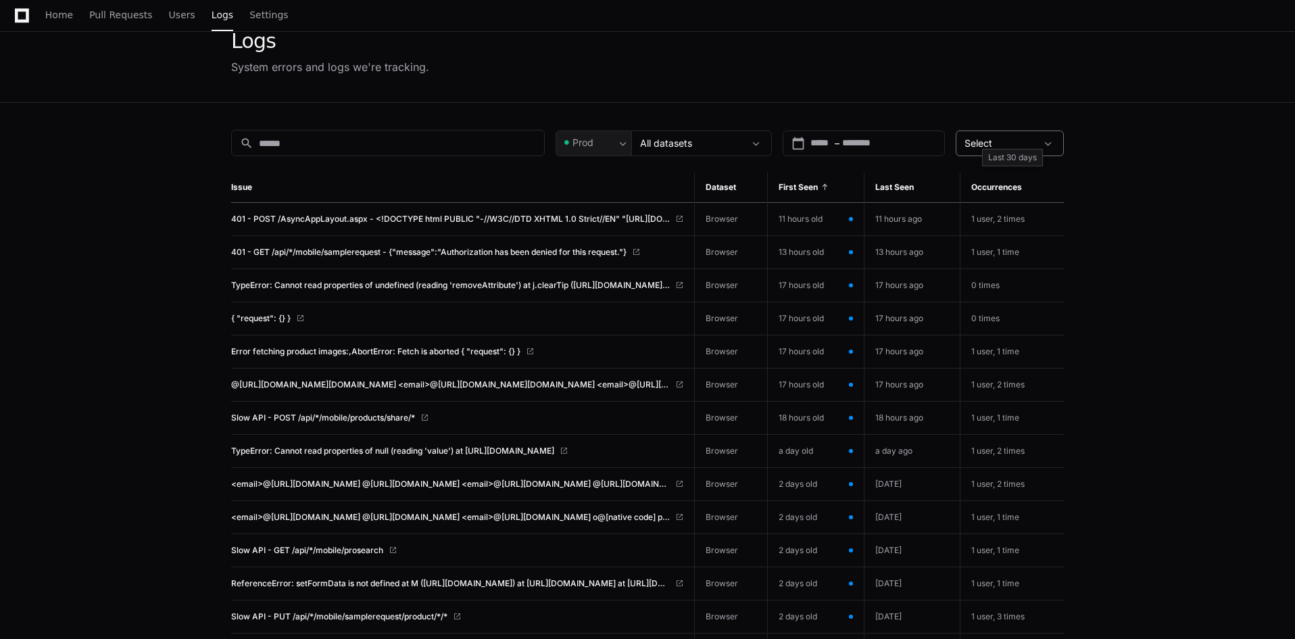
click at [1039, 185] on th "Occurrences" at bounding box center [1011, 187] width 103 height 30
click at [998, 193] on th "Occurrences" at bounding box center [1011, 187] width 103 height 30
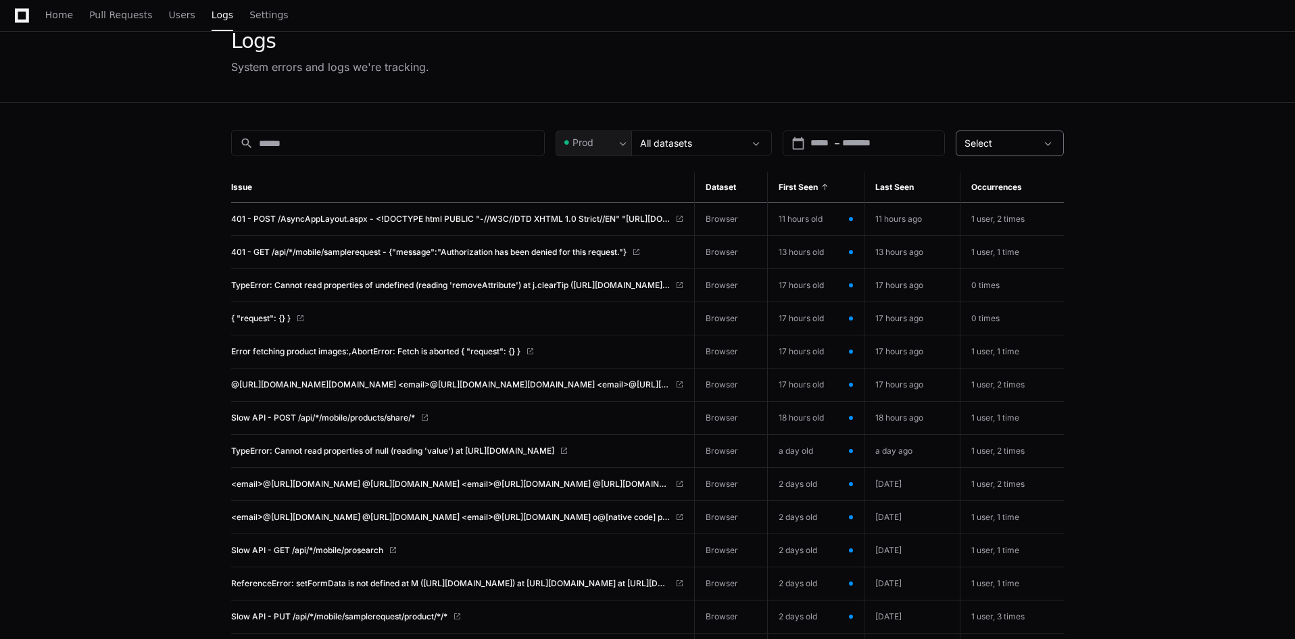
click at [1029, 187] on th "Occurrences" at bounding box center [1011, 187] width 103 height 30
click at [1034, 186] on th "Occurrences" at bounding box center [1011, 187] width 103 height 30
click at [1033, 186] on th "Occurrences" at bounding box center [1011, 187] width 103 height 30
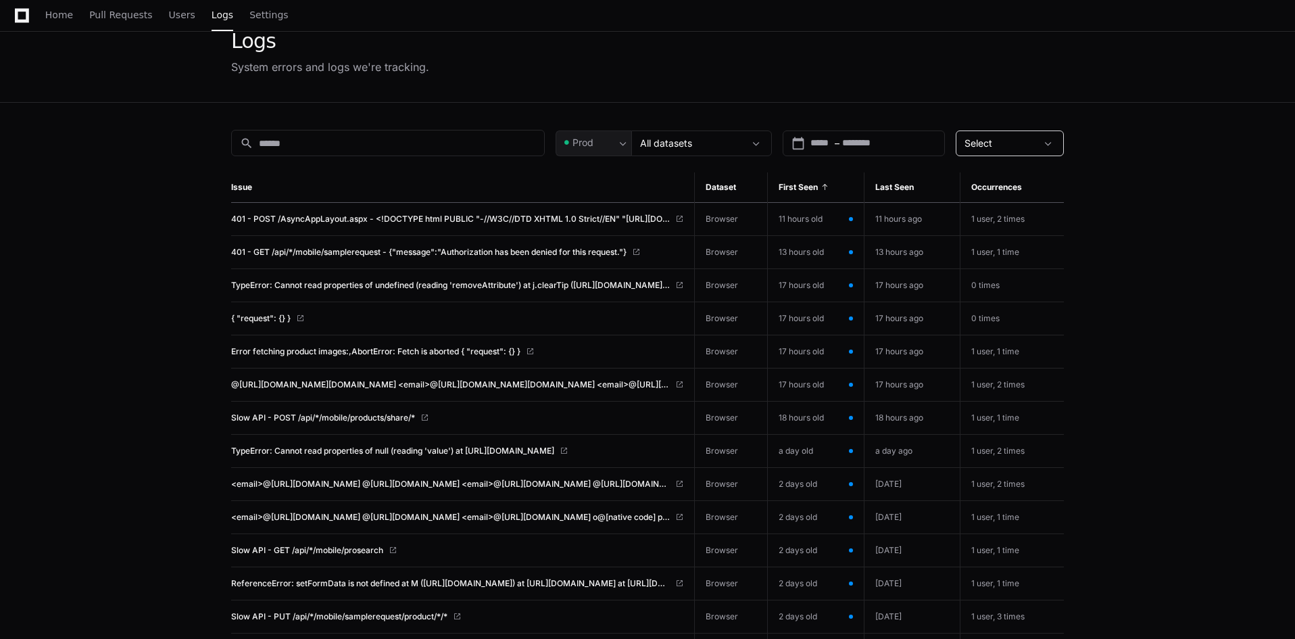
click at [1022, 139] on div "Select" at bounding box center [1000, 144] width 72 height 14
click at [981, 179] on span "All Issues" at bounding box center [988, 180] width 41 height 14
click at [662, 144] on mat-select-trigger "All datasets" at bounding box center [666, 142] width 52 height 11
click at [597, 186] on div at bounding box center [647, 319] width 1295 height 639
click at [606, 151] on div "Prod" at bounding box center [593, 143] width 76 height 26
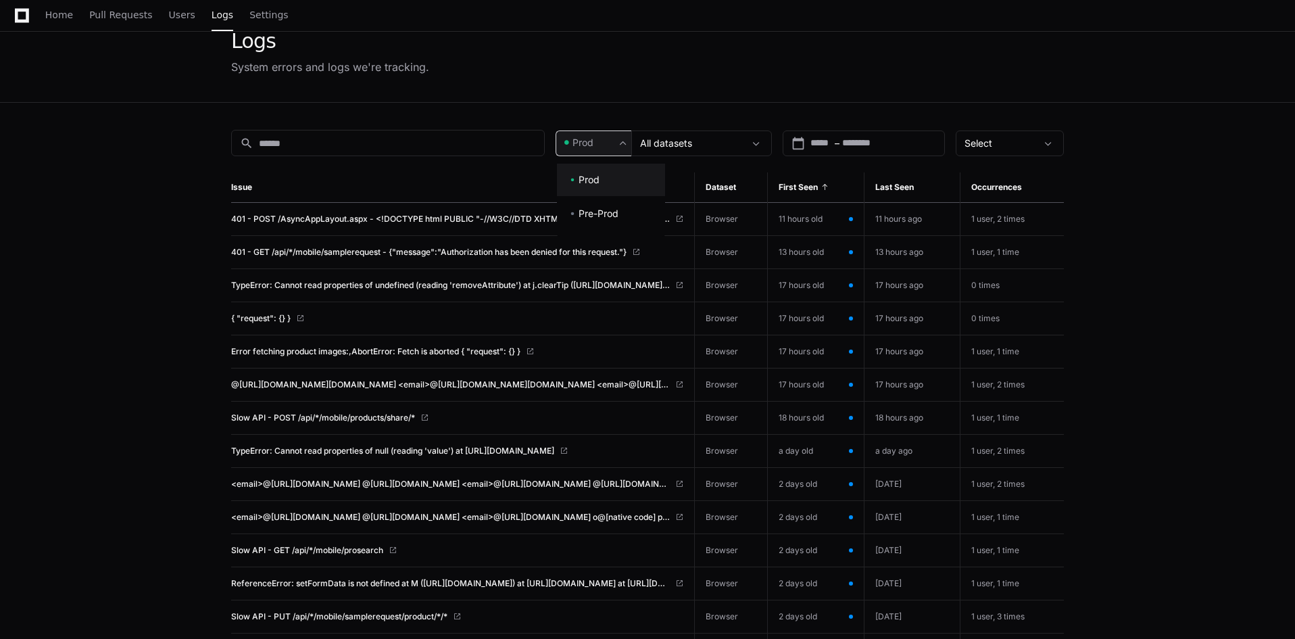
click at [497, 178] on div at bounding box center [647, 319] width 1295 height 639
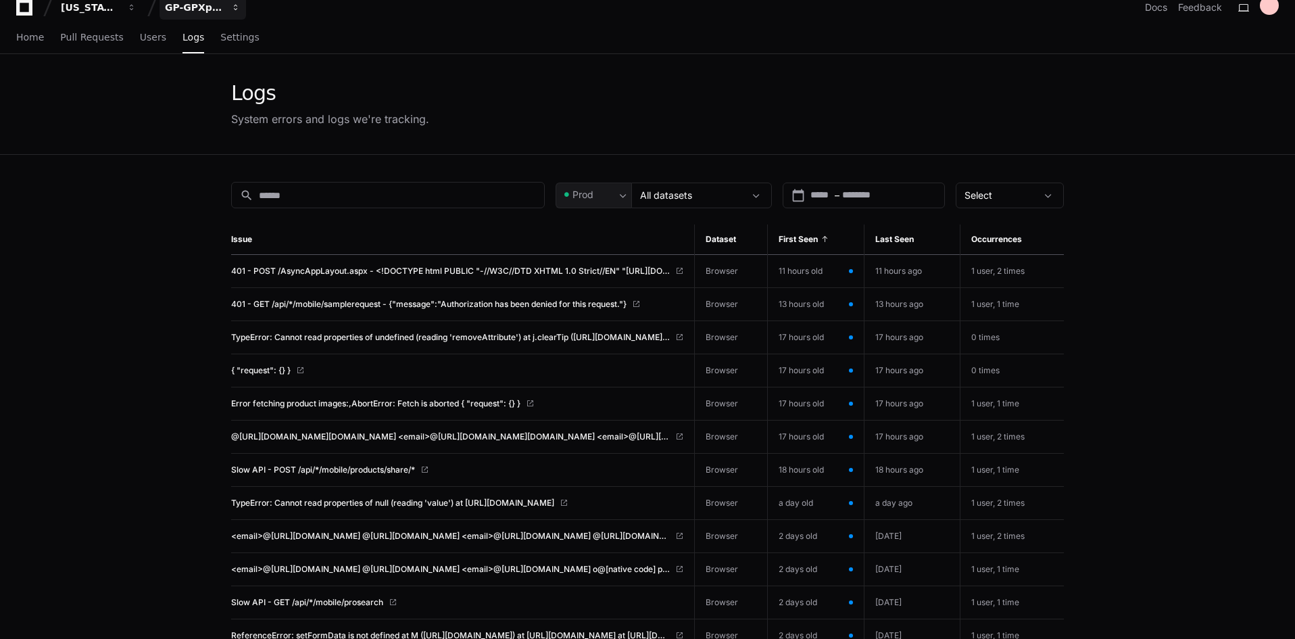
scroll to position [0, 0]
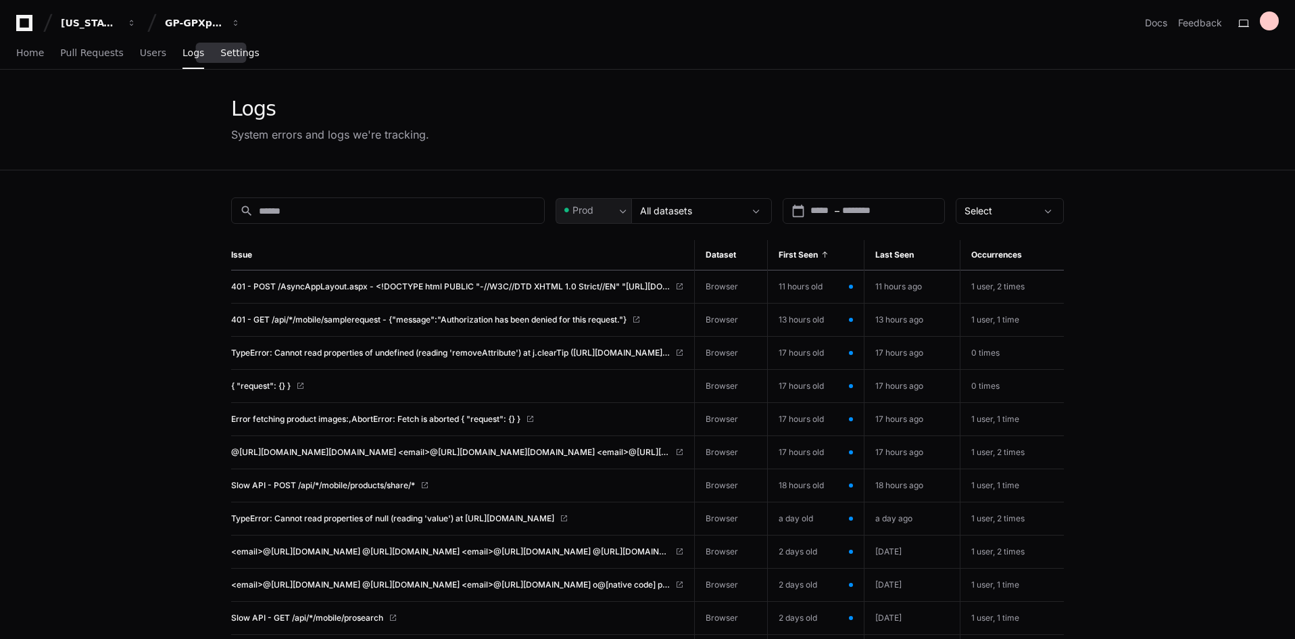
click at [224, 56] on span "Settings" at bounding box center [239, 53] width 39 height 8
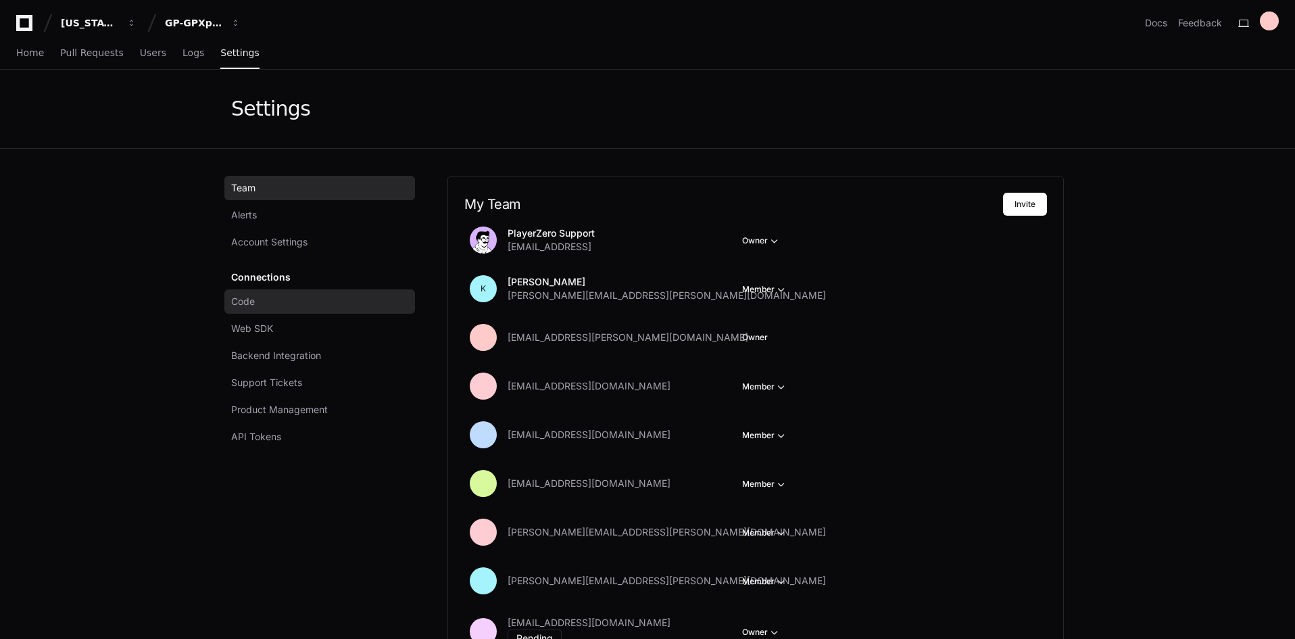
click at [272, 305] on link "Code" at bounding box center [319, 301] width 191 height 24
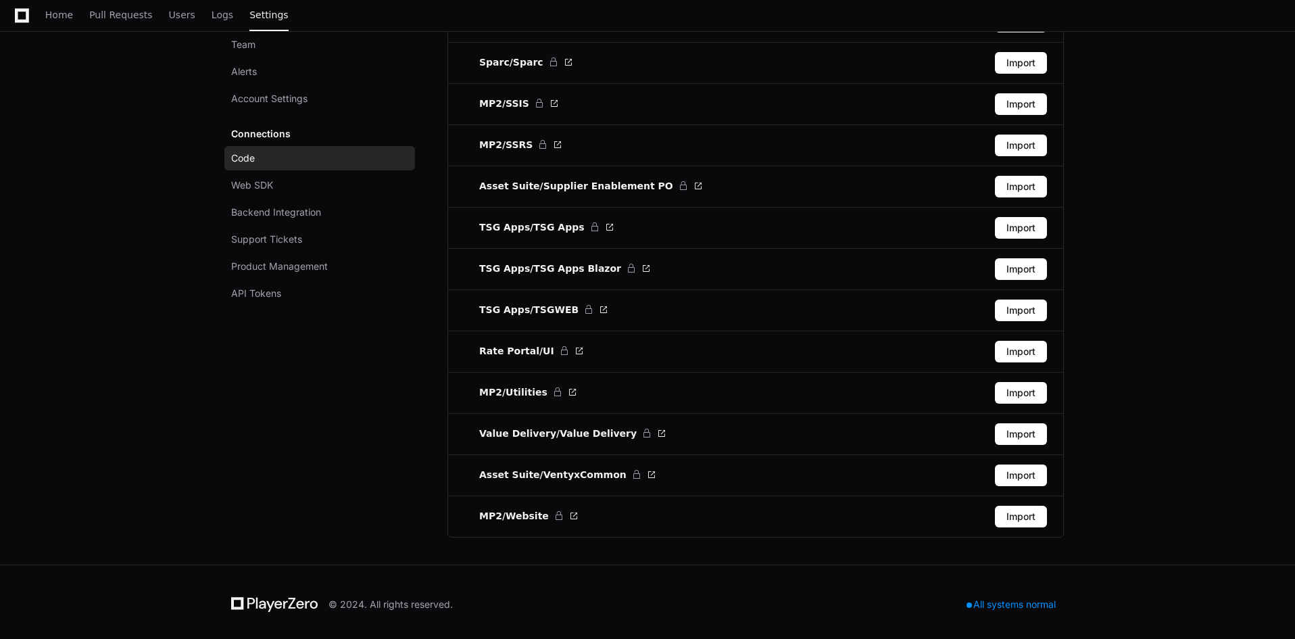
scroll to position [2660, 0]
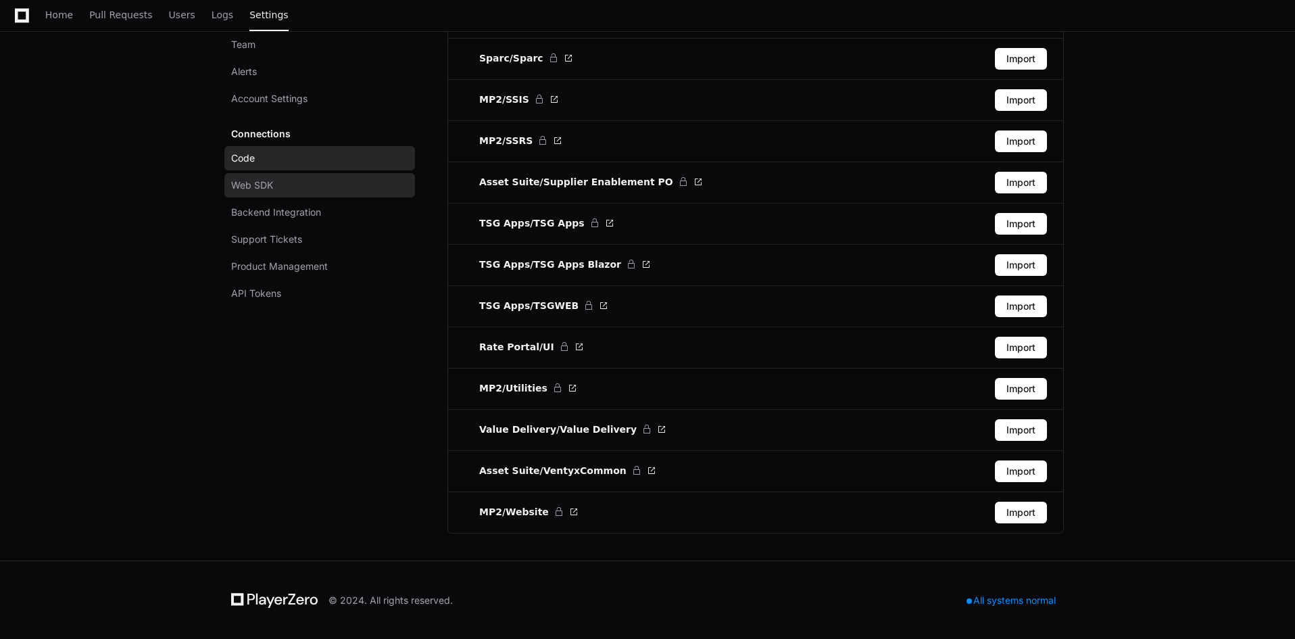
click at [255, 179] on span "Web SDK" at bounding box center [252, 185] width 42 height 14
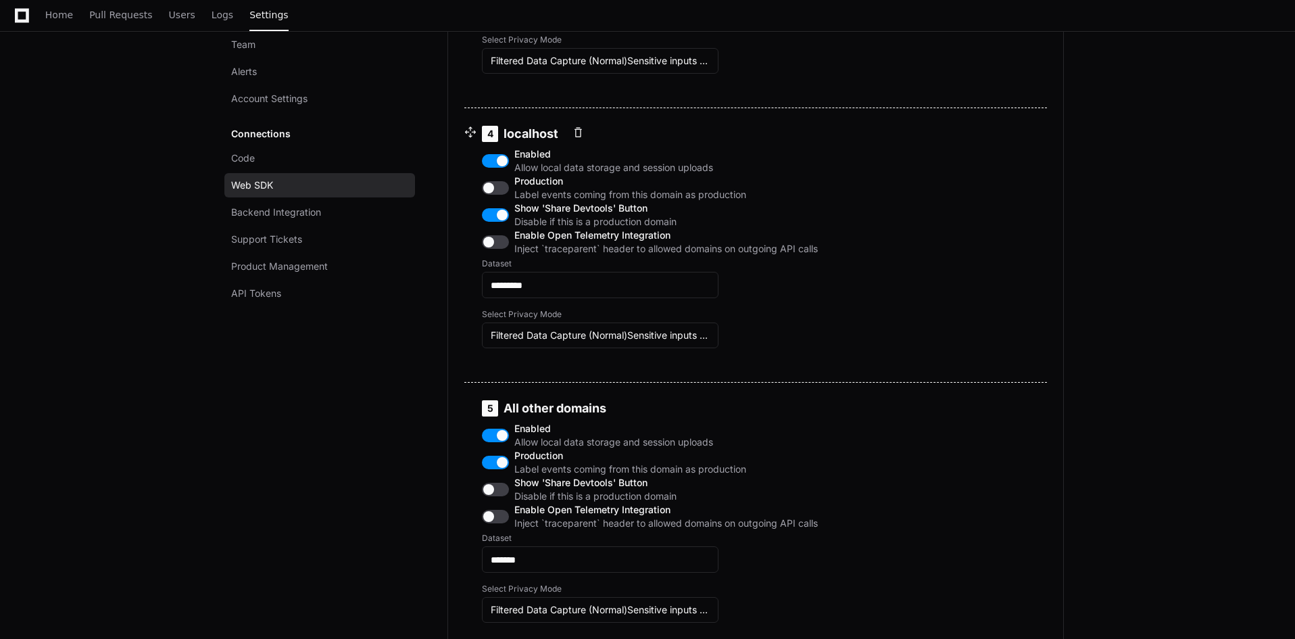
scroll to position [1554, 0]
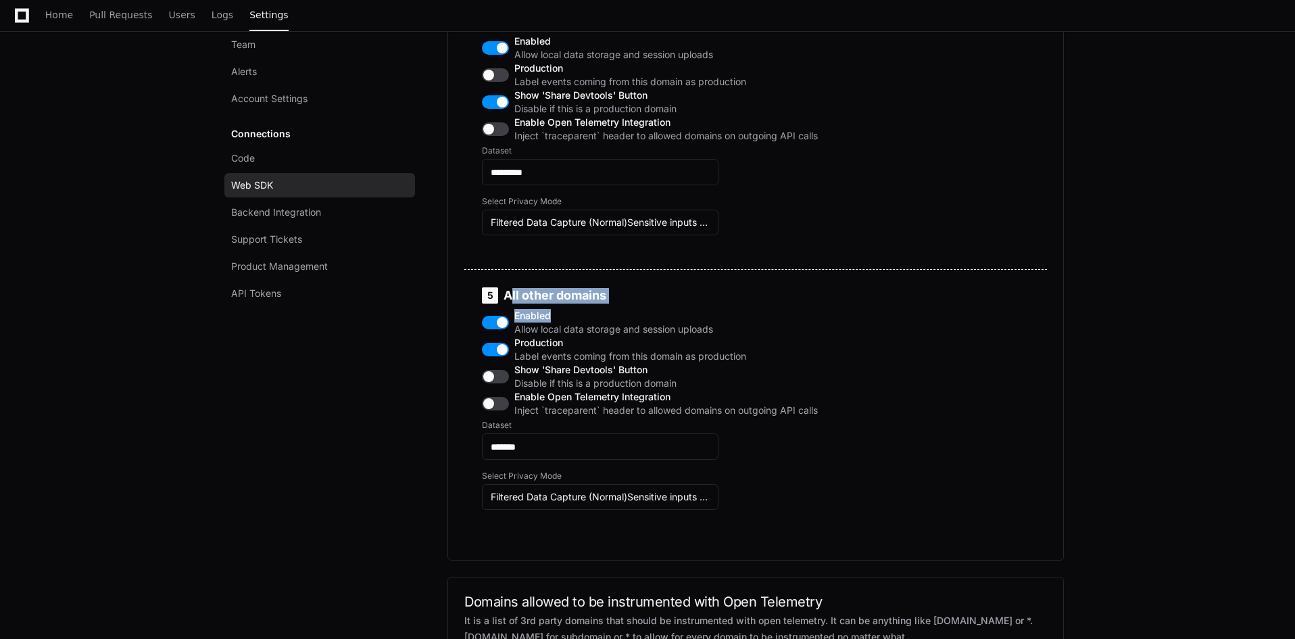
drag, startPoint x: 647, startPoint y: 357, endPoint x: 508, endPoint y: 342, distance: 140.1
click at [508, 342] on div "5 All other domains Enabled Allow local data storage and session uploads Produc…" at bounding box center [650, 406] width 368 height 271
click at [547, 303] on h5 "5 All other domains" at bounding box center [650, 295] width 336 height 16
drag, startPoint x: 668, startPoint y: 349, endPoint x: 507, endPoint y: 346, distance: 161.5
click at [507, 303] on h5 "5 All other domains" at bounding box center [650, 295] width 336 height 16
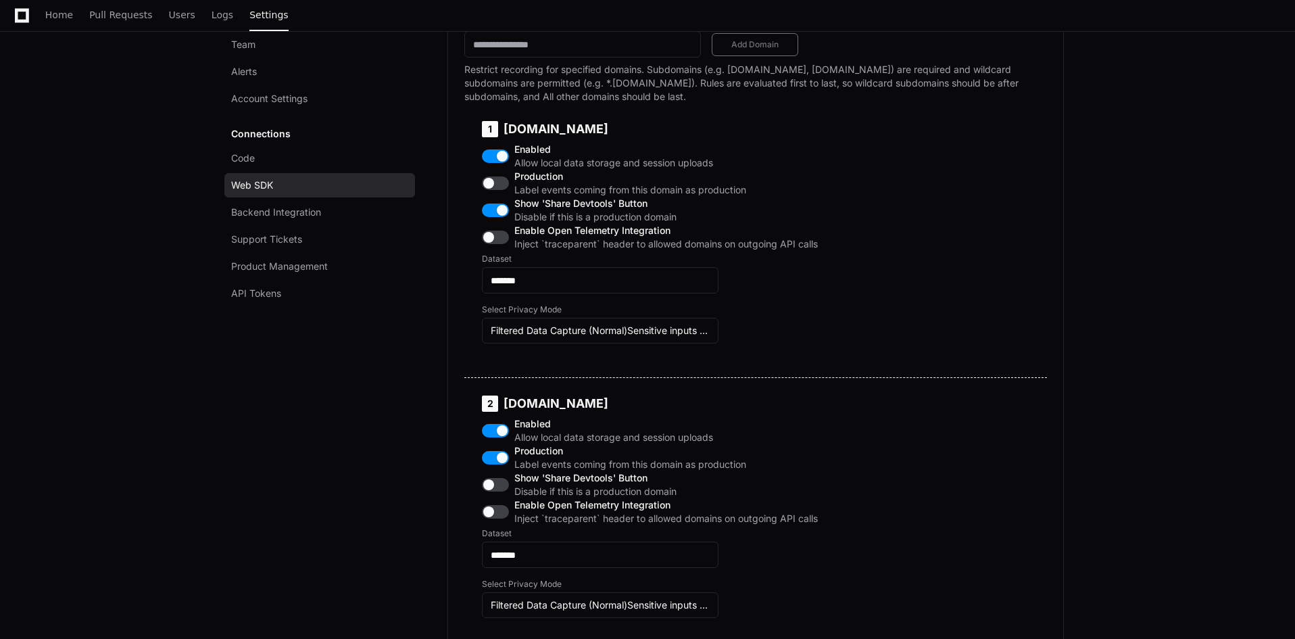
scroll to position [608, 0]
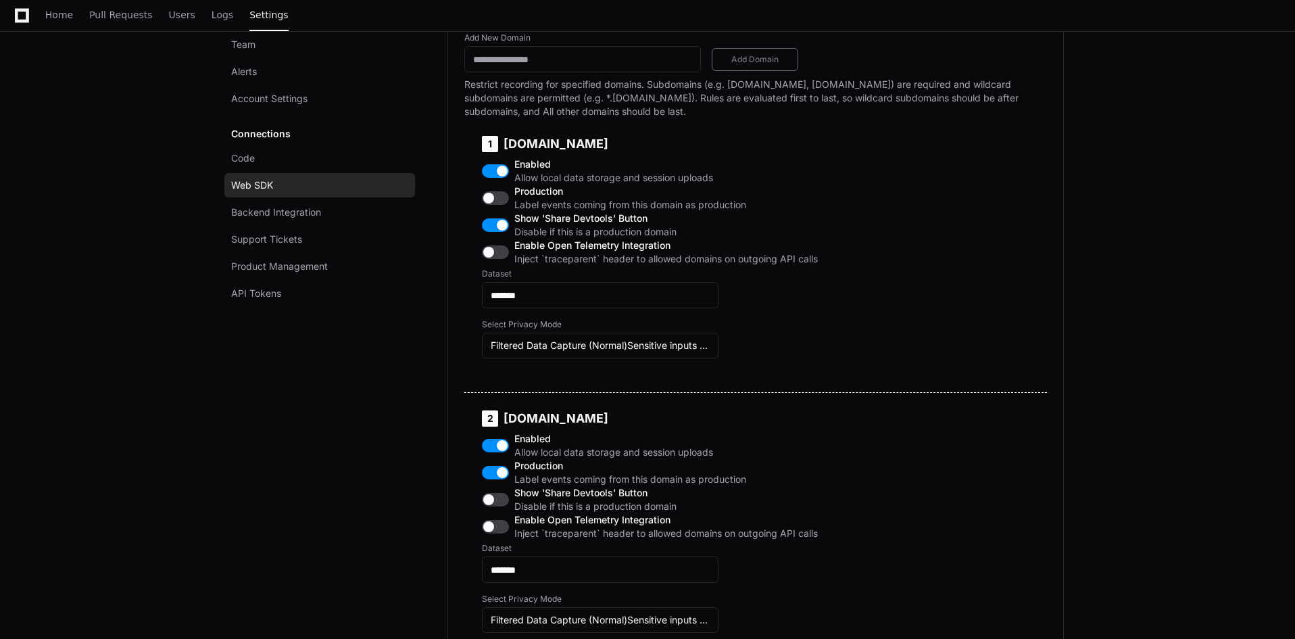
drag, startPoint x: 624, startPoint y: 387, endPoint x: 323, endPoint y: 364, distance: 302.3
click at [529, 302] on input "*******" at bounding box center [600, 296] width 219 height 14
drag, startPoint x: 539, startPoint y: 348, endPoint x: 485, endPoint y: 344, distance: 54.2
click at [485, 308] on div "*******" at bounding box center [600, 295] width 237 height 26
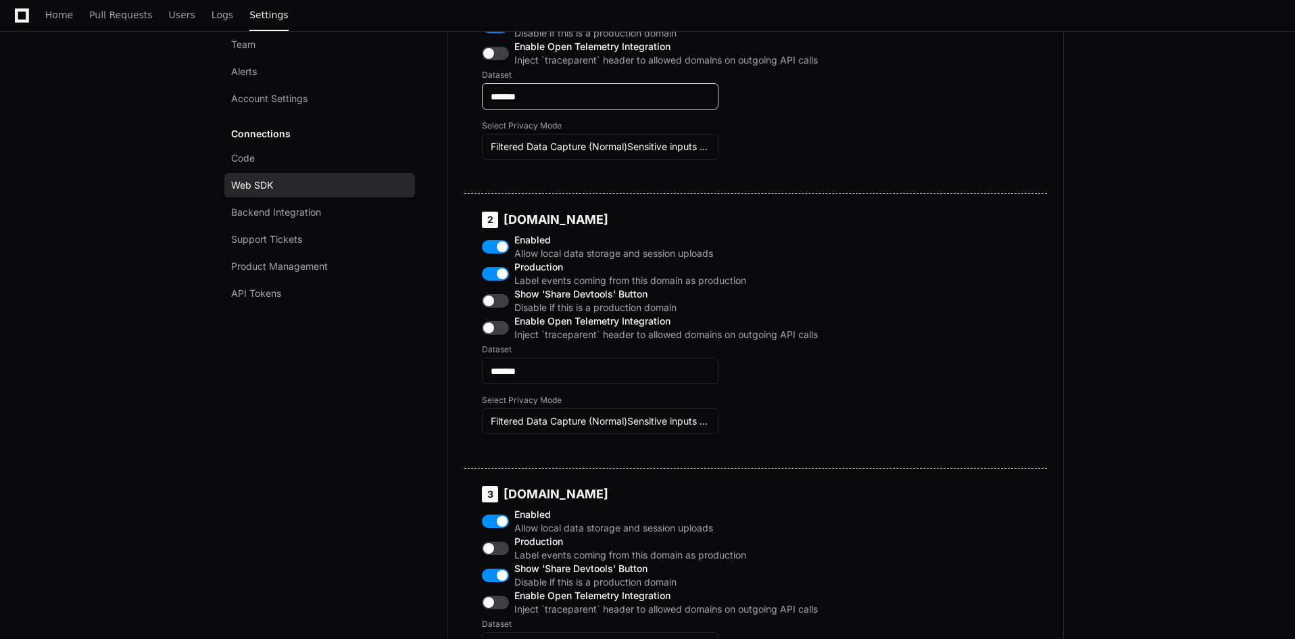
scroll to position [811, 0]
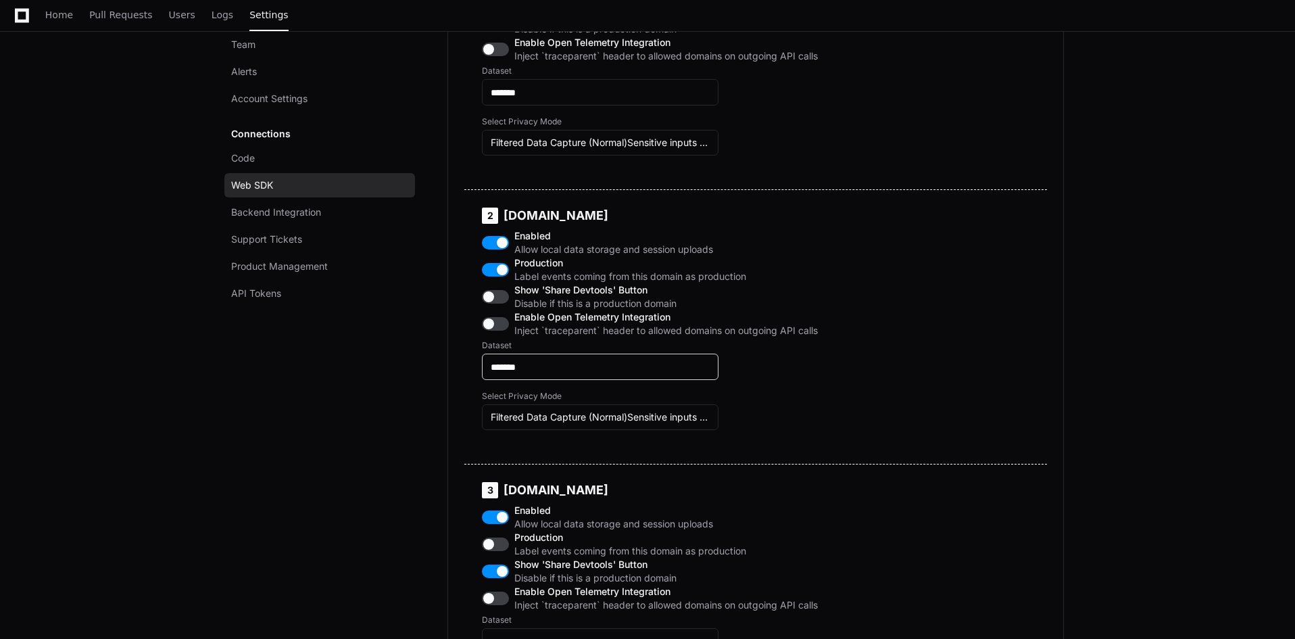
drag, startPoint x: 537, startPoint y: 416, endPoint x: 462, endPoint y: 404, distance: 76.7
click at [462, 404] on div "Recording by domain Add New Domain Add Domain Restrict recording for specified …" at bounding box center [755, 545] width 616 height 1515
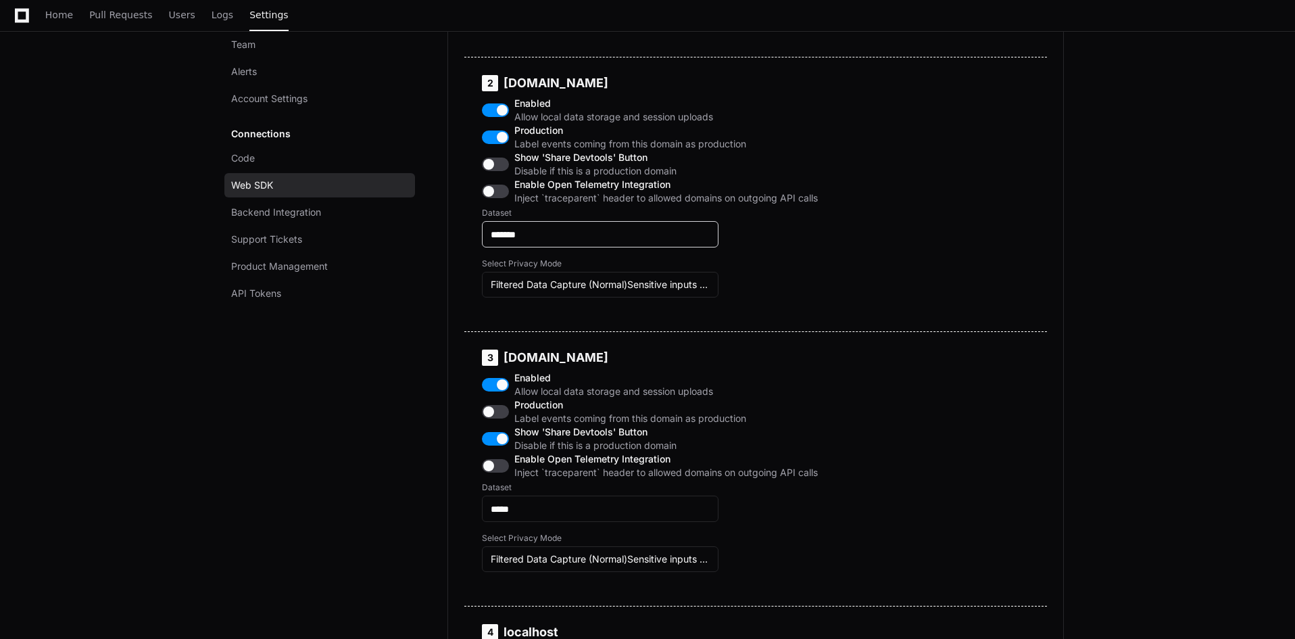
scroll to position [946, 0]
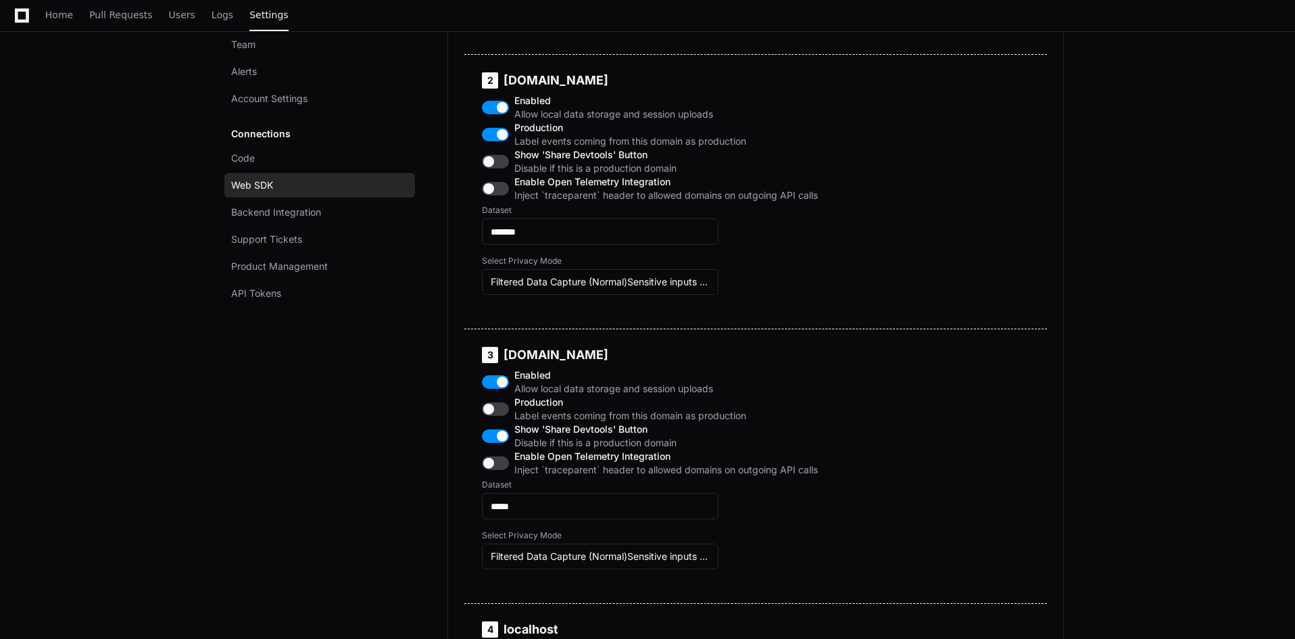
drag, startPoint x: 650, startPoint y: 134, endPoint x: 440, endPoint y: 132, distance: 210.2
click at [193, 12] on div "Home Pull Requests Users Logs Settings" at bounding box center [166, 15] width 243 height 31
click at [212, 14] on span "Logs" at bounding box center [223, 15] width 22 height 8
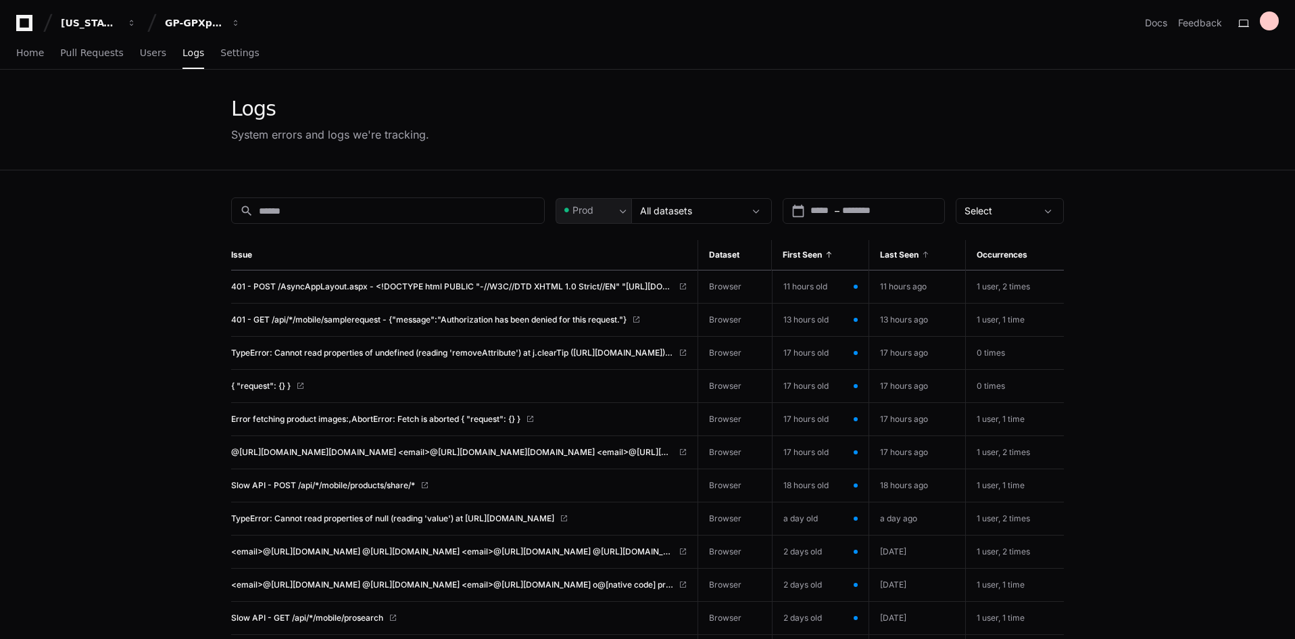
click at [929, 253] on span at bounding box center [925, 255] width 8 height 8
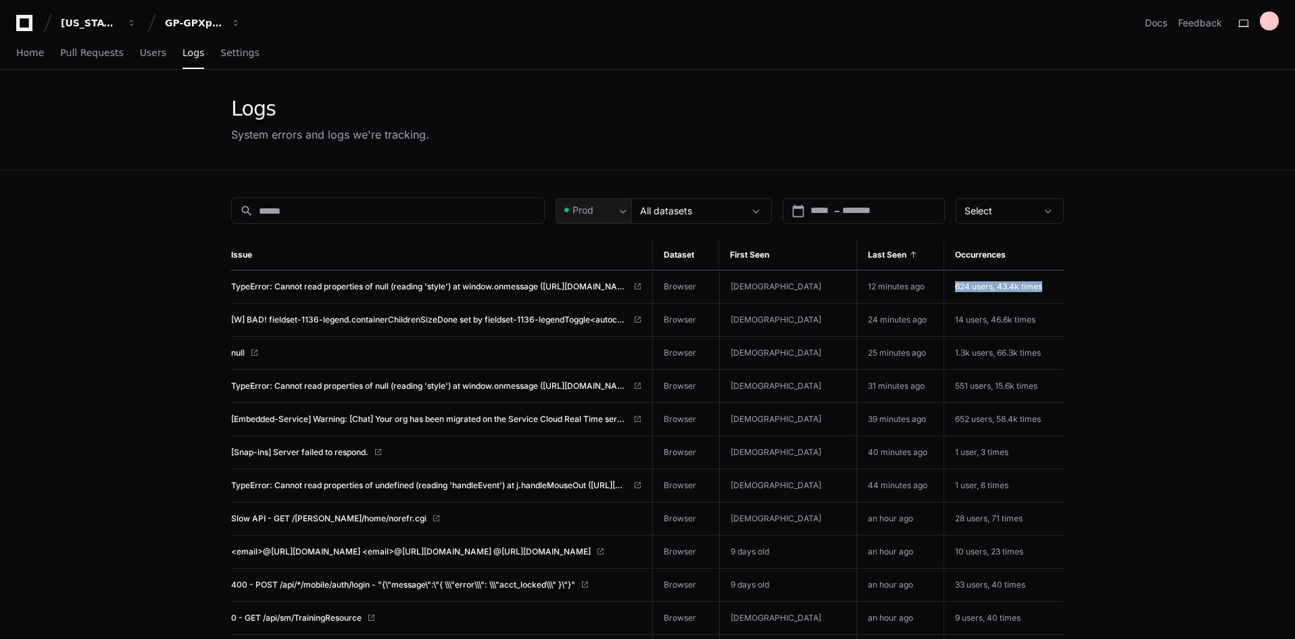
drag, startPoint x: 1063, startPoint y: 285, endPoint x: 943, endPoint y: 288, distance: 119.6
click at [944, 288] on td "624 users, 43.4k times" at bounding box center [1004, 286] width 120 height 33
click at [454, 284] on span "TypeError: Cannot read properties of null (reading 'style') at window.onmessage…" at bounding box center [429, 286] width 397 height 11
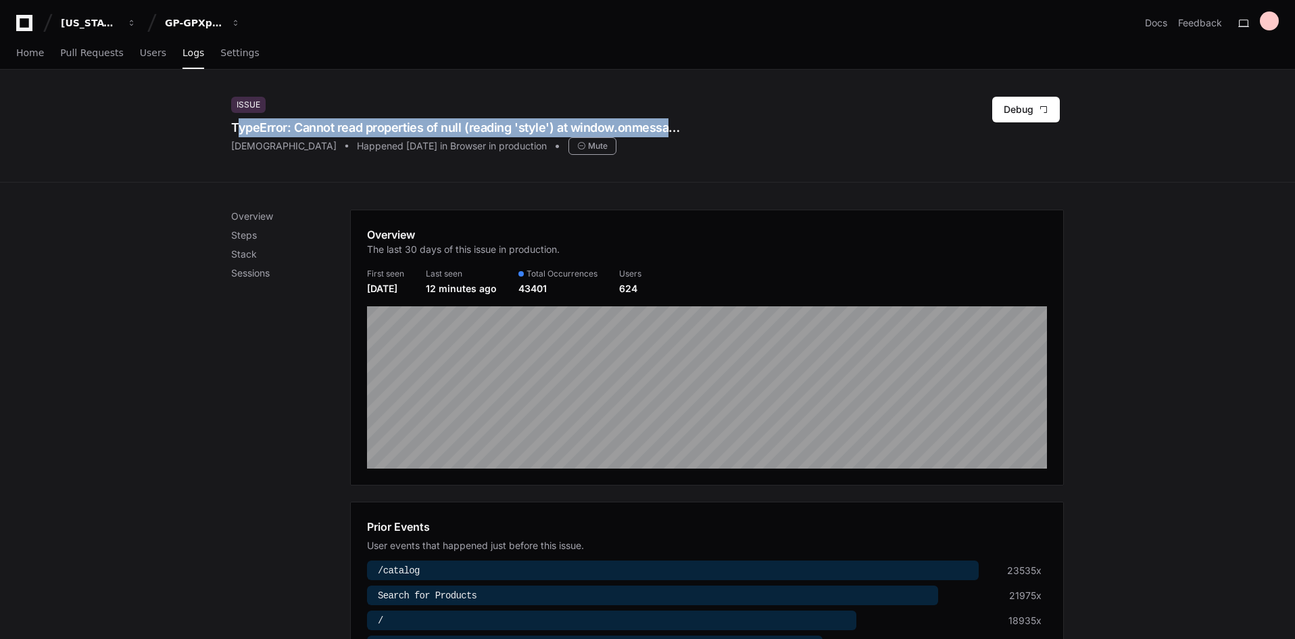
drag, startPoint x: 223, startPoint y: 124, endPoint x: 683, endPoint y: 131, distance: 460.2
click at [683, 131] on div "Issue TypeError: Cannot read properties of null (reading 'style') at window.onm…" at bounding box center [647, 126] width 865 height 112
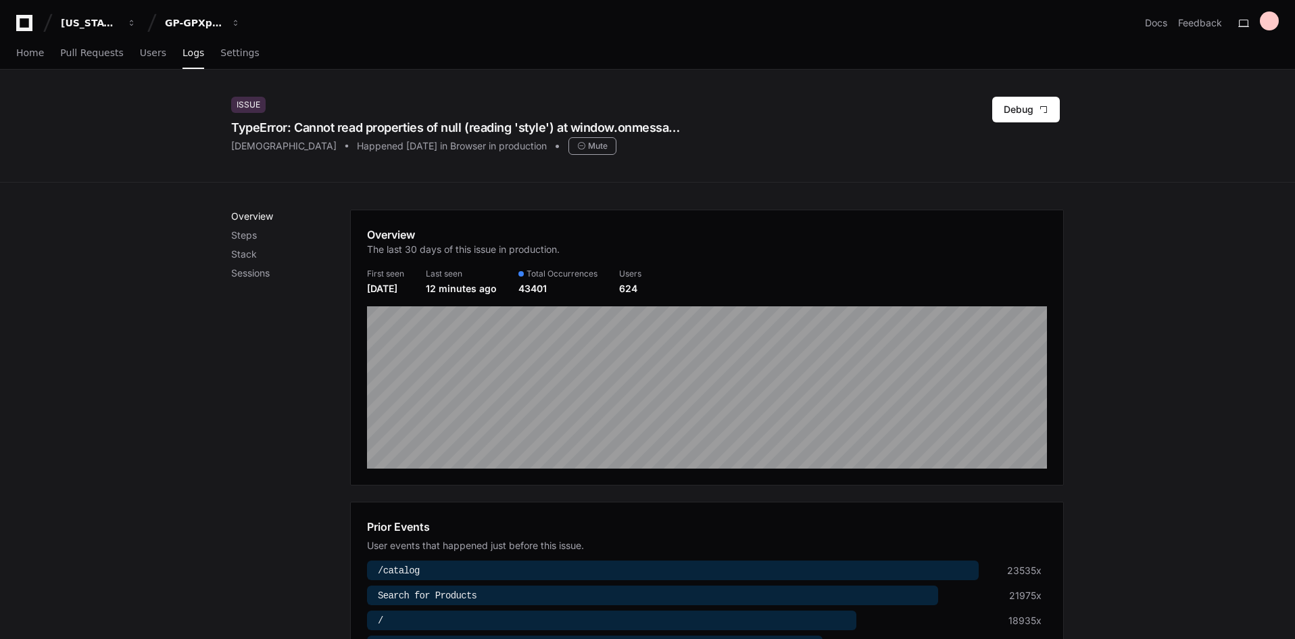
click at [251, 216] on p "Overview" at bounding box center [290, 216] width 119 height 14
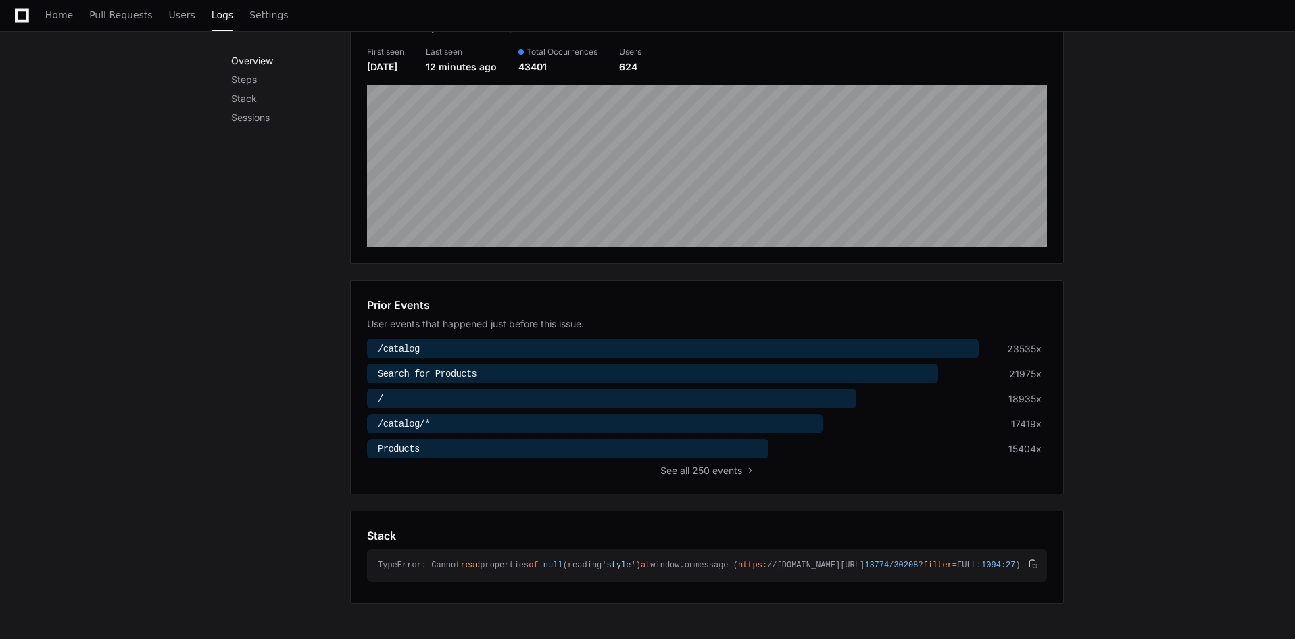
scroll to position [226, 0]
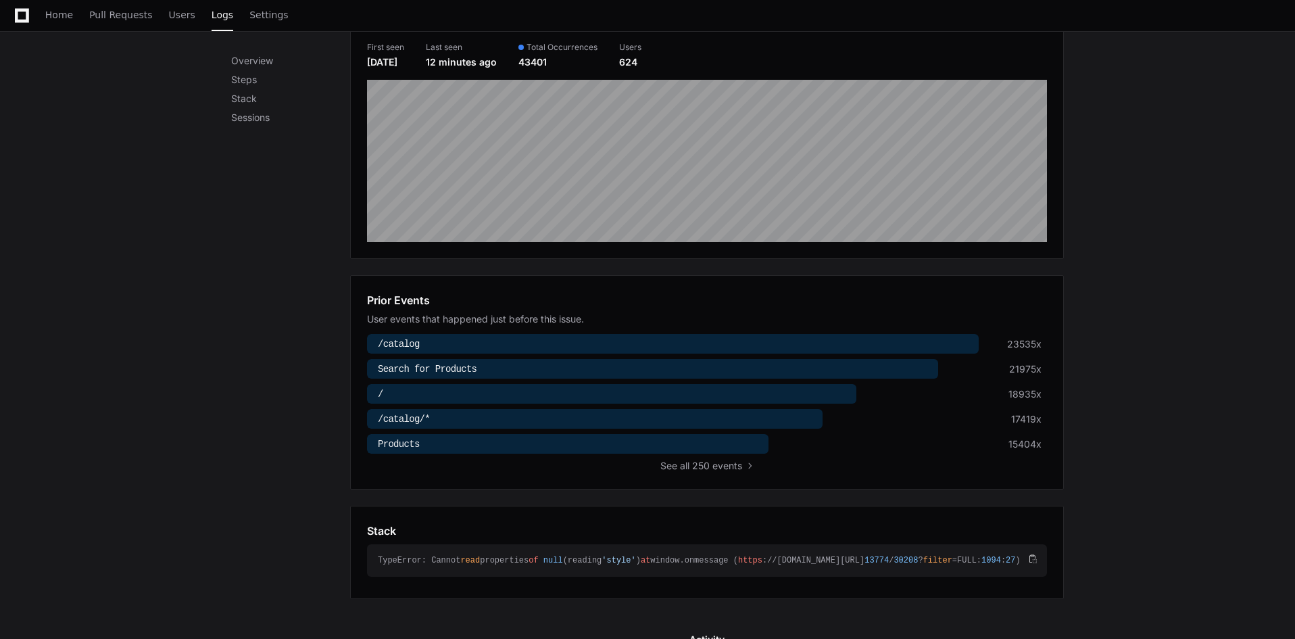
click at [419, 340] on div at bounding box center [673, 344] width 612 height 20
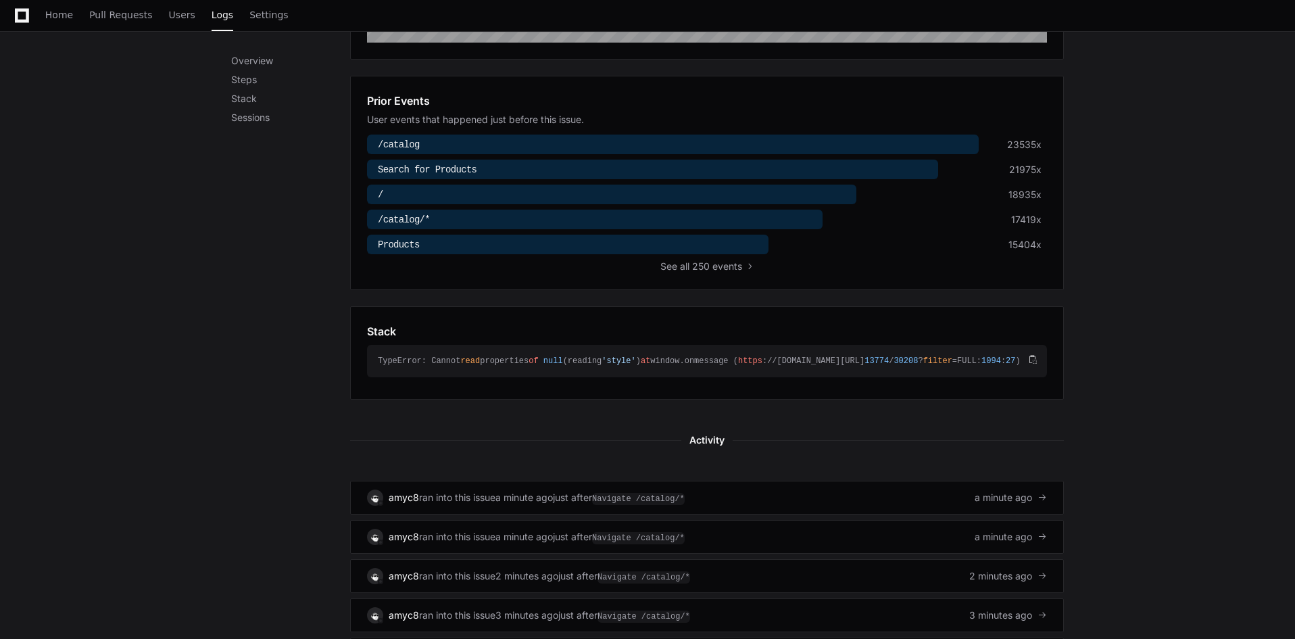
scroll to position [502, 0]
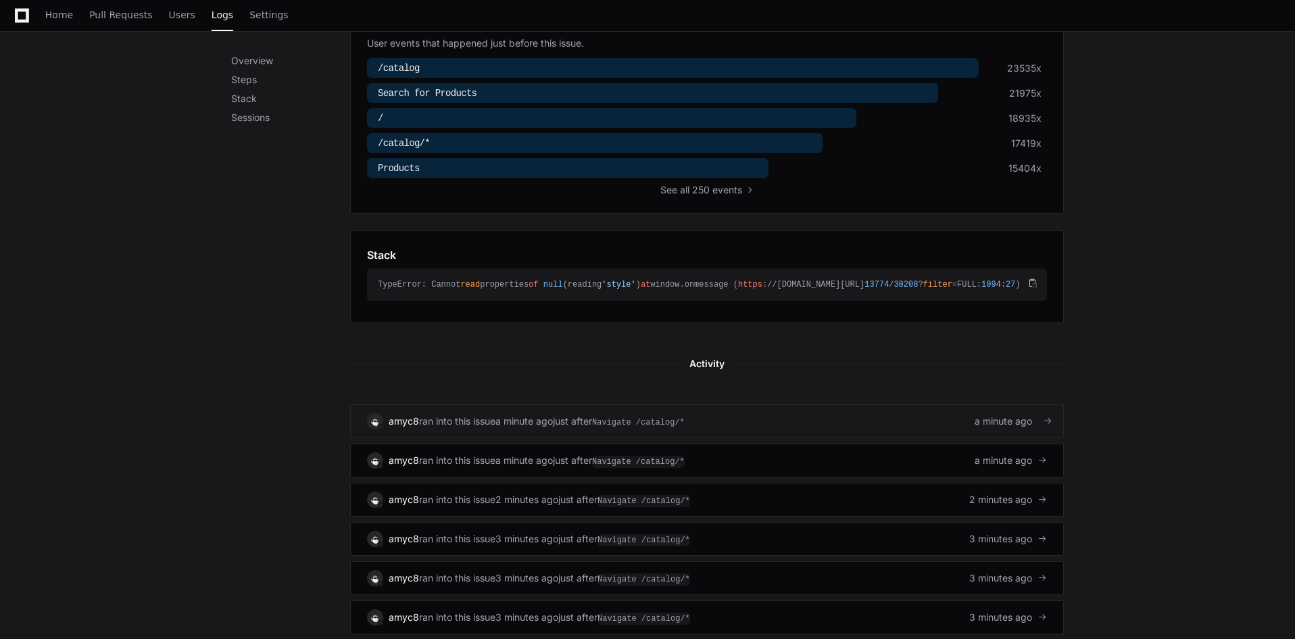
click at [763, 429] on div "amyc8 ran into this issue a minute ago just after Navigate /catalog/* a minute …" at bounding box center [707, 421] width 680 height 16
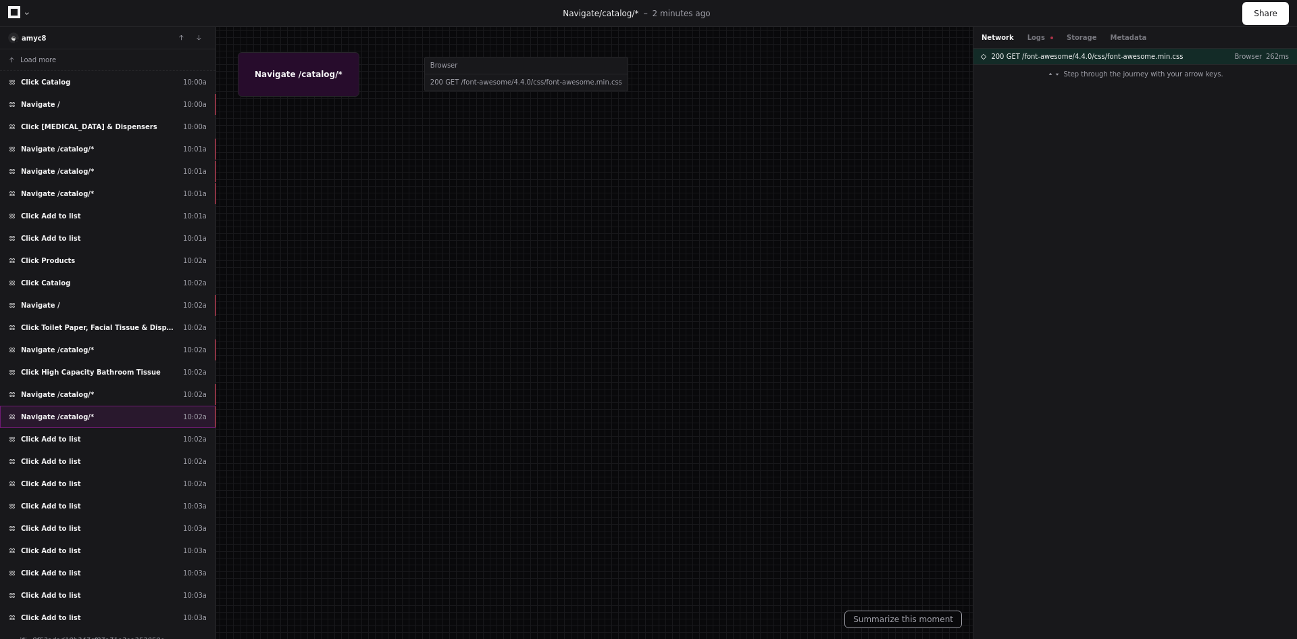
click at [76, 414] on span "Navigate /catalog/*" at bounding box center [57, 417] width 73 height 10
click at [1033, 36] on button "Logs" at bounding box center [1041, 37] width 26 height 10
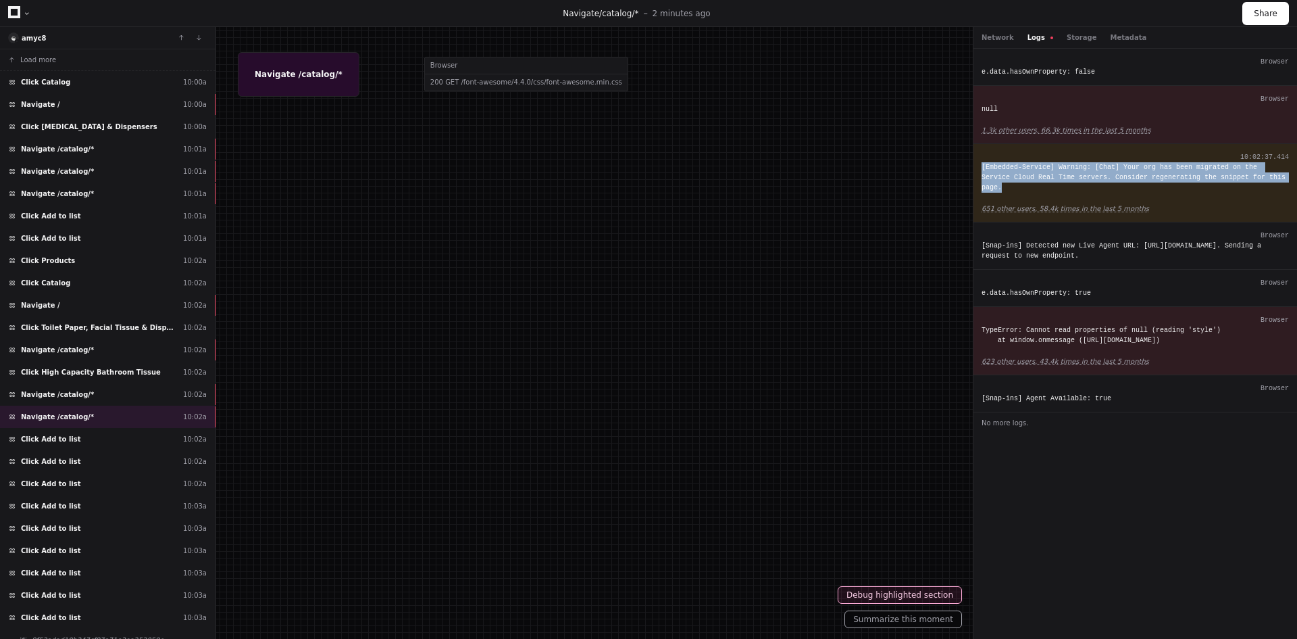
drag, startPoint x: 1232, startPoint y: 175, endPoint x: 978, endPoint y: 172, distance: 253.4
click at [978, 172] on div "10:02:37.414 [Embedded-Service] Warning: [Chat] Your org has been migrated on t…" at bounding box center [1136, 183] width 324 height 78
drag, startPoint x: 1062, startPoint y: 344, endPoint x: 978, endPoint y: 319, distance: 88.1
click at [978, 319] on div "10:02:37.546 TypeError: Cannot read properties of null (reading 'style') at win…" at bounding box center [1136, 341] width 324 height 68
click at [1095, 362] on app-text-suspense "623 other users, 43.4k times in the last 5 months" at bounding box center [1066, 360] width 168 height 7
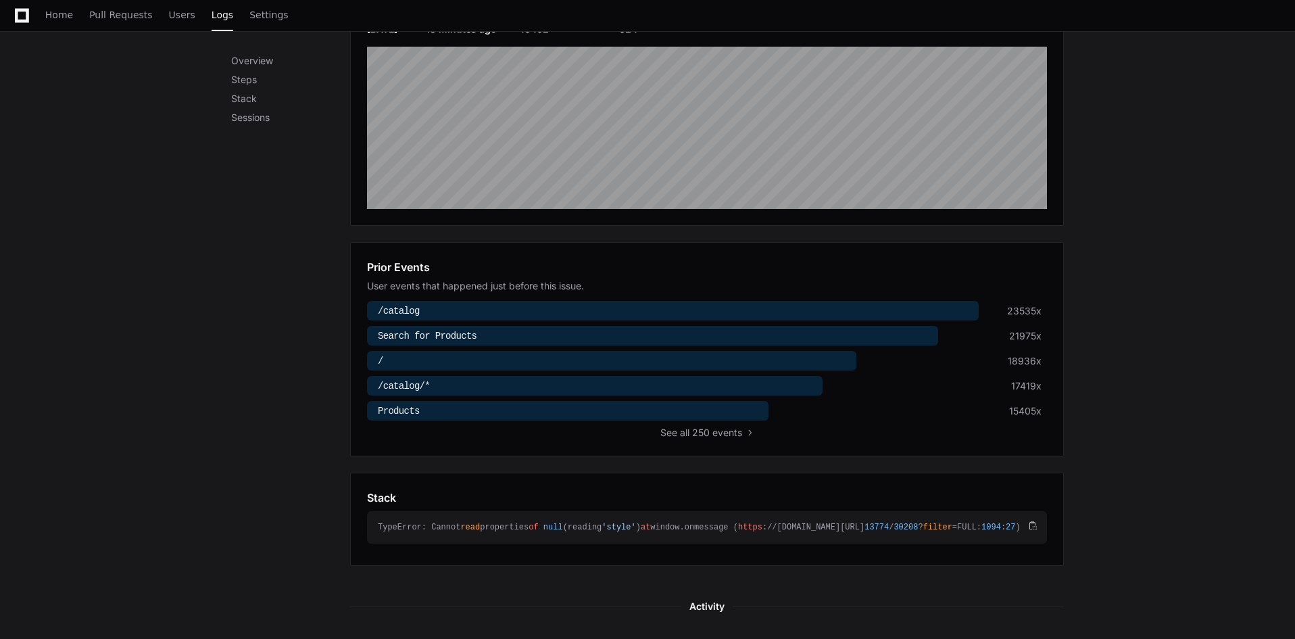
scroll to position [771, 0]
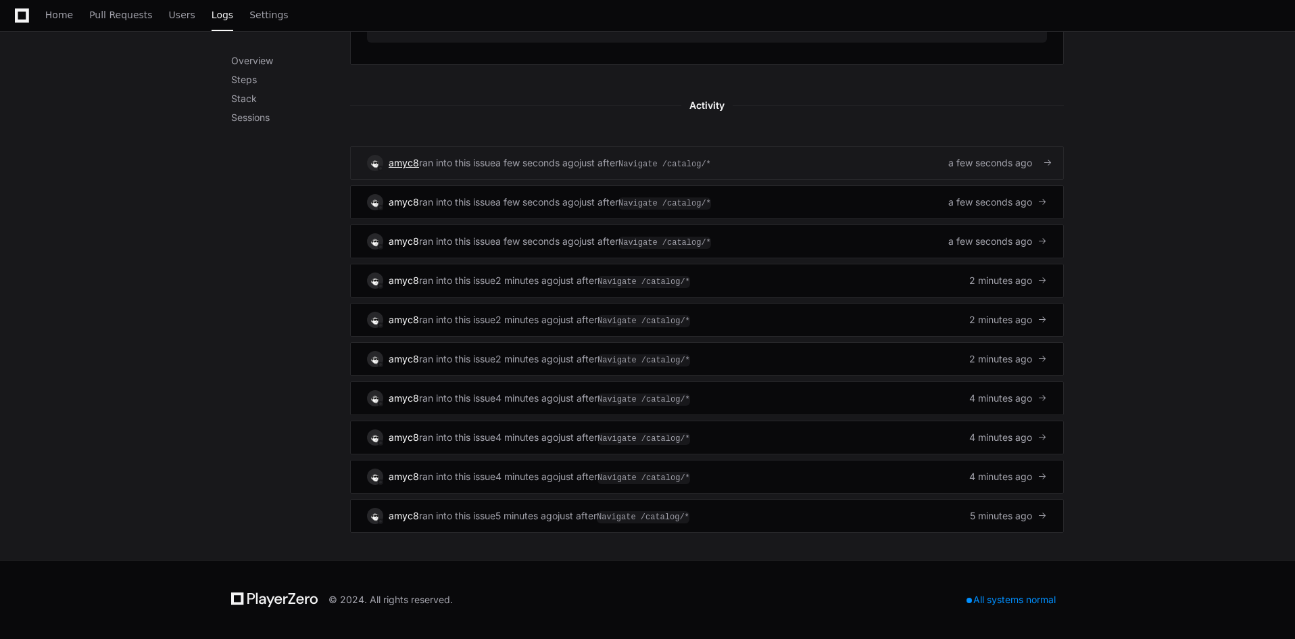
click at [404, 164] on span "amyc8" at bounding box center [404, 162] width 30 height 11
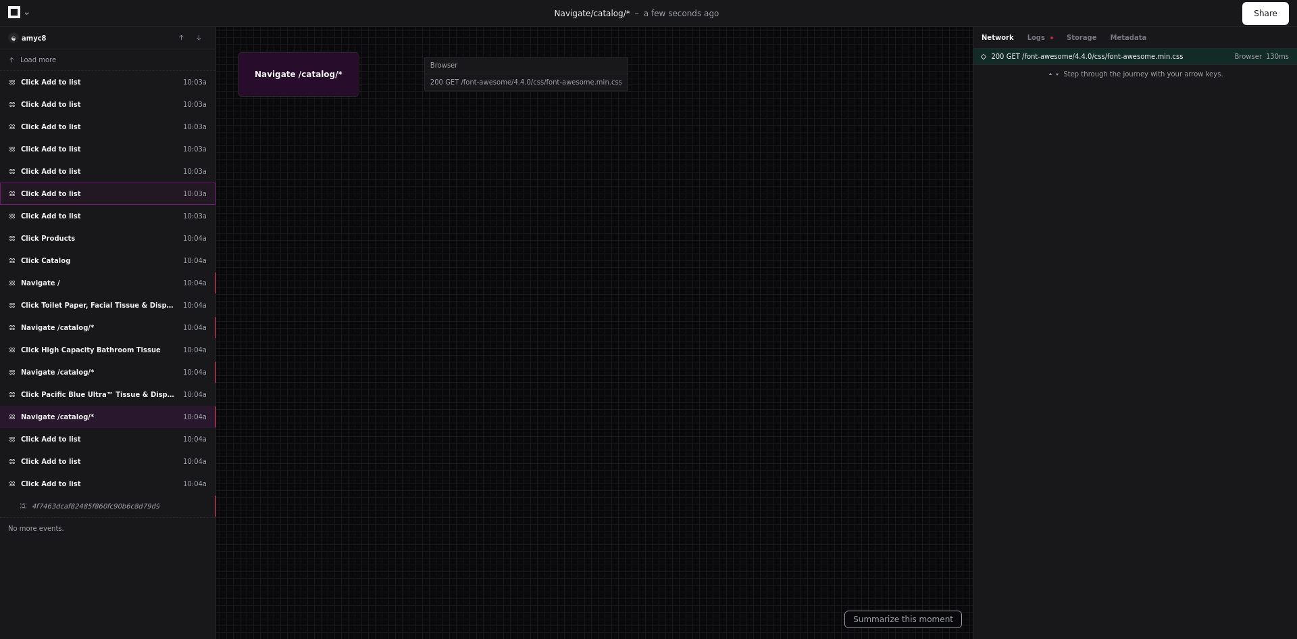
click at [57, 192] on span "Click Add to list" at bounding box center [51, 194] width 60 height 10
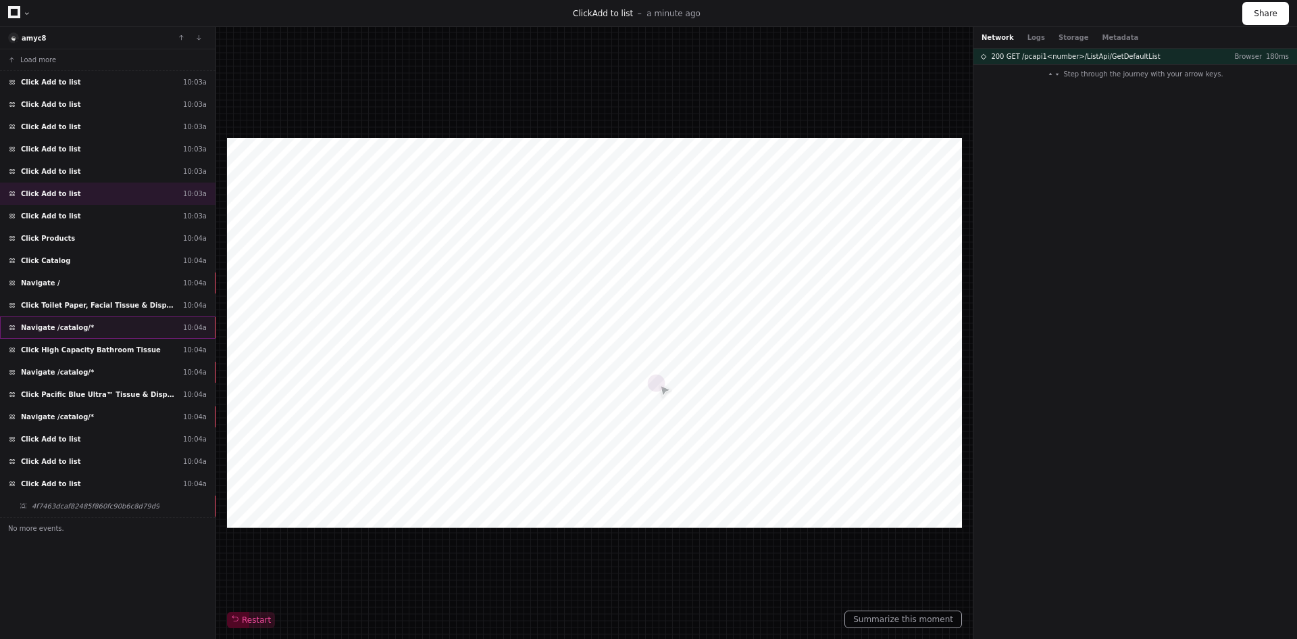
drag, startPoint x: 146, startPoint y: 309, endPoint x: 132, endPoint y: 321, distance: 18.7
click at [132, 321] on div "Load more Click Add to list 10:03a Click Add to list 10:03a Click Add to list 1…" at bounding box center [108, 344] width 216 height 590
click at [17, 16] on icon at bounding box center [14, 12] width 12 height 12
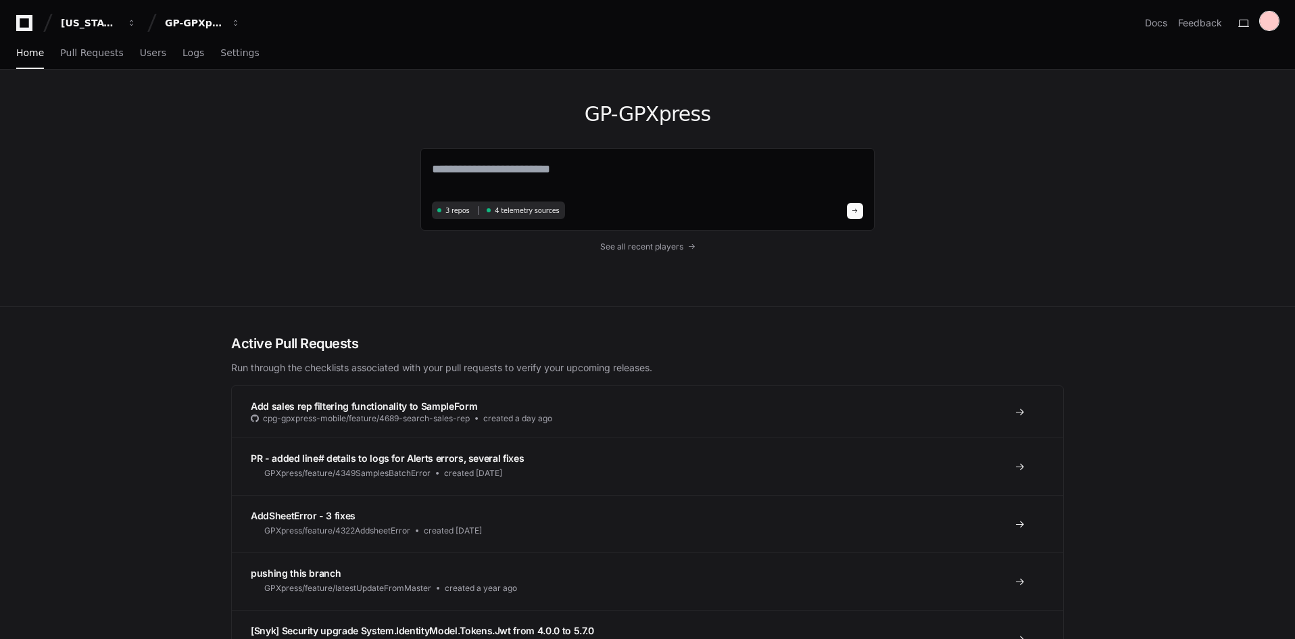
click at [1266, 22] on div at bounding box center [1269, 20] width 19 height 19
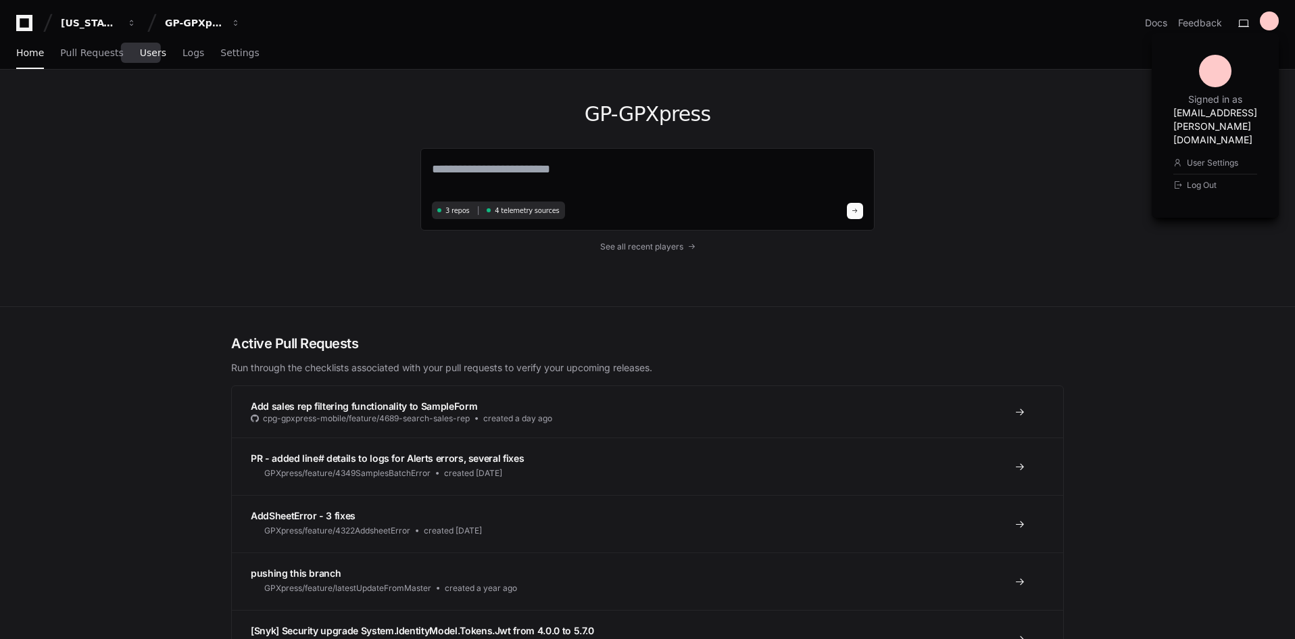
click at [144, 55] on span "Users" at bounding box center [153, 53] width 26 height 8
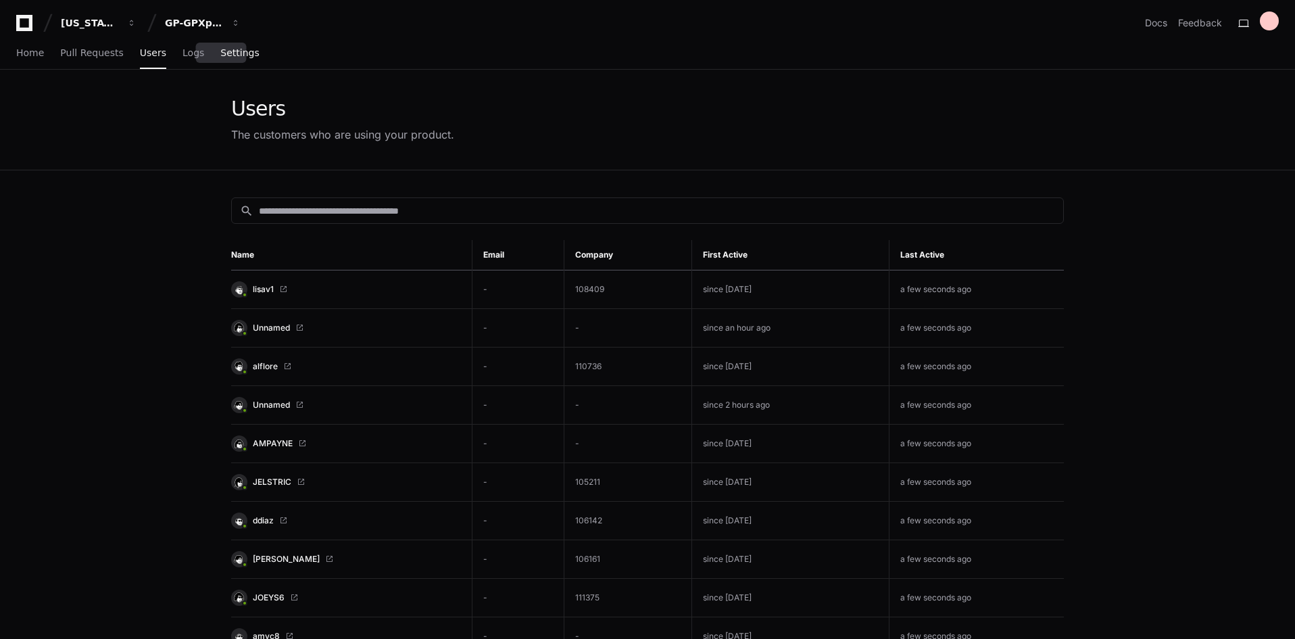
click at [228, 55] on span "Settings" at bounding box center [239, 53] width 39 height 8
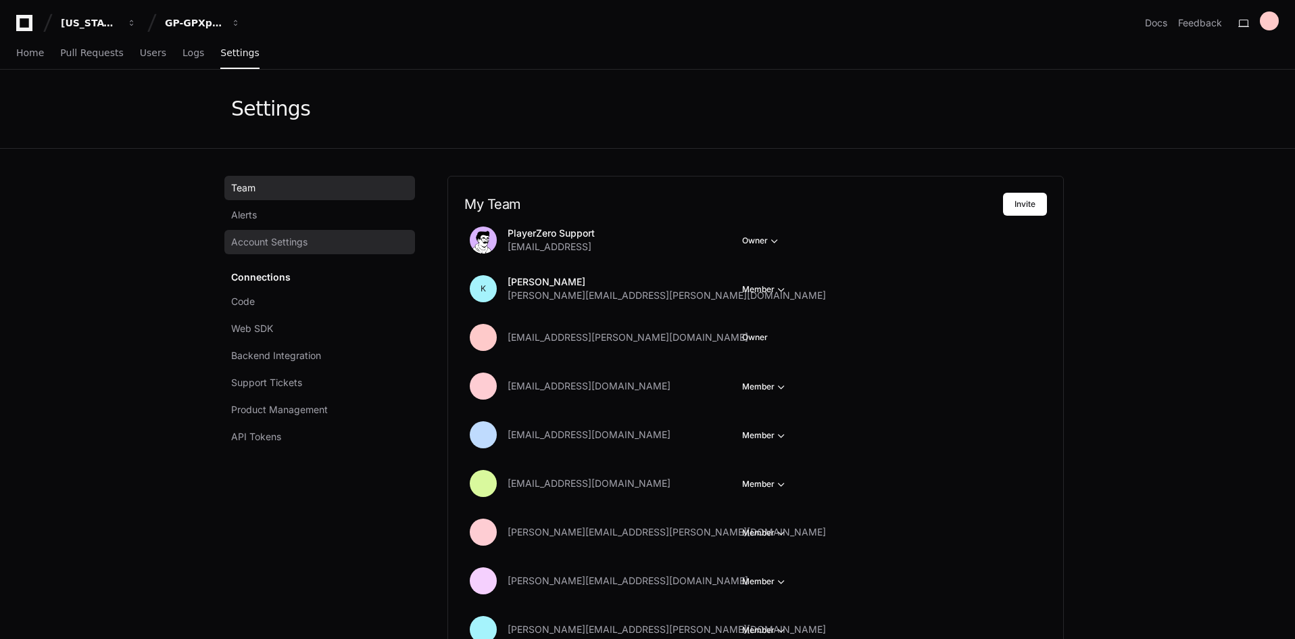
click at [258, 241] on span "Account Settings" at bounding box center [269, 242] width 76 height 14
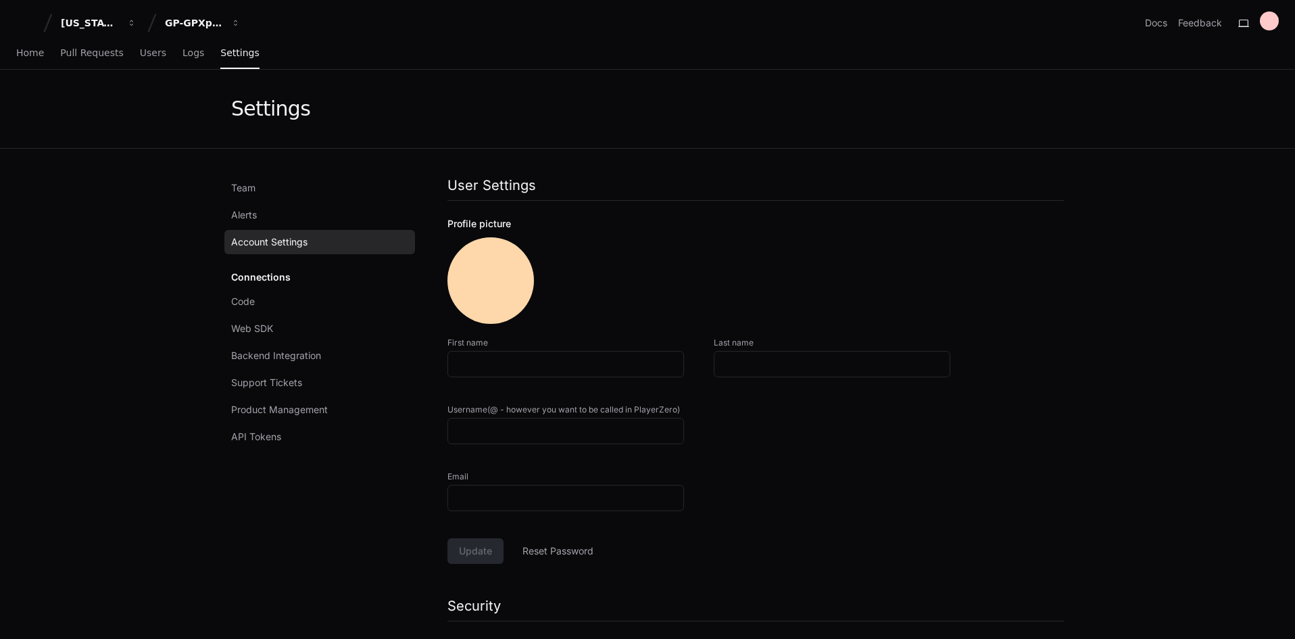
type input "**********"
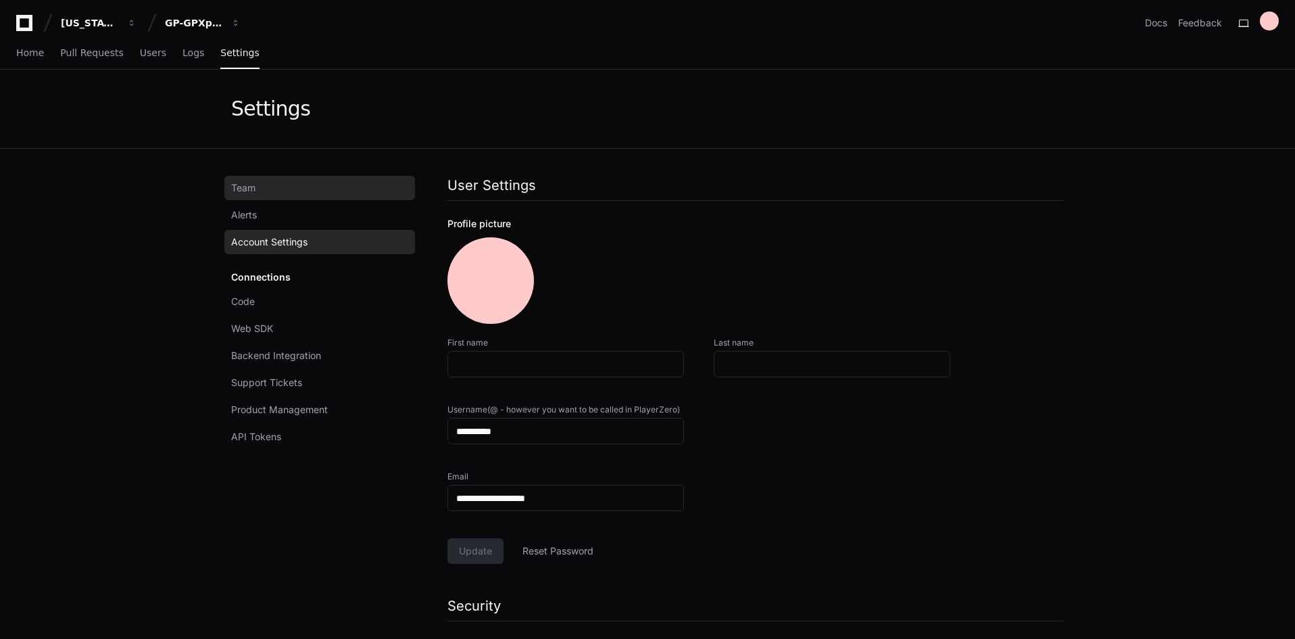
click at [257, 187] on link "Team" at bounding box center [319, 188] width 191 height 24
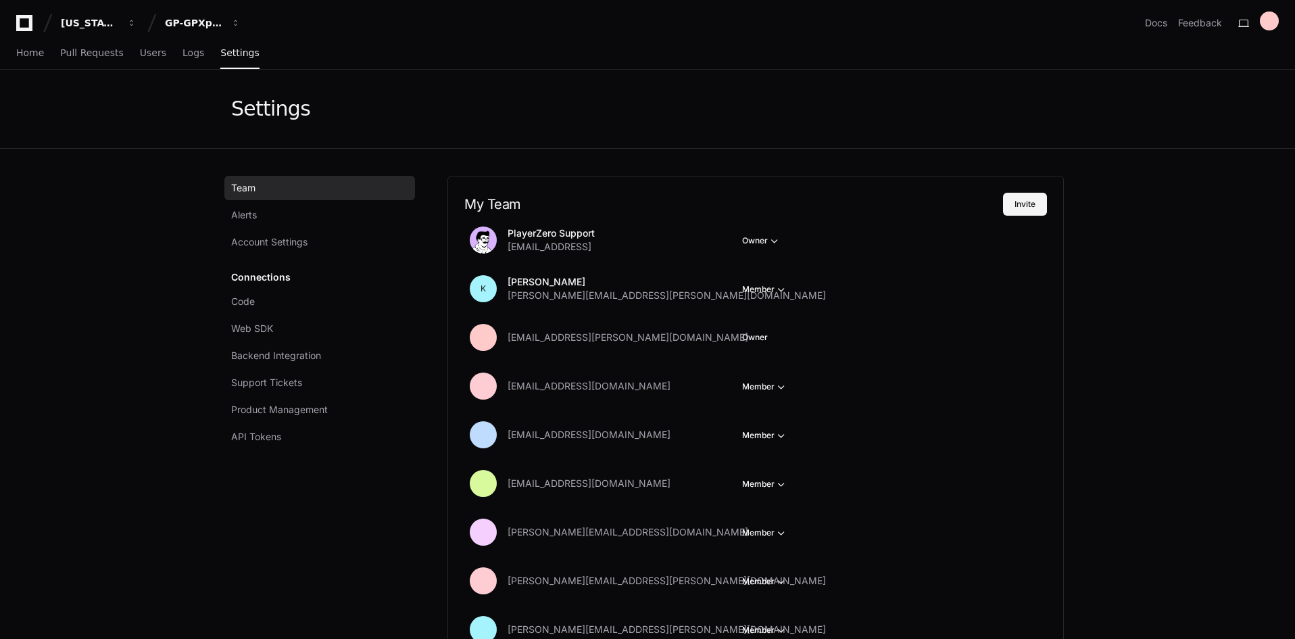
click at [1015, 203] on button "Invite" at bounding box center [1025, 204] width 44 height 23
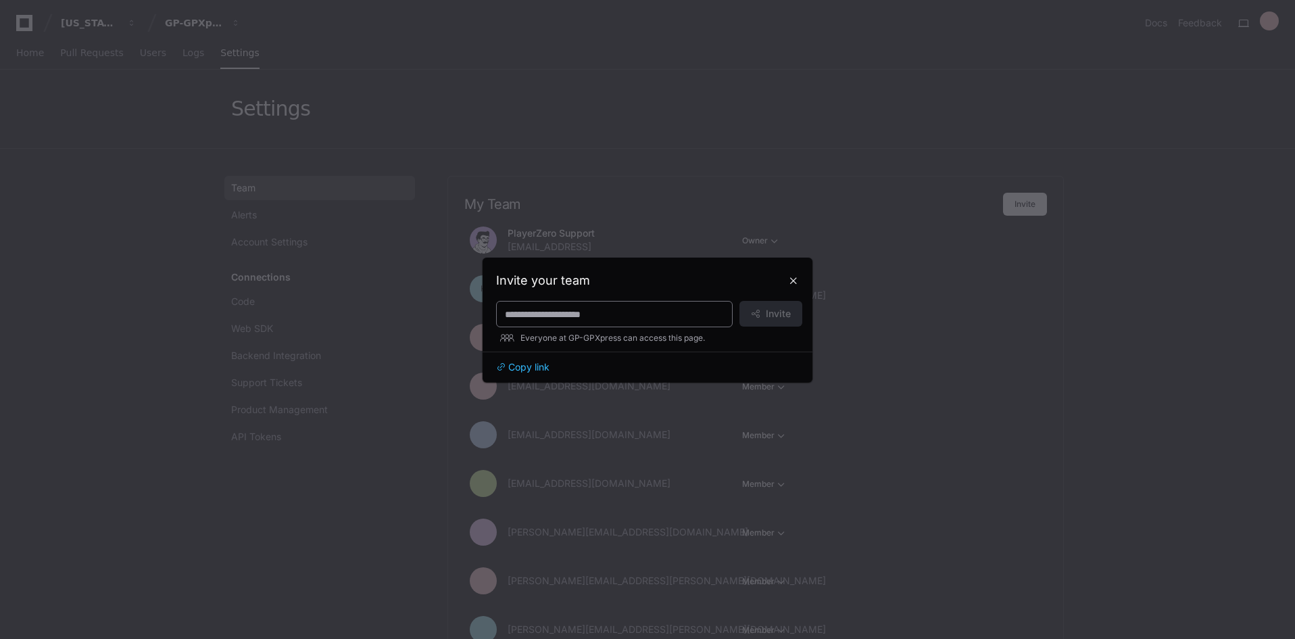
click at [530, 314] on input at bounding box center [614, 314] width 219 height 14
click at [1085, 410] on div at bounding box center [647, 319] width 1295 height 639
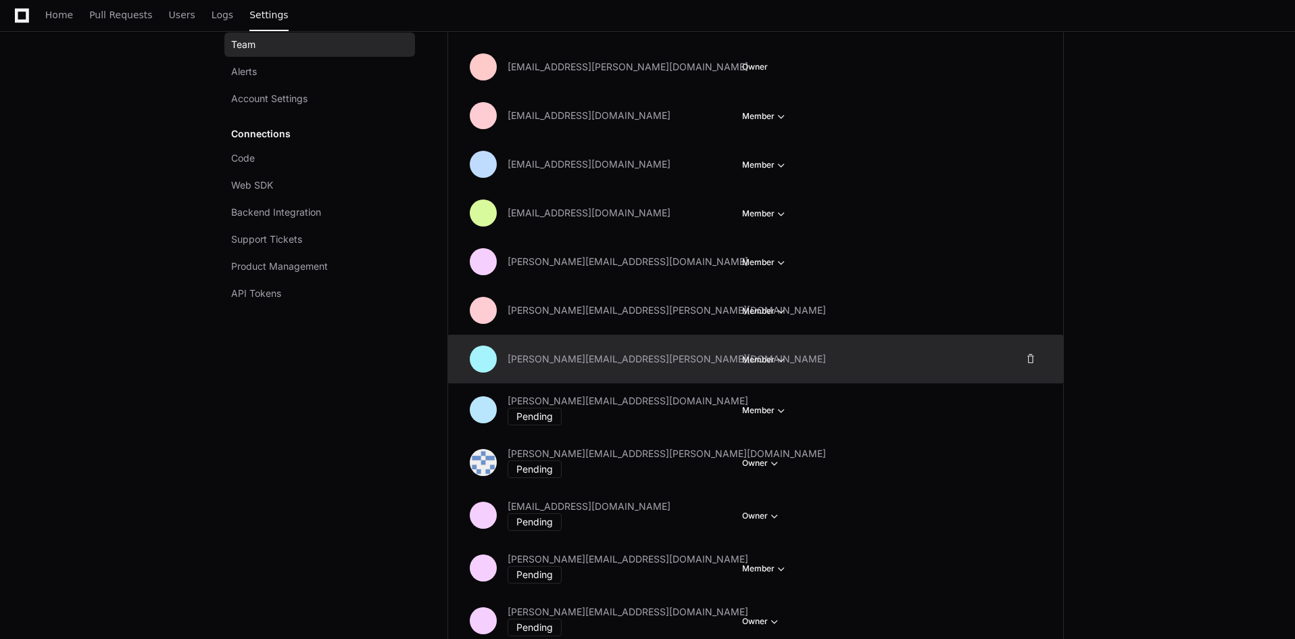
scroll to position [338, 0]
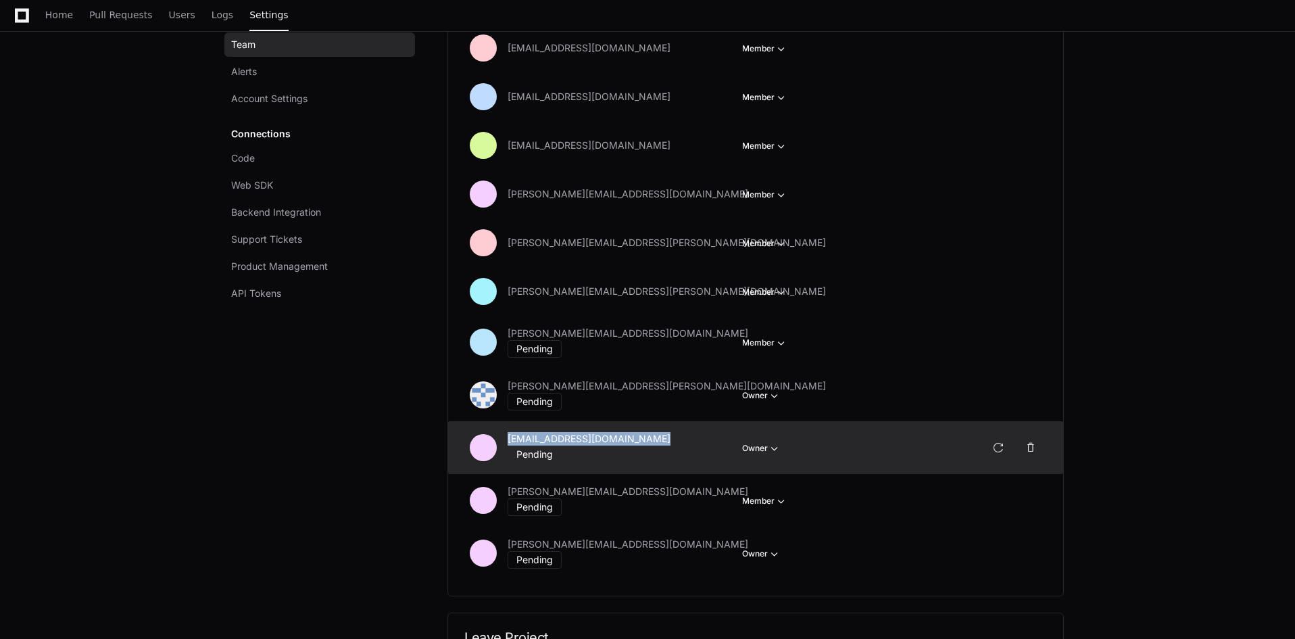
drag, startPoint x: 509, startPoint y: 436, endPoint x: 634, endPoint y: 442, distance: 125.2
click at [634, 442] on div "CEARENDT@gapac.com Pending" at bounding box center [619, 447] width 224 height 31
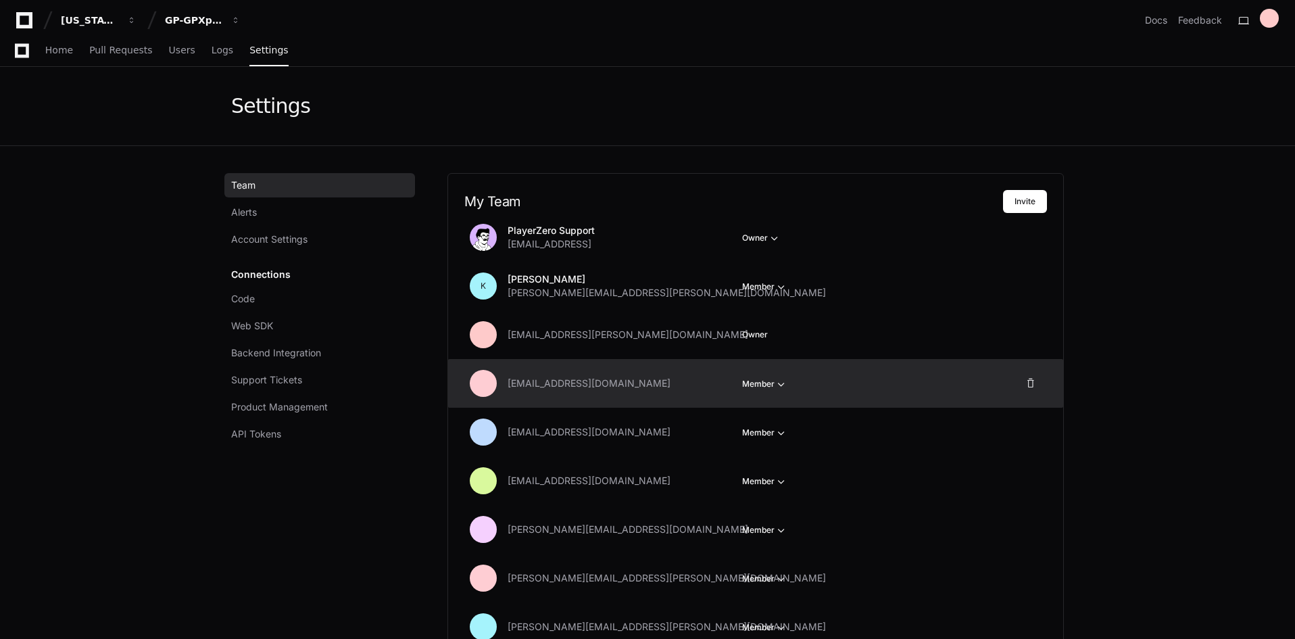
scroll to position [0, 0]
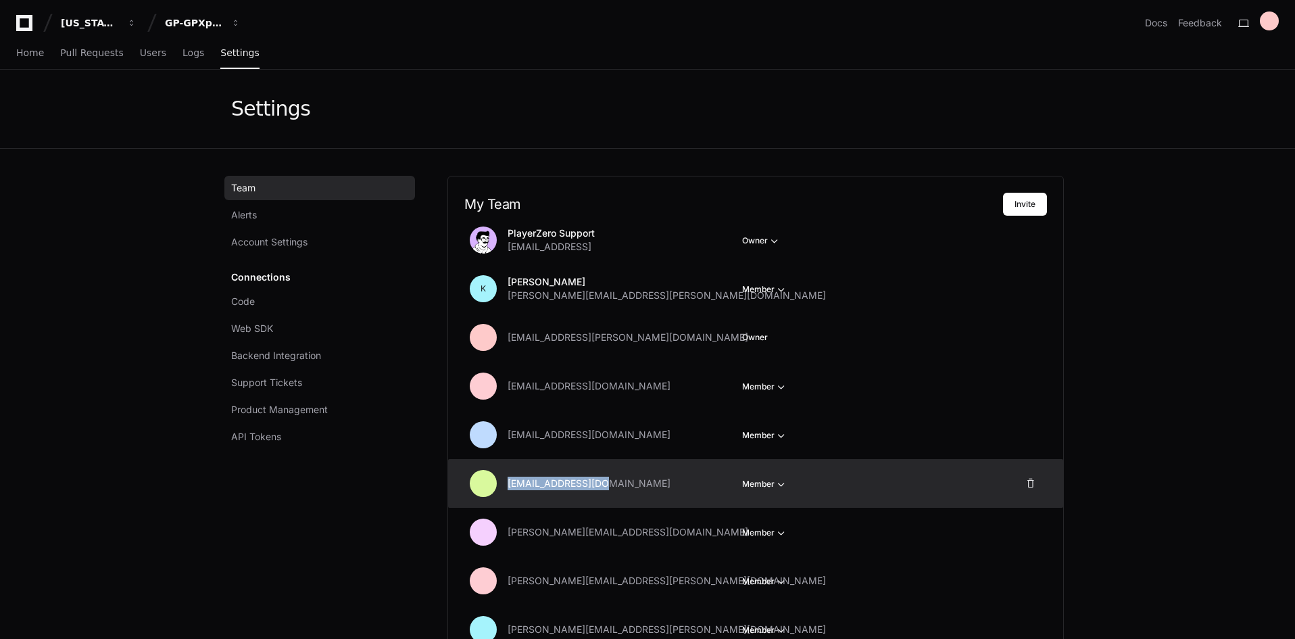
drag, startPoint x: 505, startPoint y: 483, endPoint x: 616, endPoint y: 496, distance: 111.6
click at [616, 496] on div "lerevans@gapac.com Member" at bounding box center [723, 483] width 507 height 27
click at [625, 485] on div "[EMAIL_ADDRESS][DOMAIN_NAME]" at bounding box center [619, 483] width 224 height 14
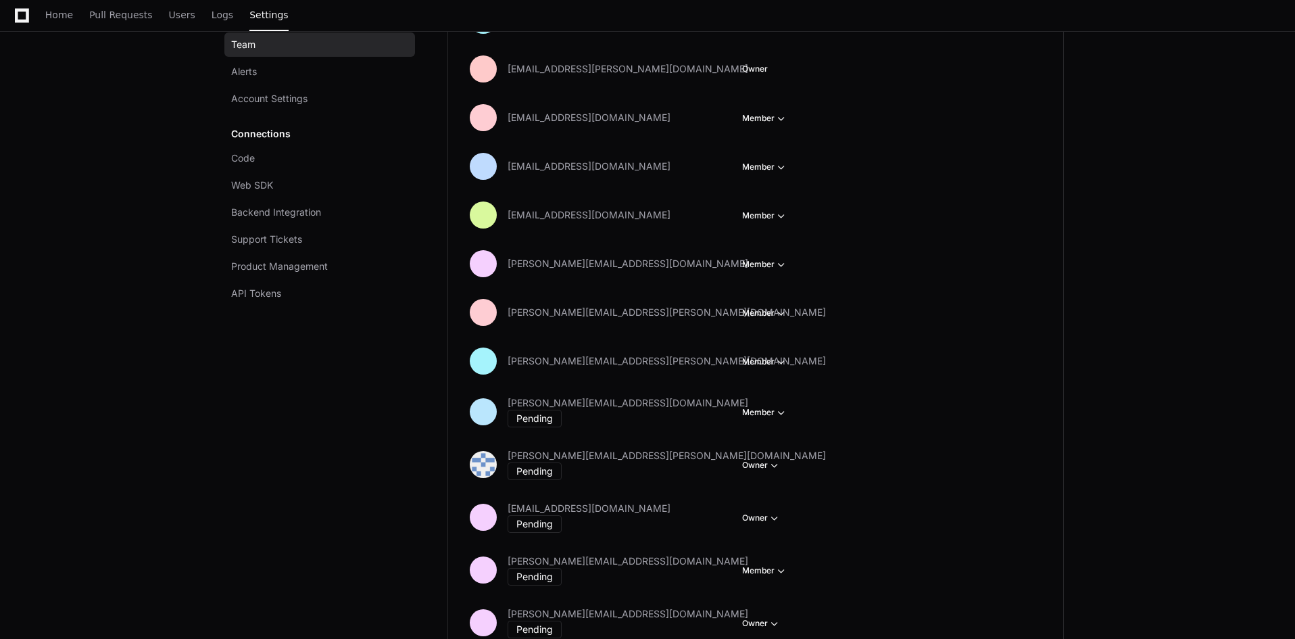
scroll to position [473, 0]
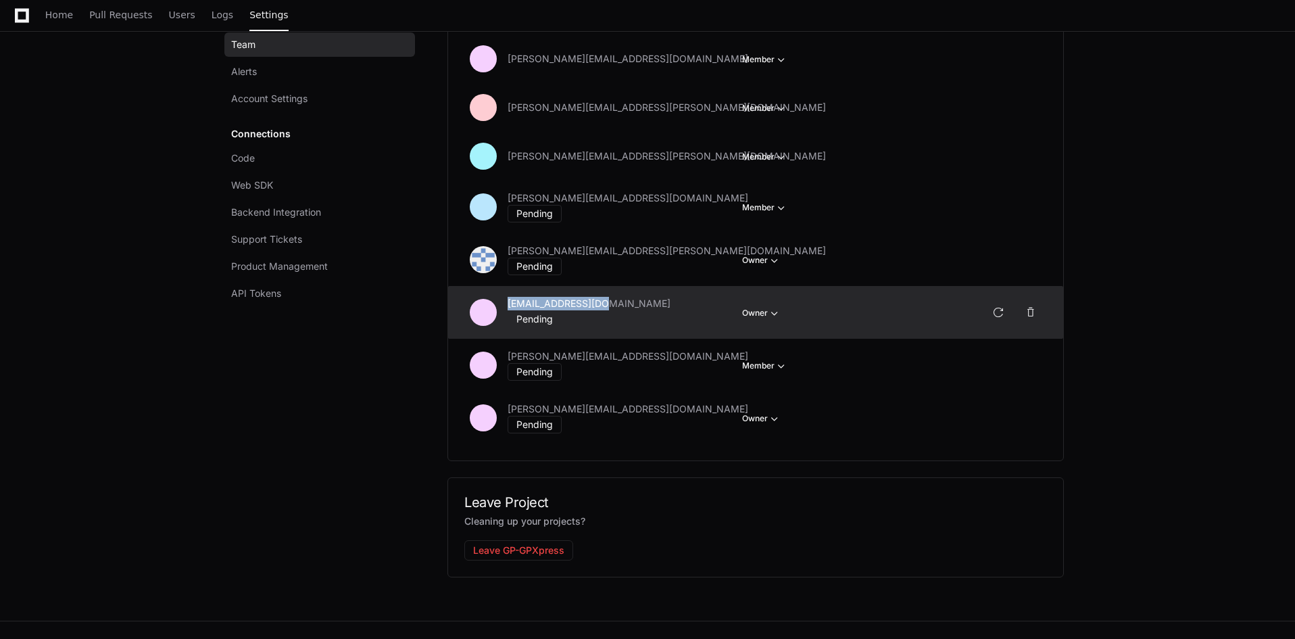
drag, startPoint x: 510, startPoint y: 300, endPoint x: 622, endPoint y: 301, distance: 112.2
click at [622, 301] on div "CEARENDT@gapac.com Pending" at bounding box center [619, 312] width 224 height 31
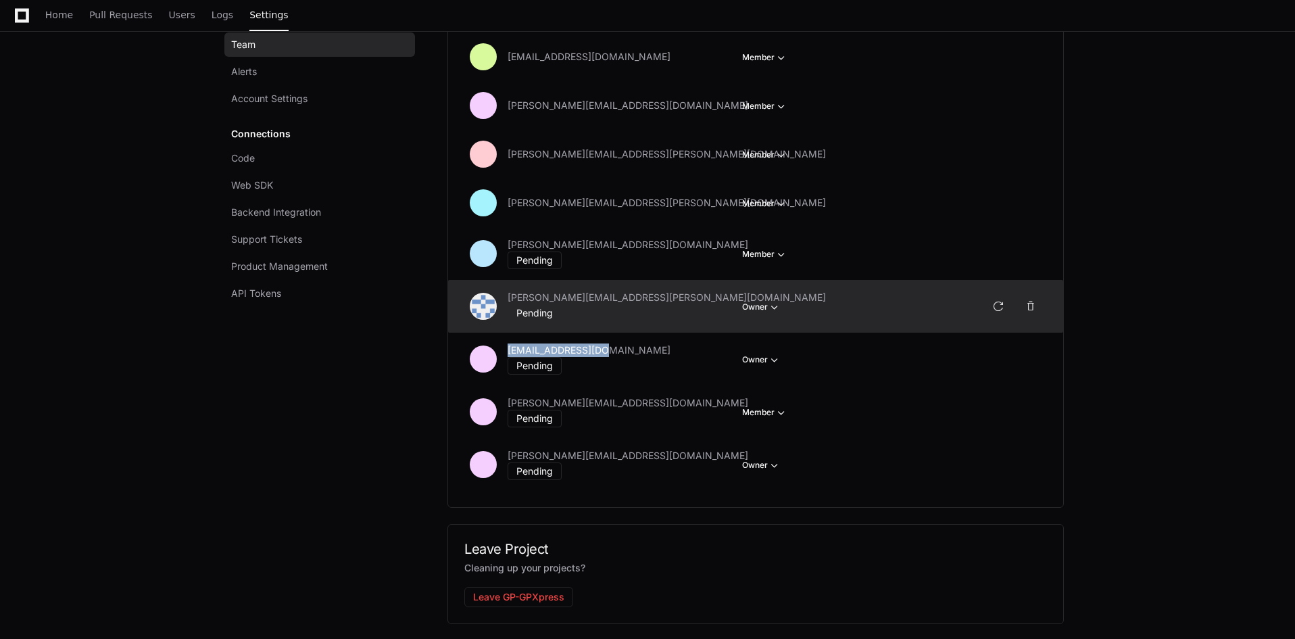
scroll to position [405, 0]
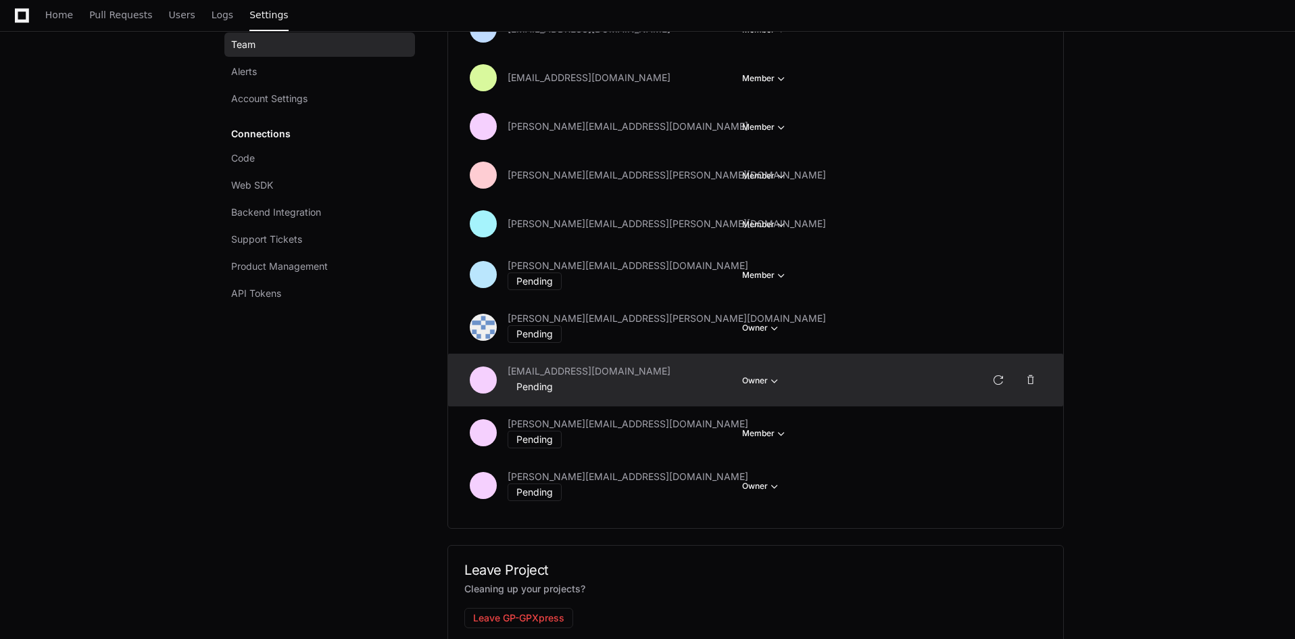
click at [562, 378] on div "Pending" at bounding box center [534, 387] width 54 height 18
click at [582, 375] on span "[EMAIL_ADDRESS][DOMAIN_NAME]" at bounding box center [588, 371] width 163 height 14
click at [868, 364] on div "CEARENDT@gapac.com Pending Owner Member Owner" at bounding box center [723, 379] width 507 height 31
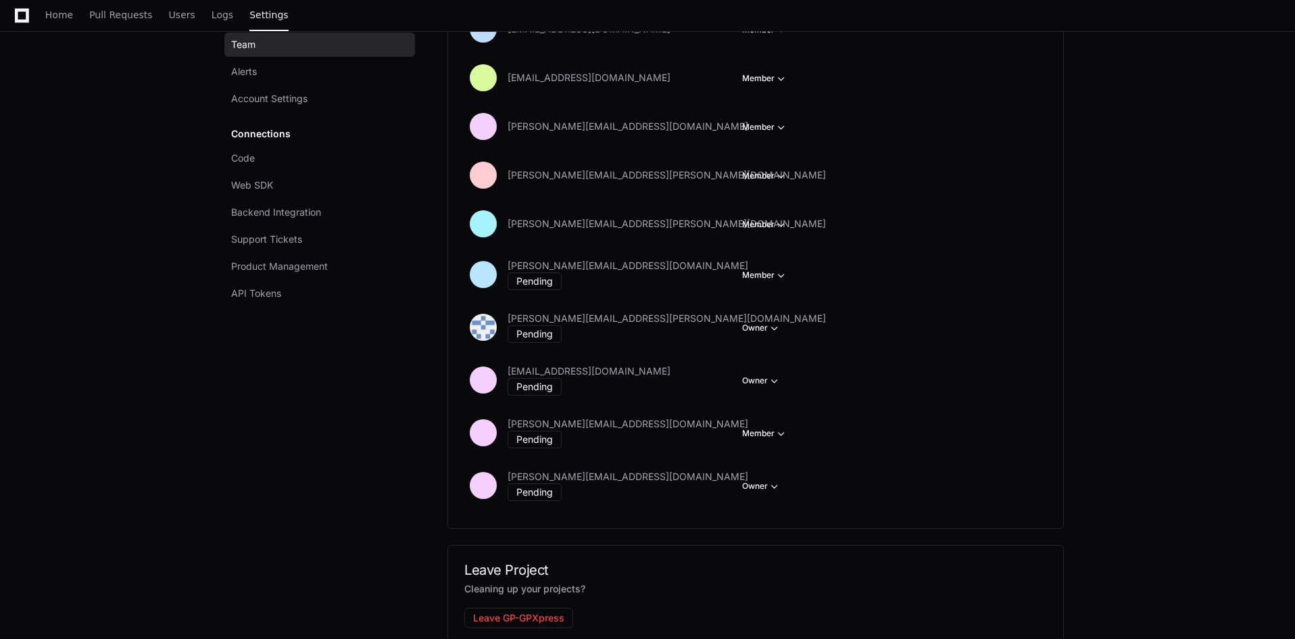
click at [1129, 412] on app-setting "Settings Team Alerts Account Settings Connections Code Web SDK Backend Integrat…" at bounding box center [647, 176] width 1295 height 1024
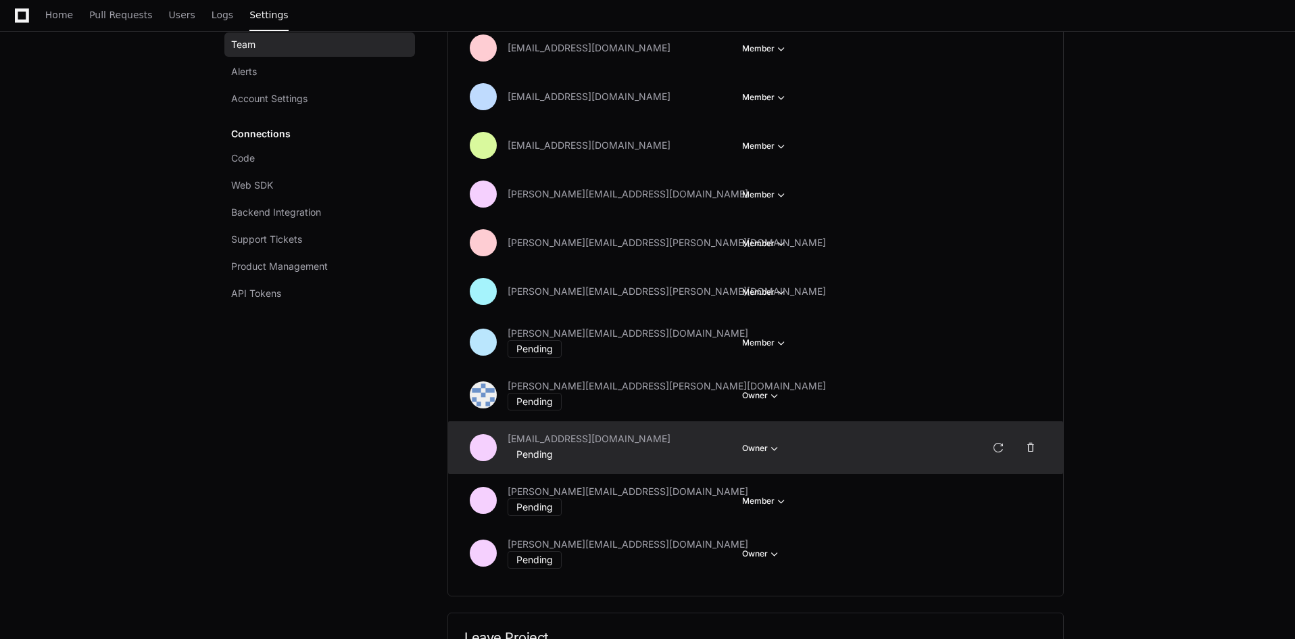
scroll to position [270, 0]
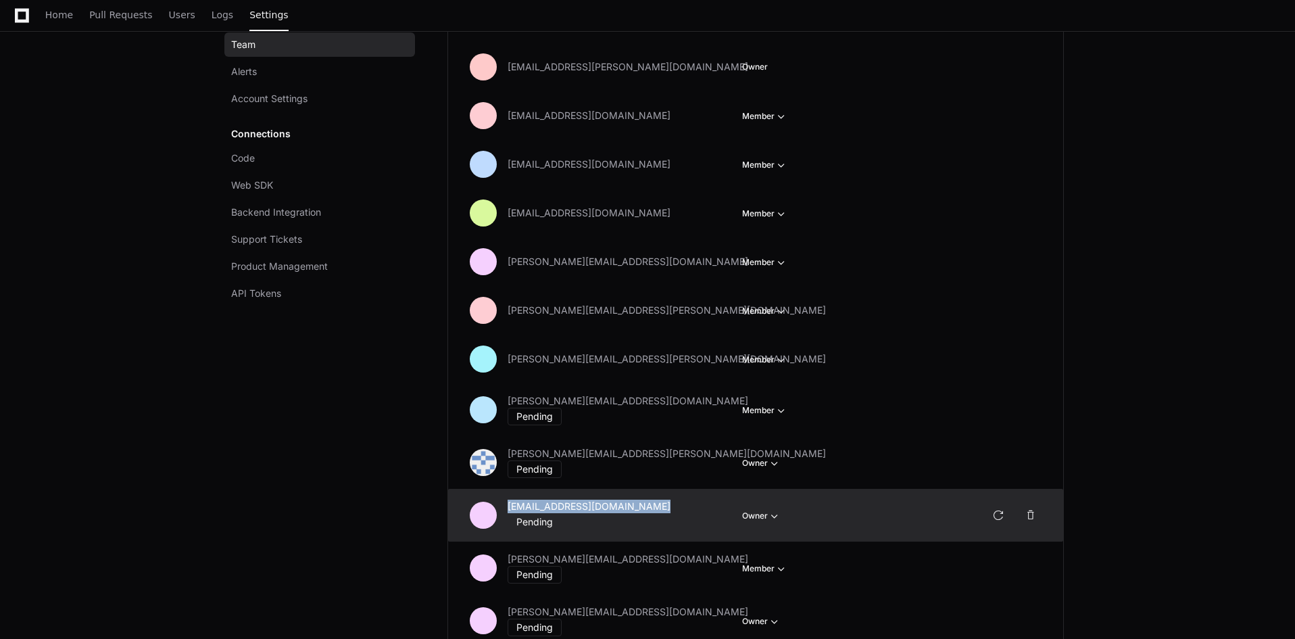
drag, startPoint x: 624, startPoint y: 505, endPoint x: 512, endPoint y: 507, distance: 112.9
click at [512, 507] on div "CEARENDT@gapac.com Pending" at bounding box center [619, 514] width 224 height 31
copy span "CEARENDT@gapac.com"
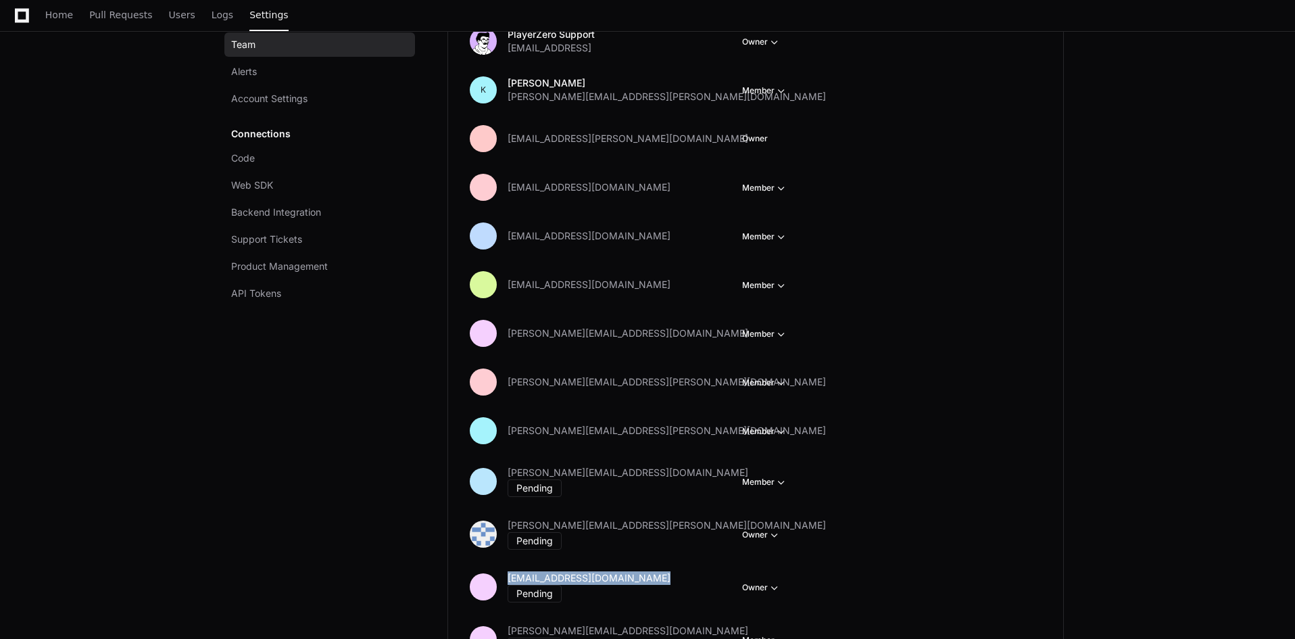
scroll to position [0, 0]
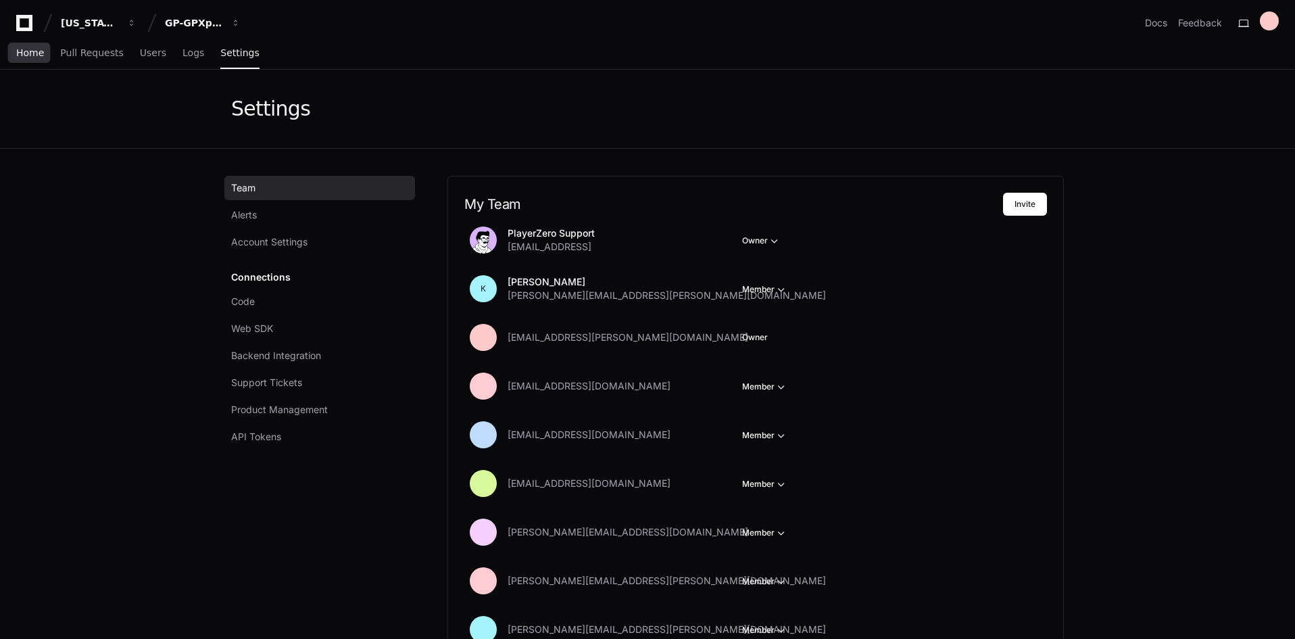
click at [25, 52] on span "Home" at bounding box center [30, 53] width 28 height 8
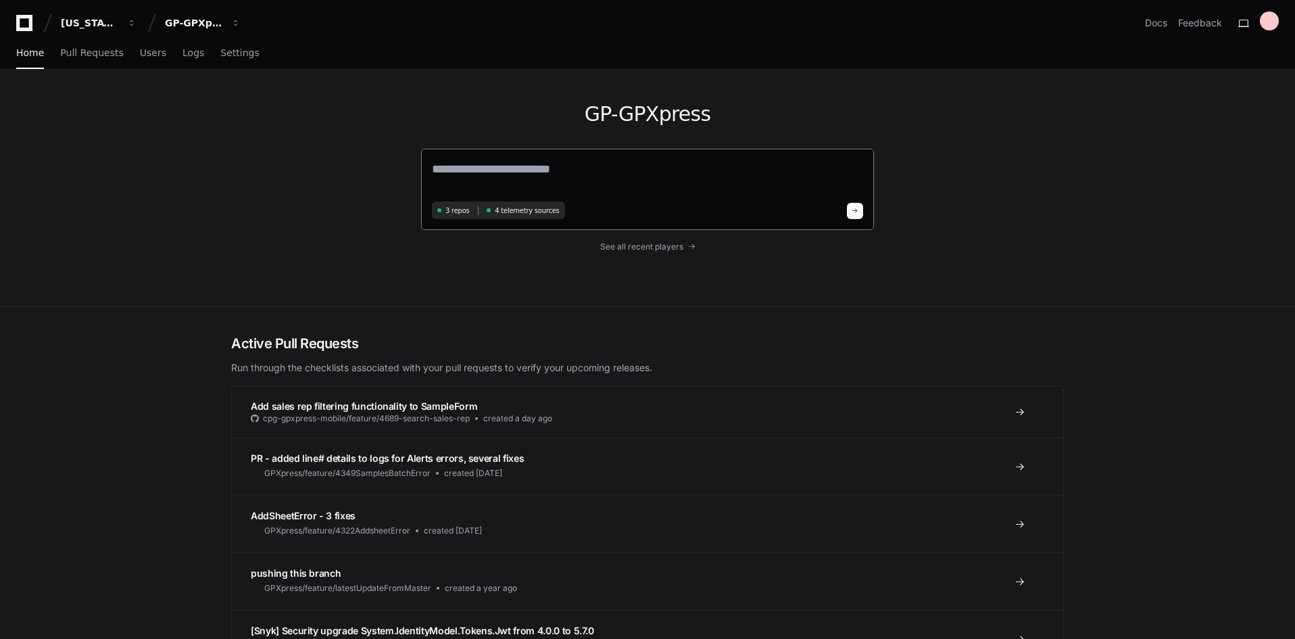
click at [489, 173] on textarea at bounding box center [647, 178] width 431 height 38
drag, startPoint x: 566, startPoint y: 121, endPoint x: 732, endPoint y: 117, distance: 166.3
click at [732, 117] on h1 "GP-GPXpress" at bounding box center [647, 114] width 454 height 24
click at [77, 20] on div "[US_STATE] Pacific" at bounding box center [90, 23] width 58 height 14
click at [91, 120] on div "GP-GPXpress 3 repos 4 telemetry sources See all recent players" at bounding box center [647, 188] width 1295 height 237
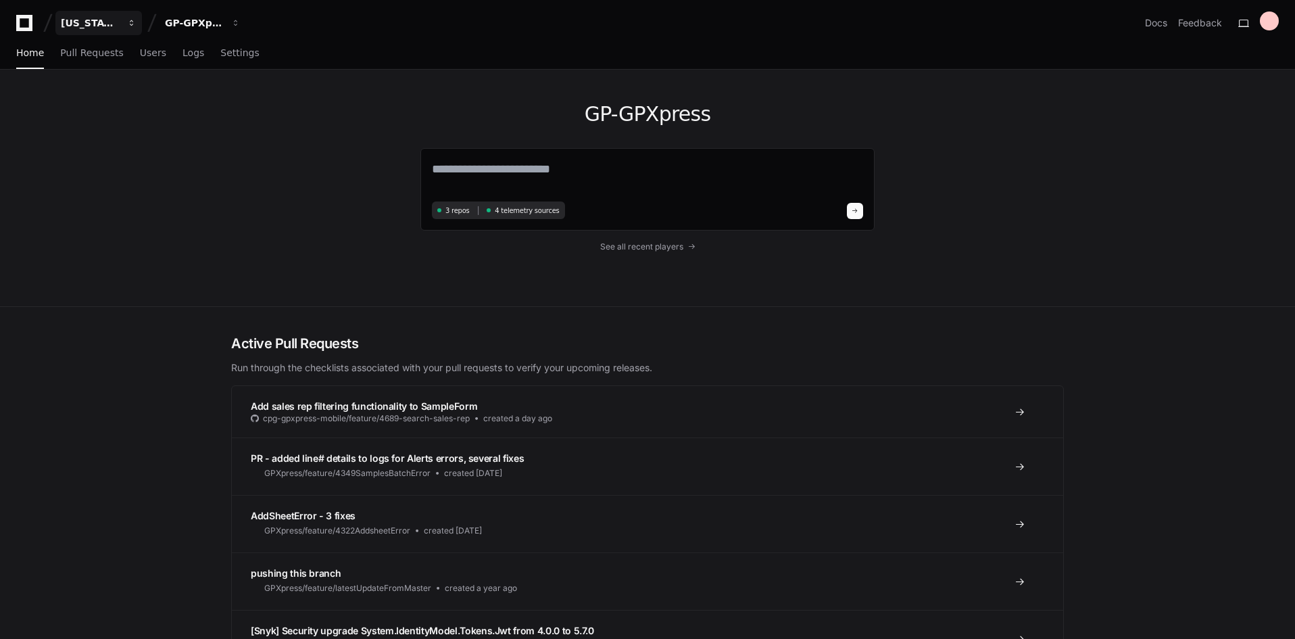
click at [128, 25] on span "button" at bounding box center [131, 22] width 9 height 9
click at [237, 28] on button "GP-GPXpress" at bounding box center [202, 23] width 86 height 24
click at [122, 21] on button "[US_STATE] Pacific" at bounding box center [98, 23] width 86 height 24
click at [119, 23] on div "GP-GPXpress" at bounding box center [90, 23] width 58 height 14
click at [101, 23] on div "[US_STATE] Pacific" at bounding box center [90, 23] width 58 height 14
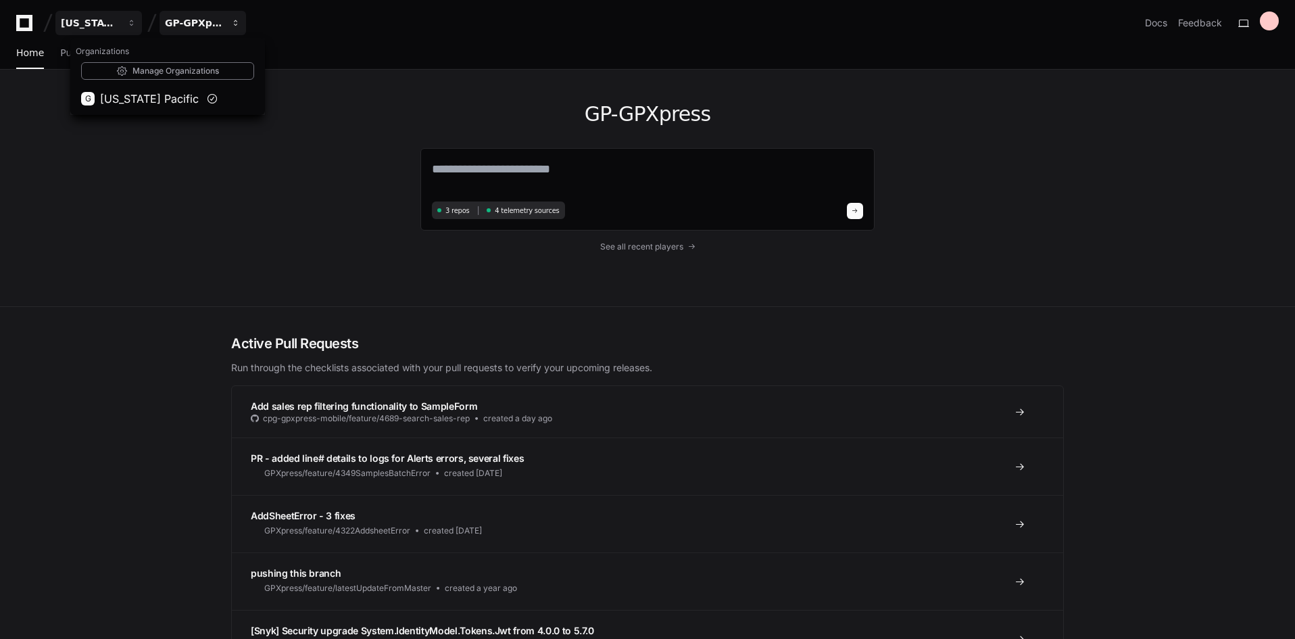
click at [219, 30] on button "GP-GPXpress" at bounding box center [202, 23] width 86 height 24
click at [101, 21] on div "[US_STATE] Pacific" at bounding box center [90, 23] width 58 height 14
click at [160, 228] on div "Georgia Pacific Organizations Manage Organizations G Georgia Pacific GP-GPXpres…" at bounding box center [647, 559] width 1295 height 1118
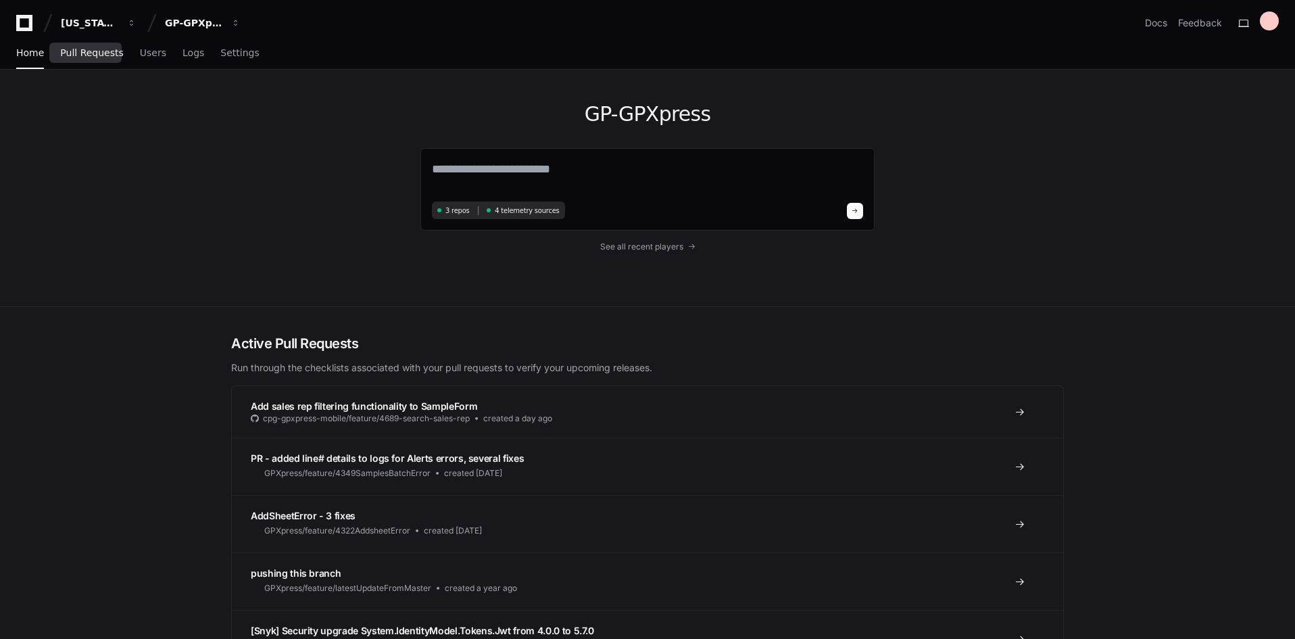
click at [97, 53] on span "Pull Requests" at bounding box center [91, 53] width 63 height 8
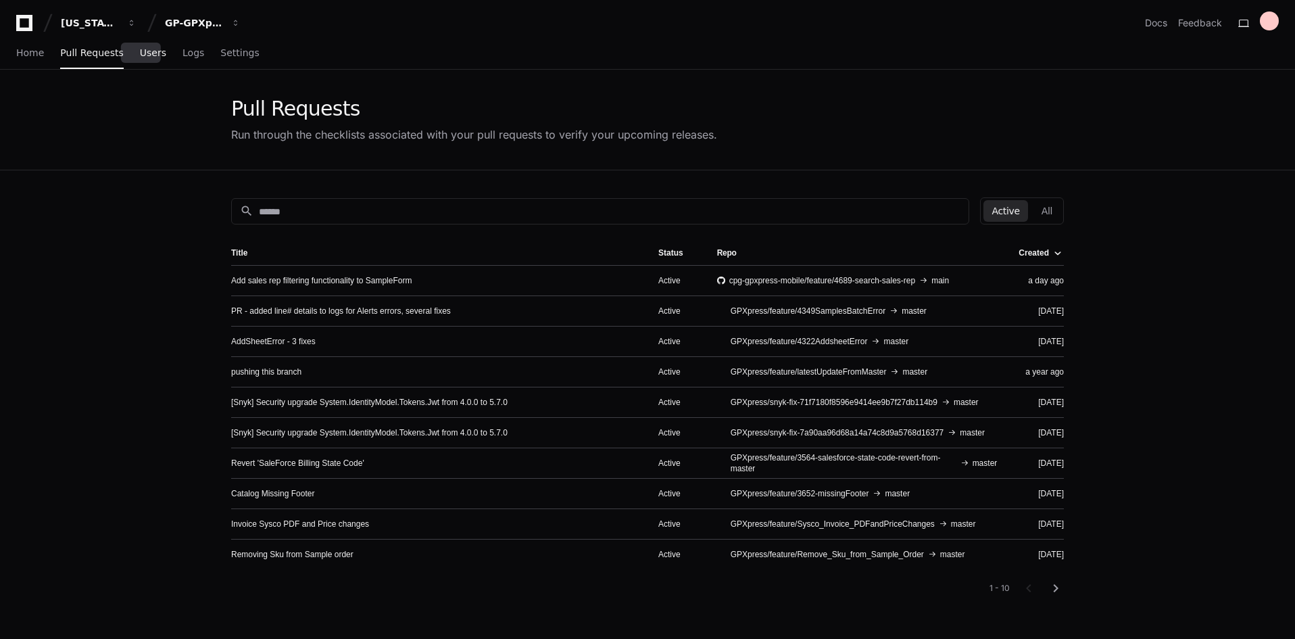
click at [142, 53] on span "Users" at bounding box center [153, 53] width 26 height 8
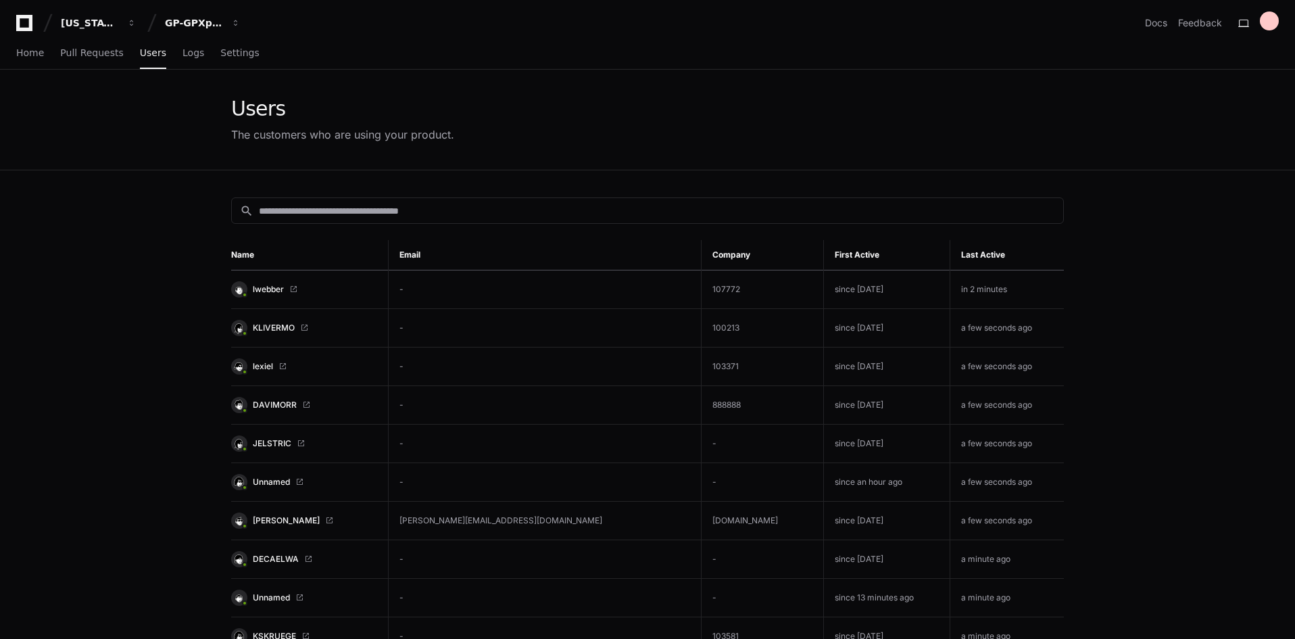
click at [266, 474] on link "Unnamed" at bounding box center [304, 482] width 146 height 16
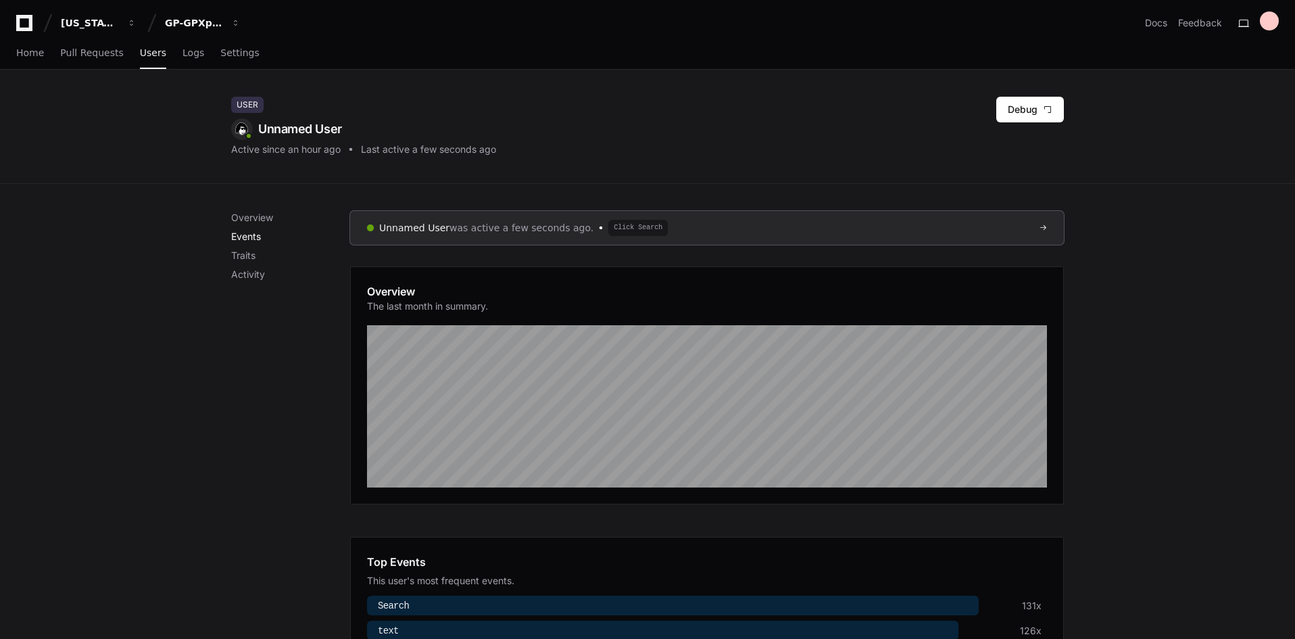
click at [259, 237] on p "Events" at bounding box center [290, 237] width 119 height 14
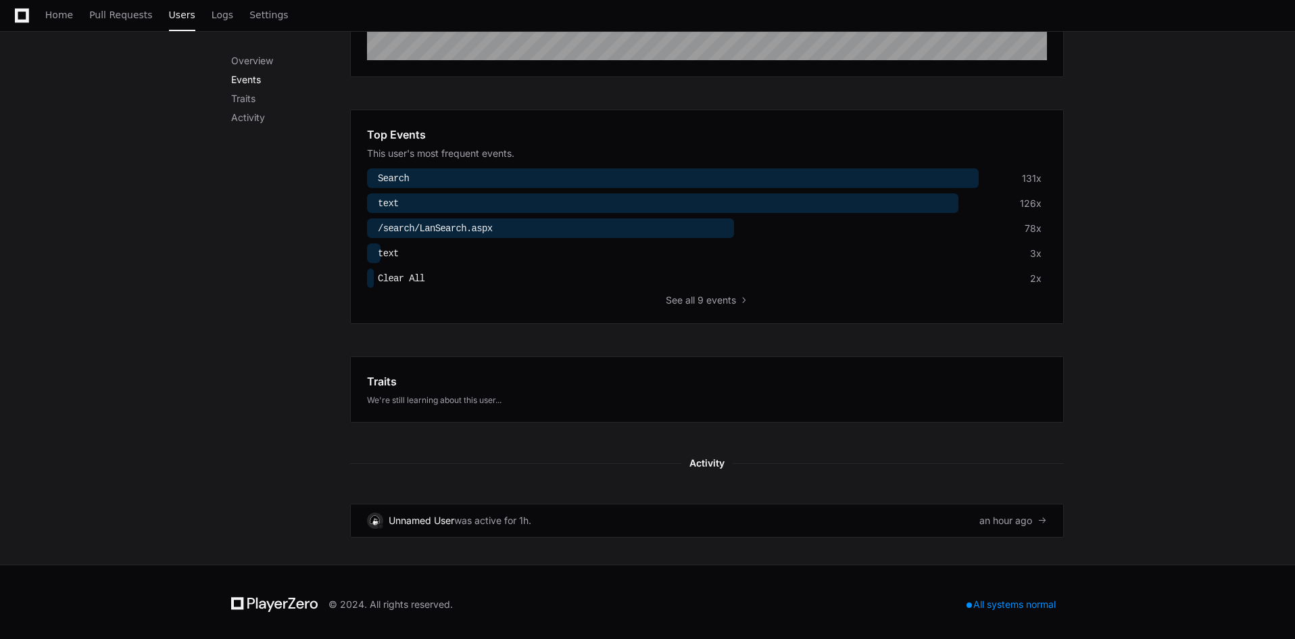
scroll to position [432, 0]
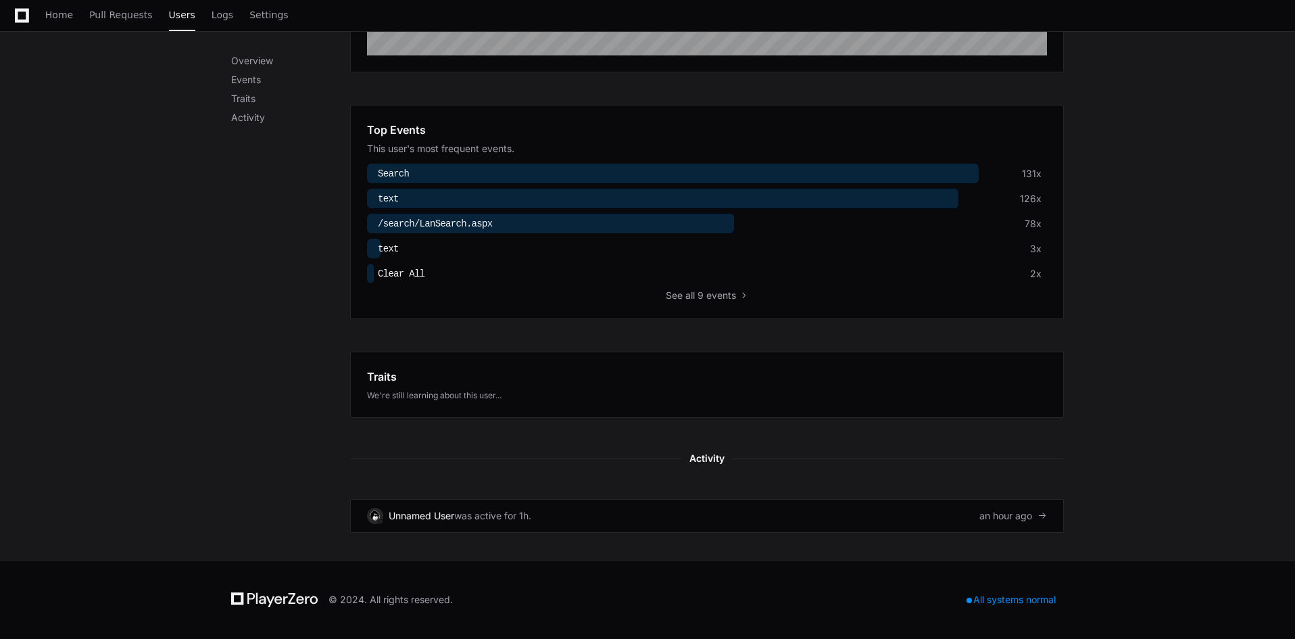
click at [412, 220] on span "/search/LanSearch.aspx" at bounding box center [435, 223] width 114 height 11
click at [243, 113] on p "Activity" at bounding box center [290, 118] width 119 height 14
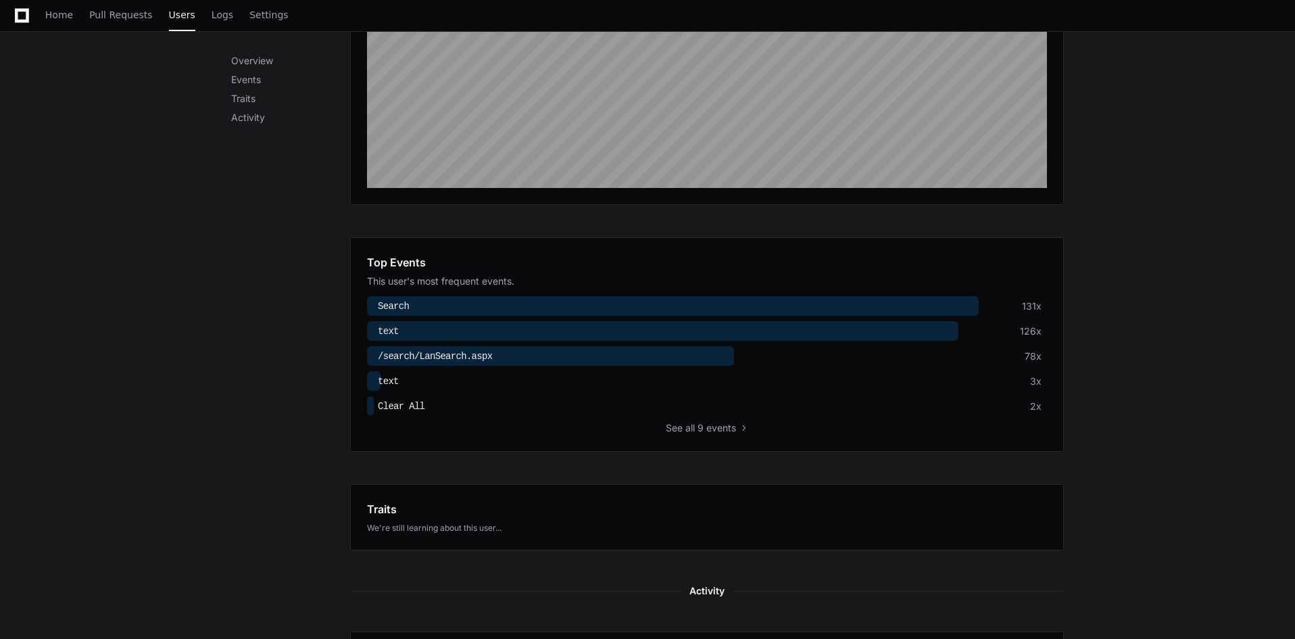
scroll to position [297, 0]
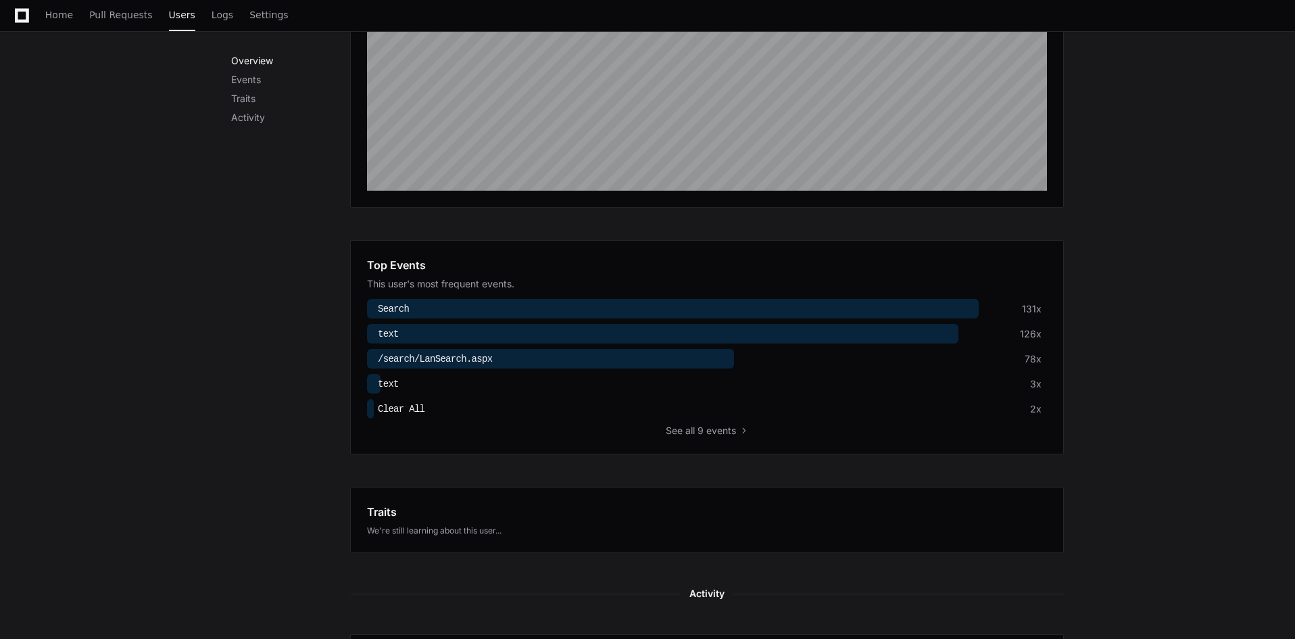
click at [258, 65] on p "Overview" at bounding box center [290, 61] width 119 height 14
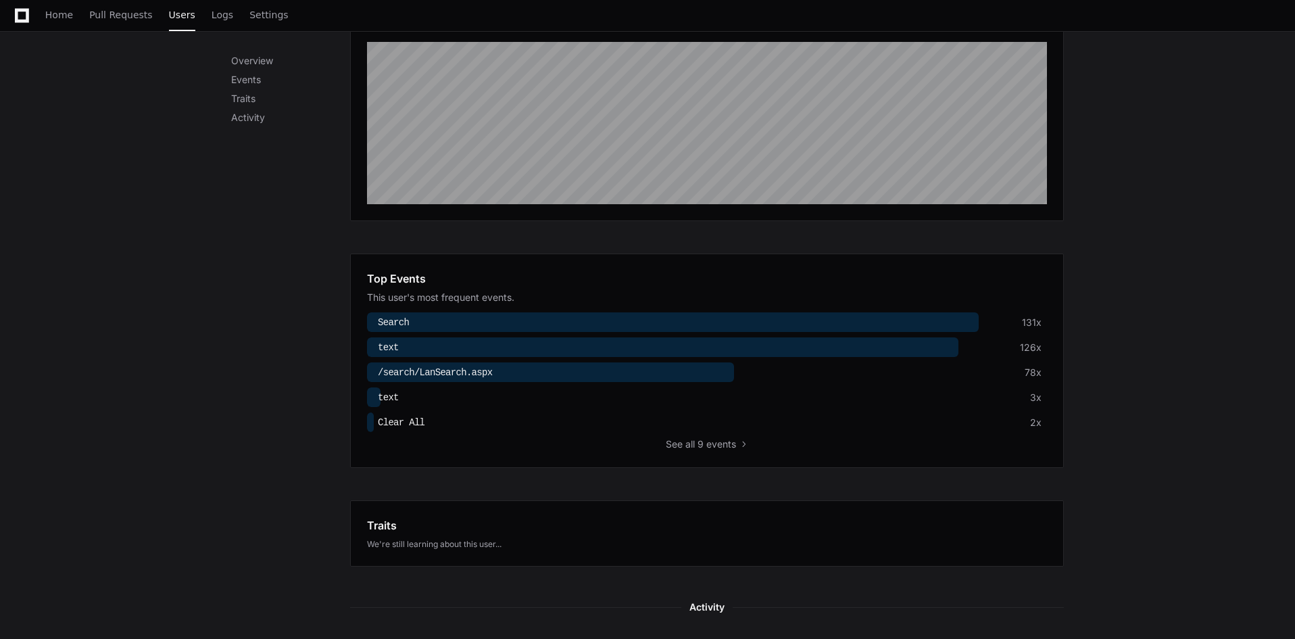
click at [259, 86] on div "Overview Events Traits Activity" at bounding box center [290, 89] width 119 height 70
click at [257, 82] on p "Events" at bounding box center [290, 80] width 119 height 14
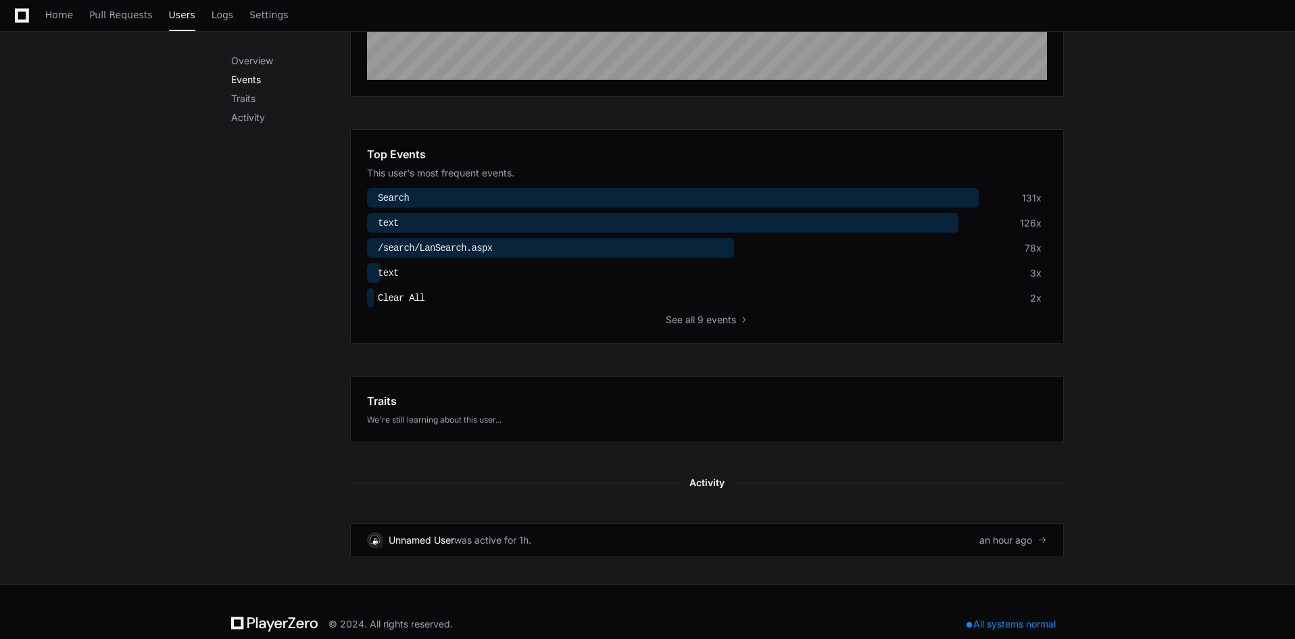
scroll to position [432, 0]
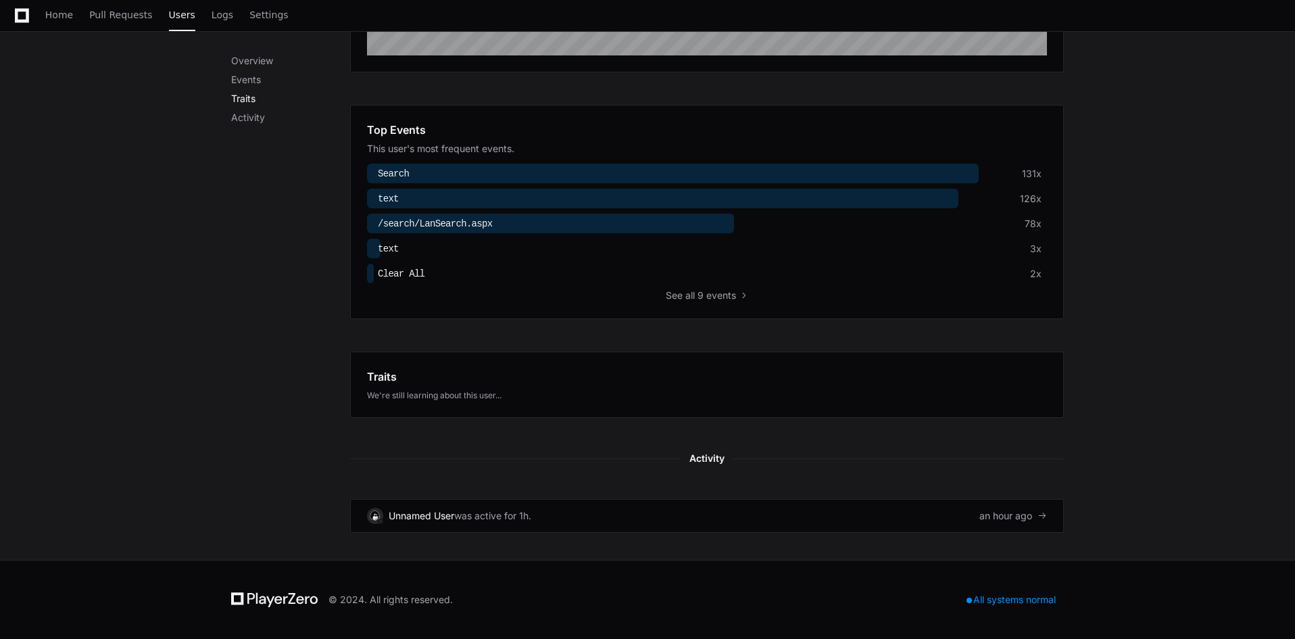
click at [255, 99] on p "Traits" at bounding box center [290, 99] width 119 height 14
click at [256, 121] on p "Activity" at bounding box center [290, 118] width 119 height 14
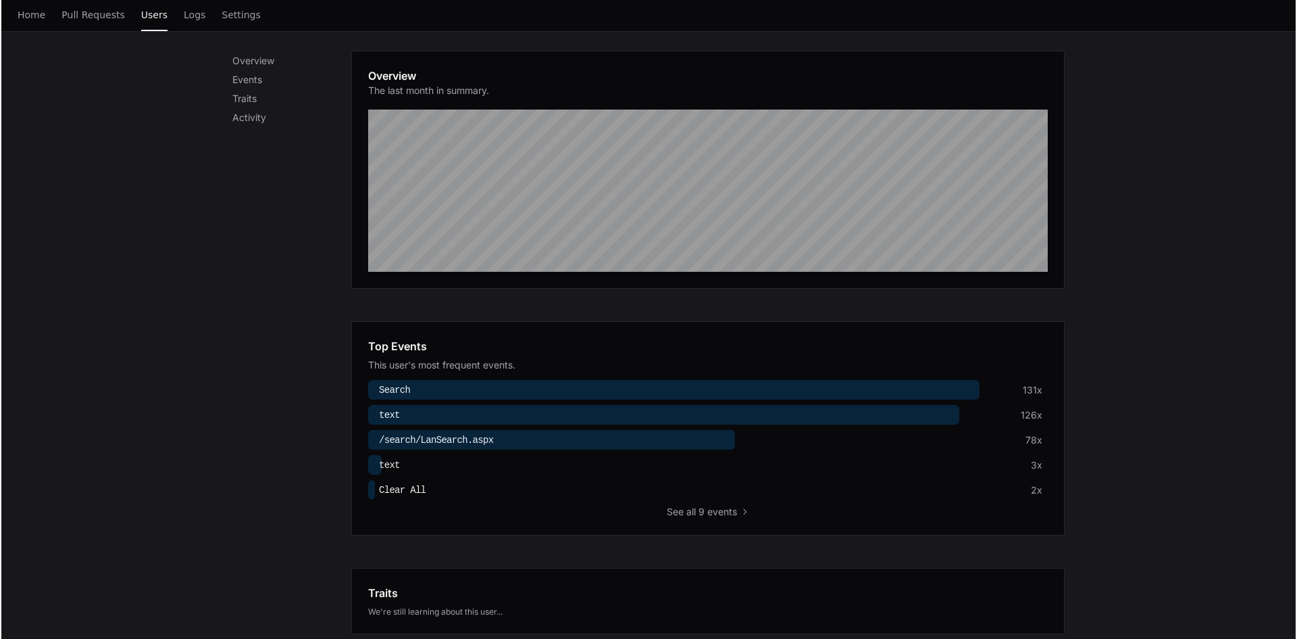
scroll to position [0, 0]
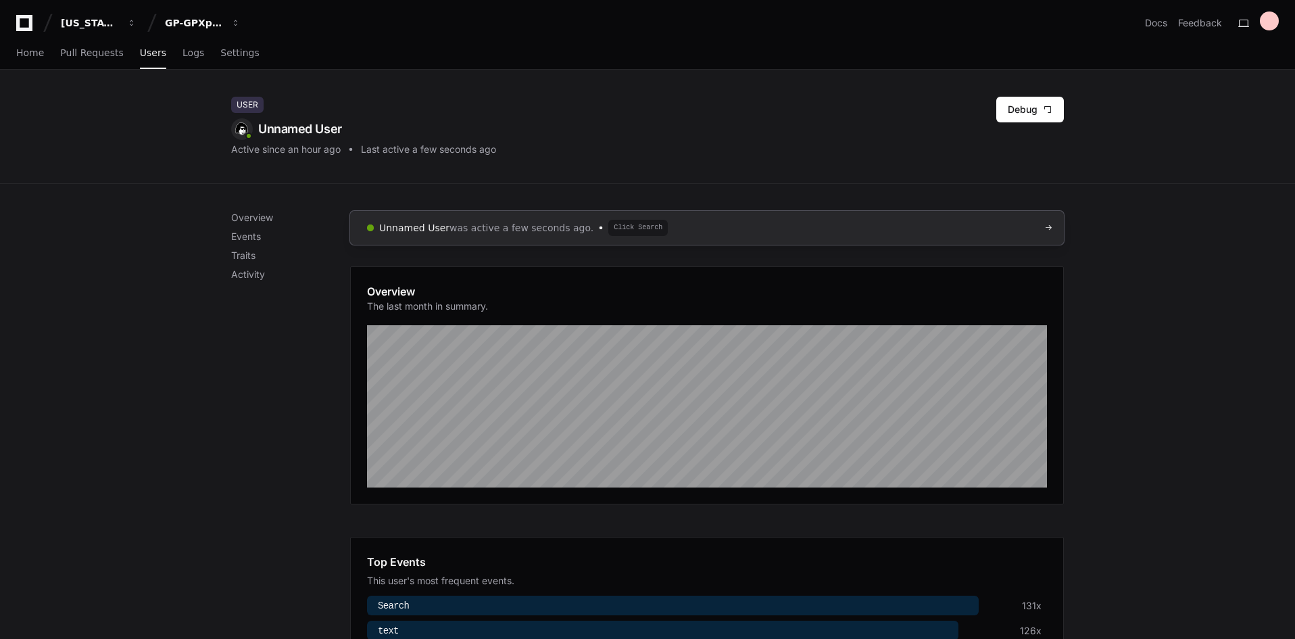
click at [1043, 230] on div at bounding box center [1037, 228] width 19 height 8
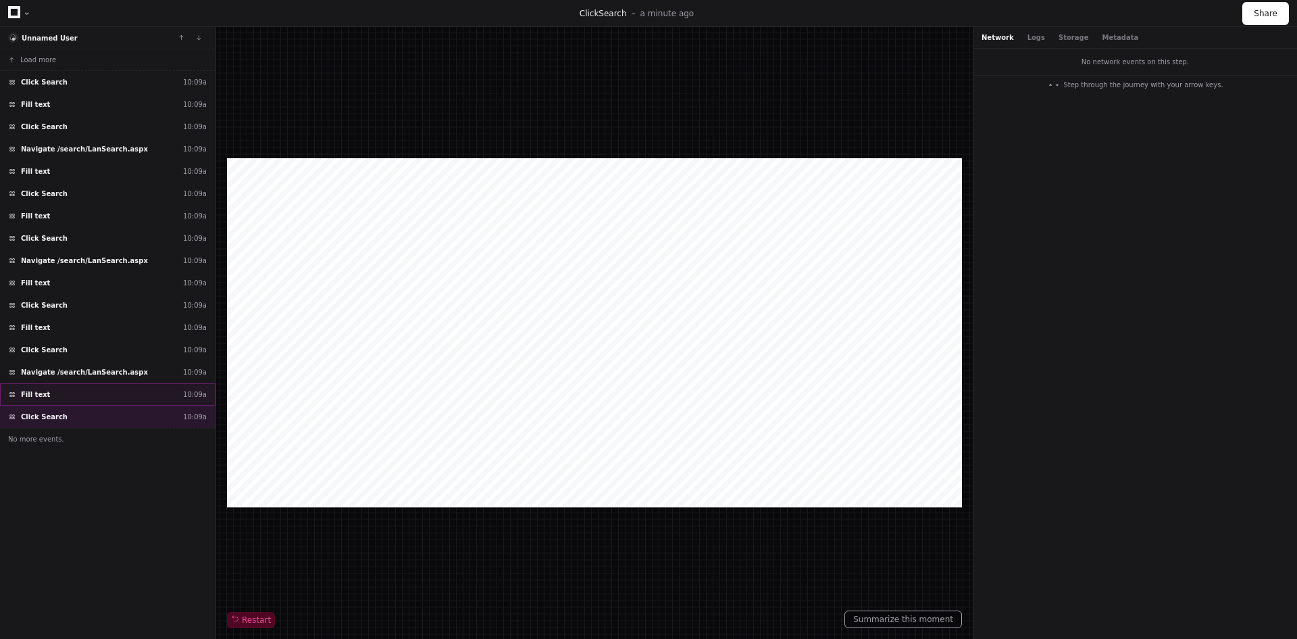
click at [59, 392] on div "Fill text 10:09a" at bounding box center [108, 394] width 216 height 22
click at [70, 379] on div "Navigate /search/LanSearch.aspx 10:09a" at bounding box center [108, 372] width 216 height 22
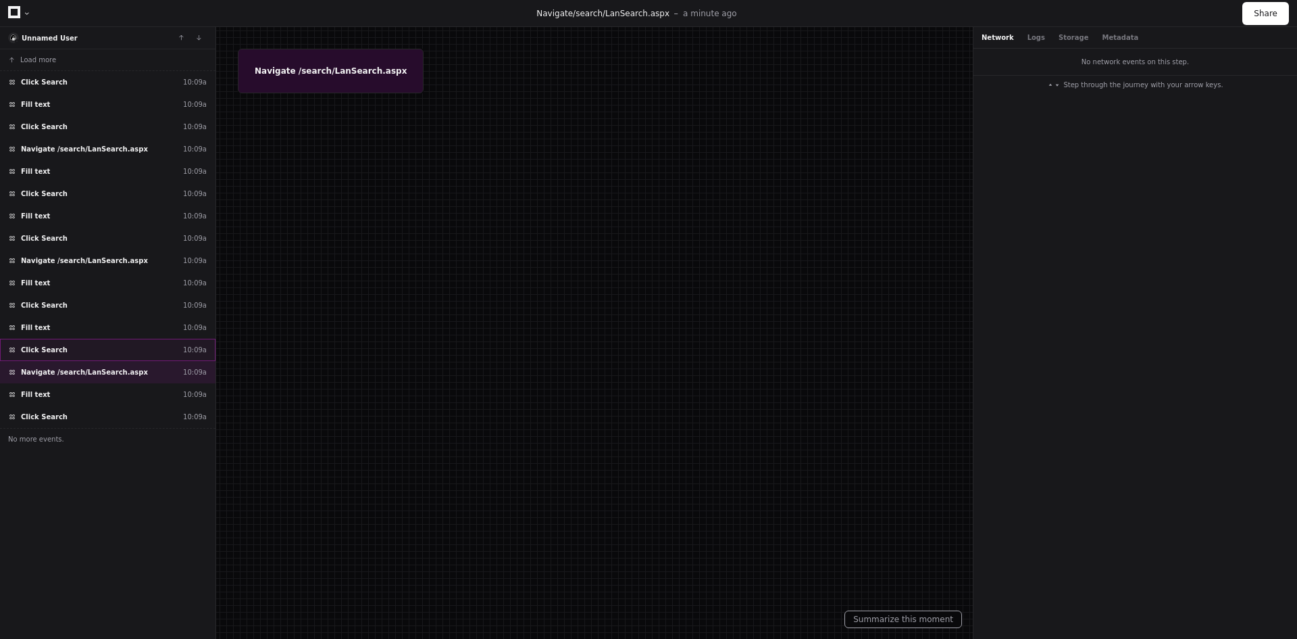
click at [34, 346] on span "Click Search" at bounding box center [44, 350] width 47 height 10
